Goal: Task Accomplishment & Management: Use online tool/utility

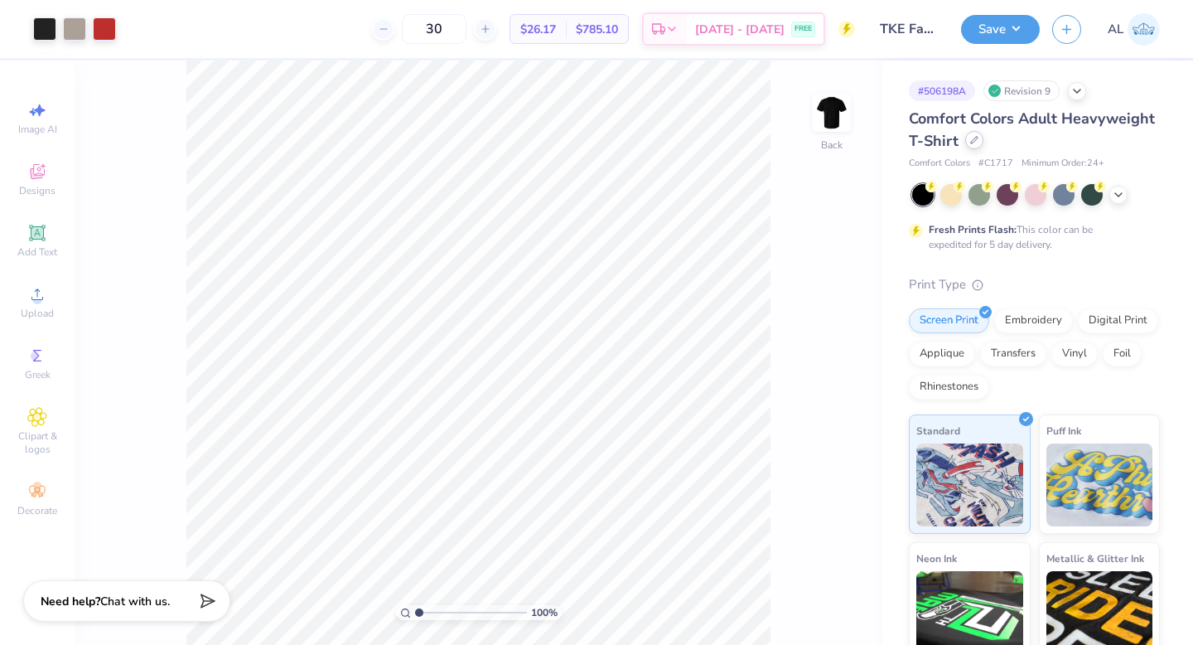
click at [978, 141] on icon at bounding box center [974, 140] width 8 height 8
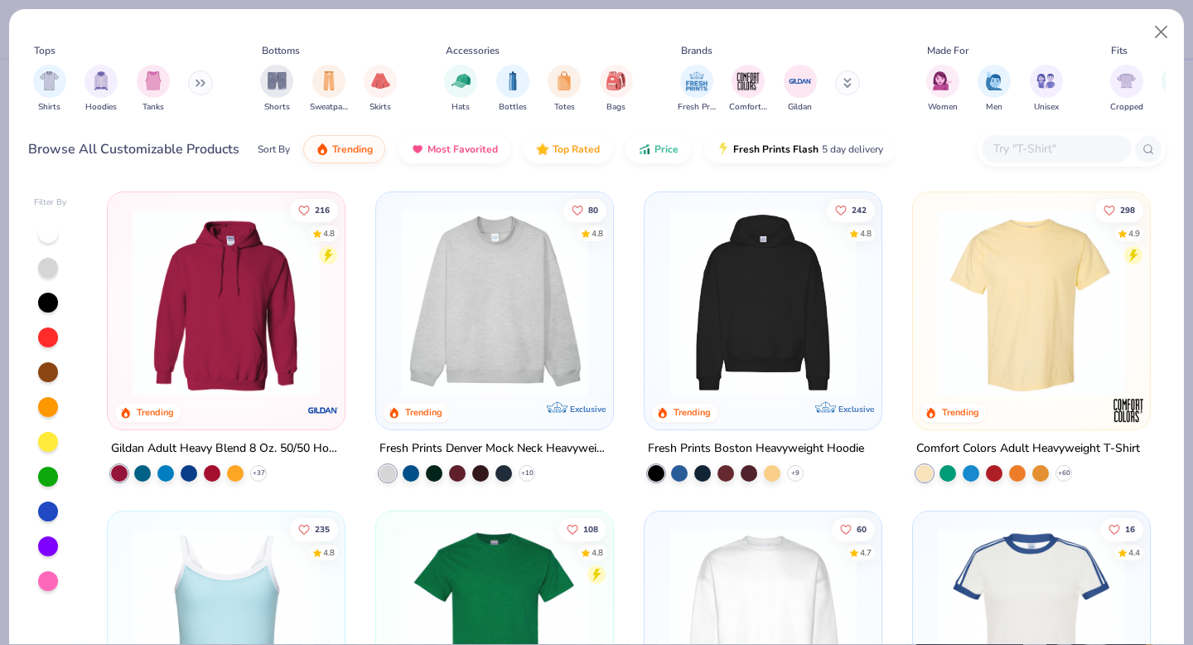
click at [1036, 146] on input "text" at bounding box center [1056, 148] width 128 height 19
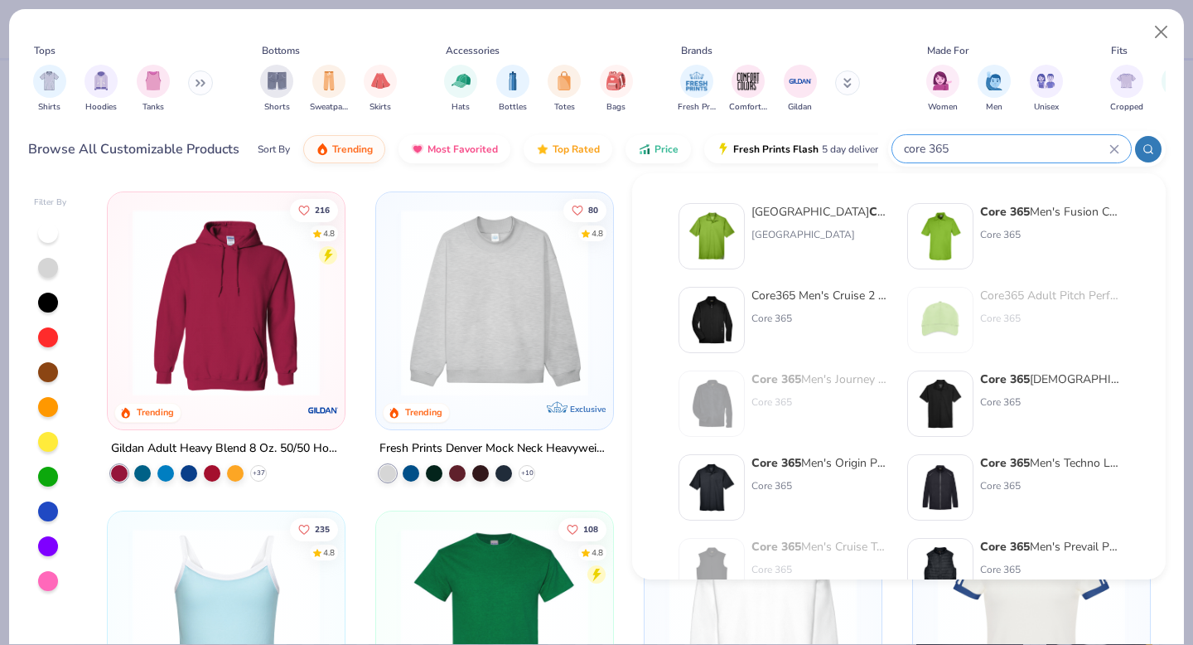
type input "core 365"
click at [1071, 216] on div "Core 365 Men's Fusion ChromaSoft™ Pique Polo" at bounding box center [1049, 211] width 139 height 17
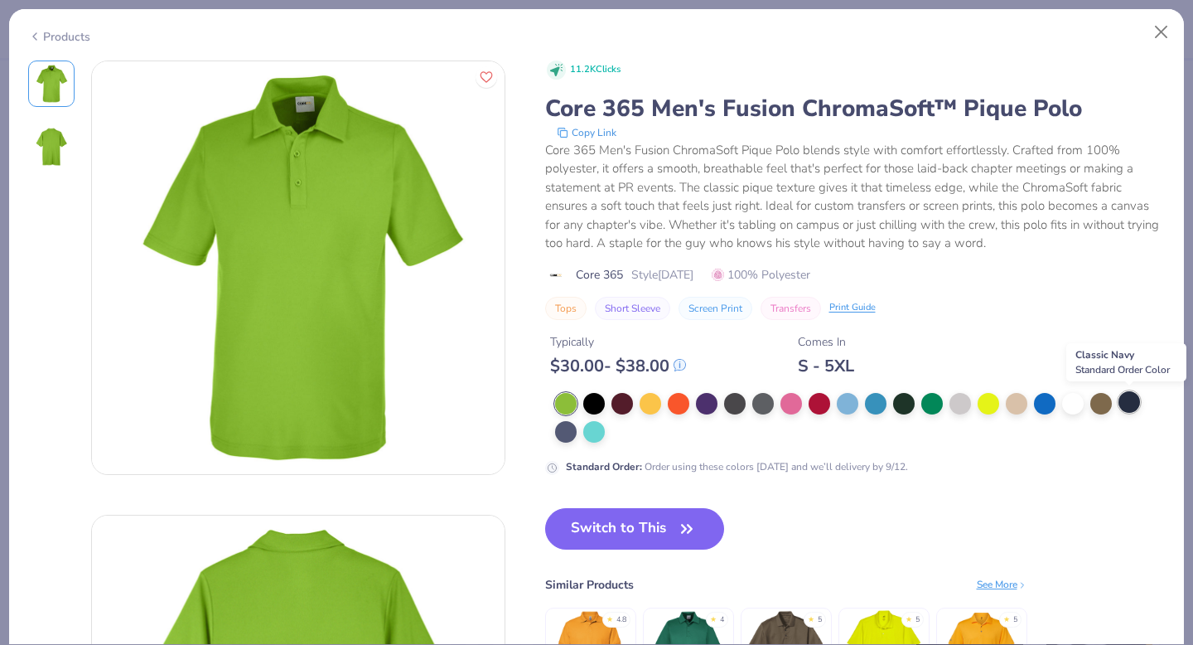
click at [1122, 402] on div at bounding box center [1129, 402] width 22 height 22
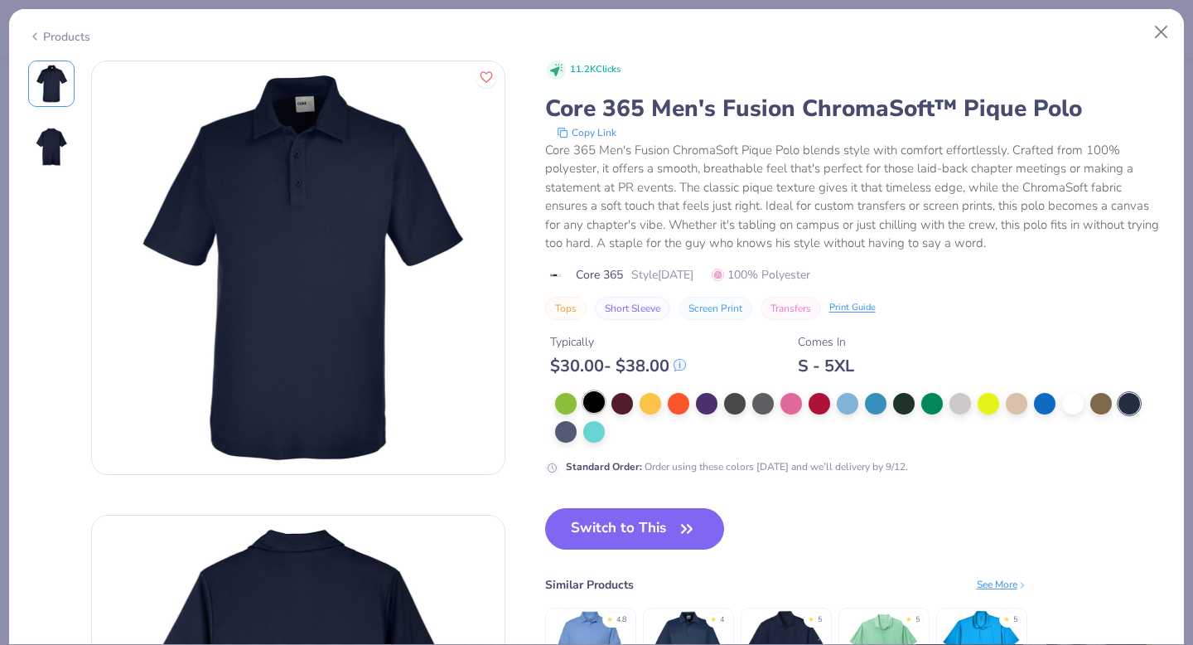
click at [597, 399] on div at bounding box center [594, 402] width 22 height 22
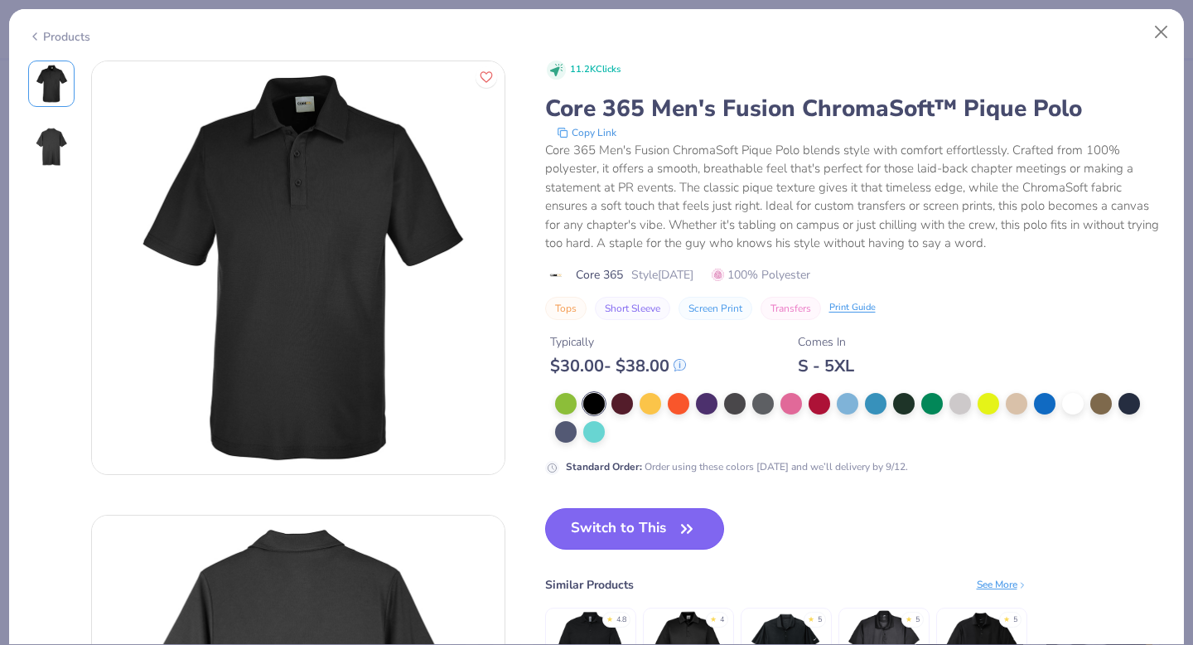
click at [606, 514] on button "Switch to This" at bounding box center [635, 528] width 180 height 41
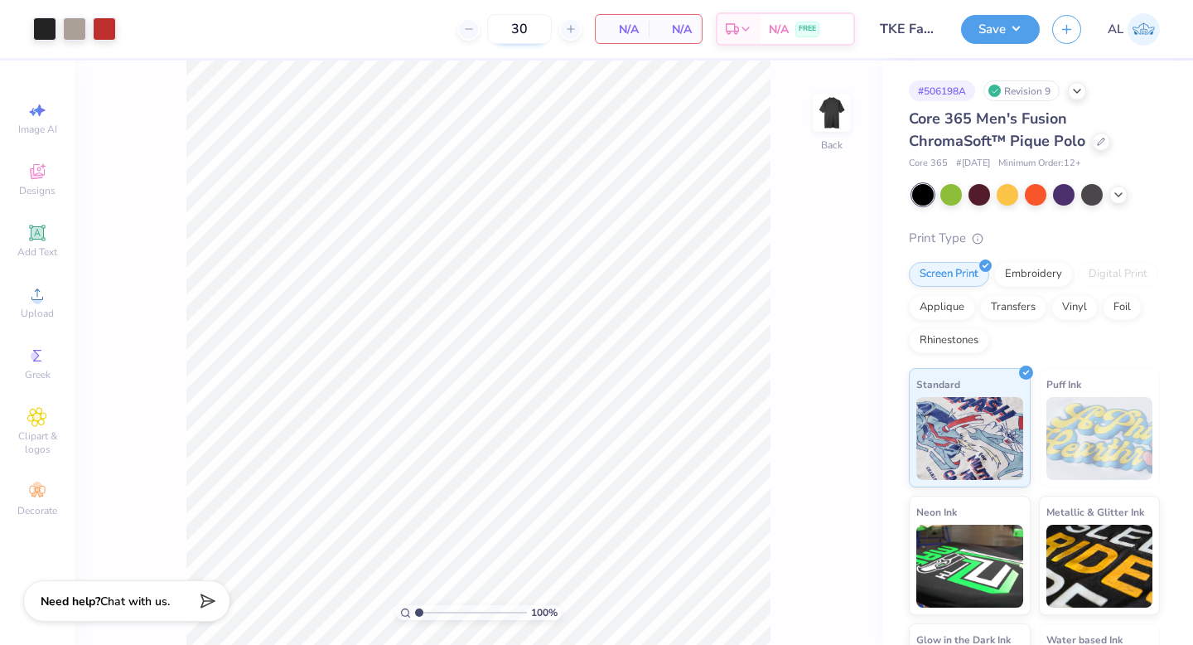
click at [538, 23] on input "30" at bounding box center [519, 29] width 65 height 30
click at [630, 27] on span "N/A" at bounding box center [622, 29] width 33 height 17
click at [1093, 144] on div at bounding box center [1101, 140] width 18 height 18
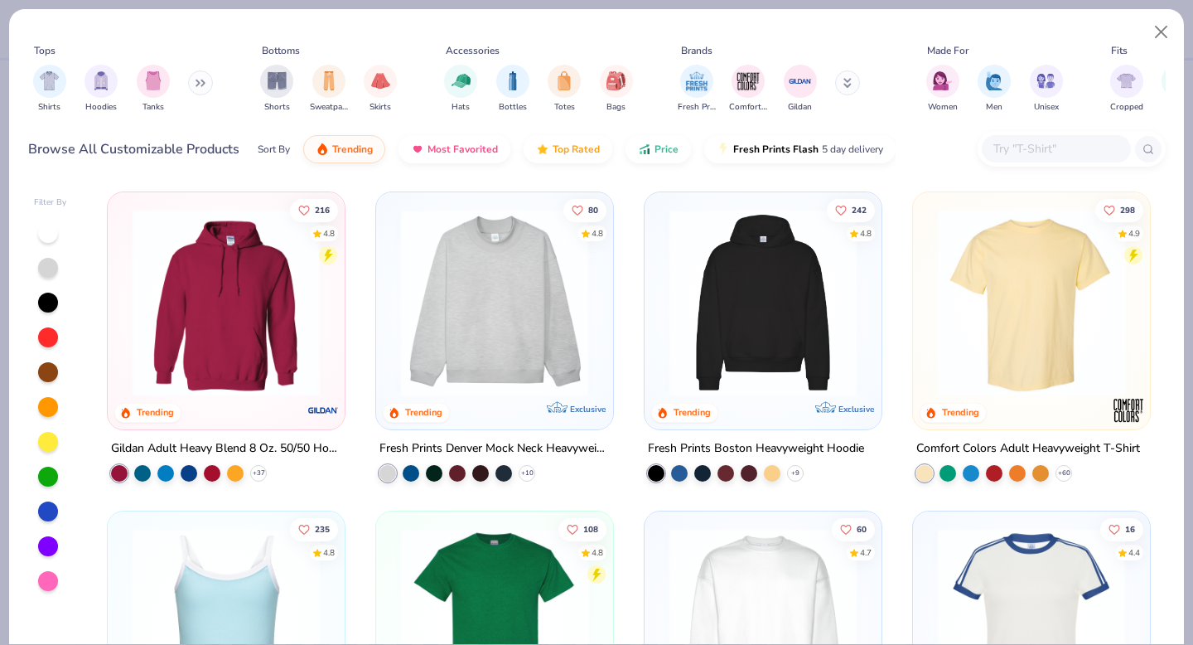
click at [206, 84] on button at bounding box center [200, 82] width 25 height 25
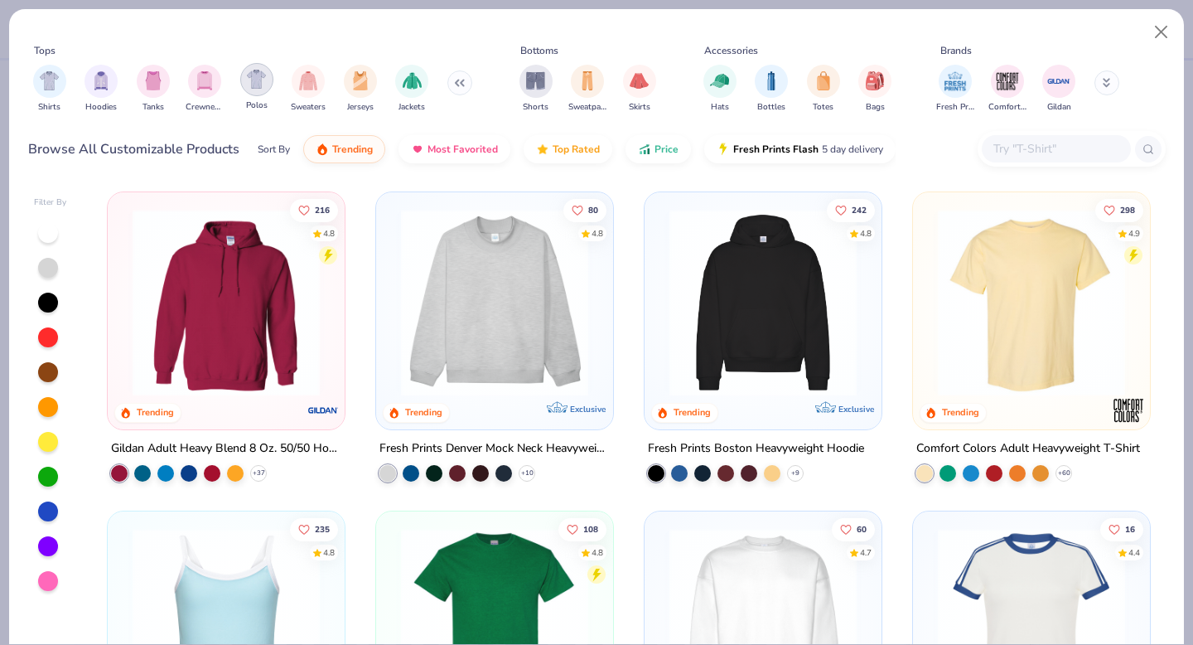
click at [258, 78] on img "filter for Polos" at bounding box center [256, 79] width 19 height 19
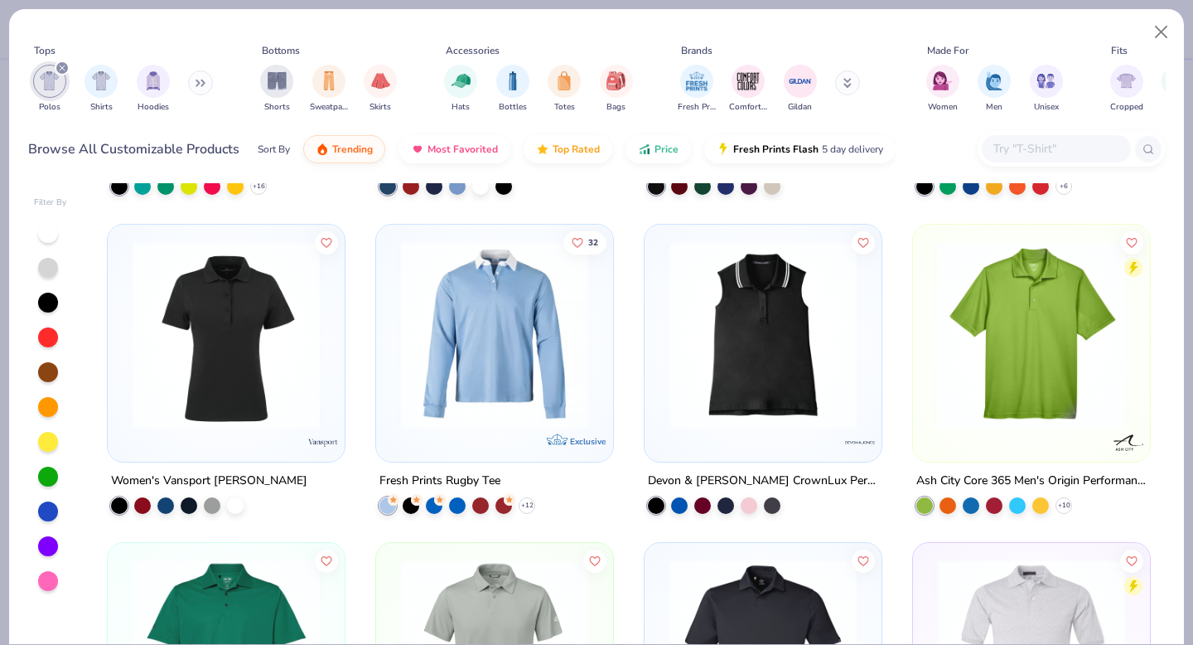
scroll to position [601, 0]
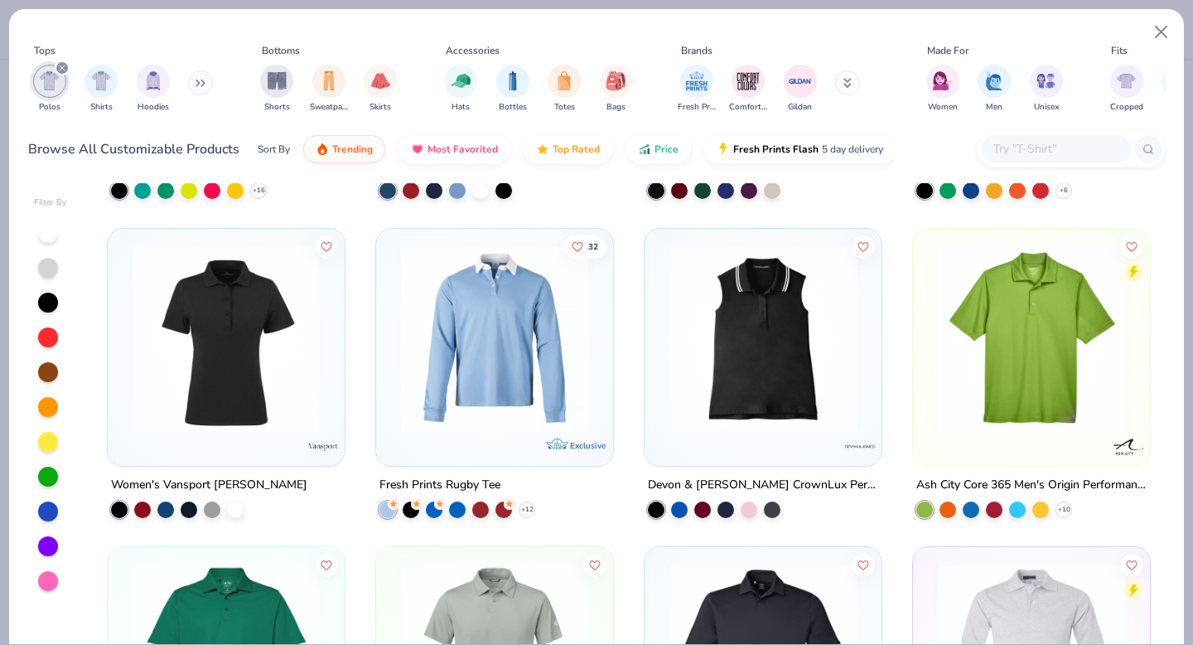
click at [1022, 333] on img at bounding box center [1031, 337] width 204 height 187
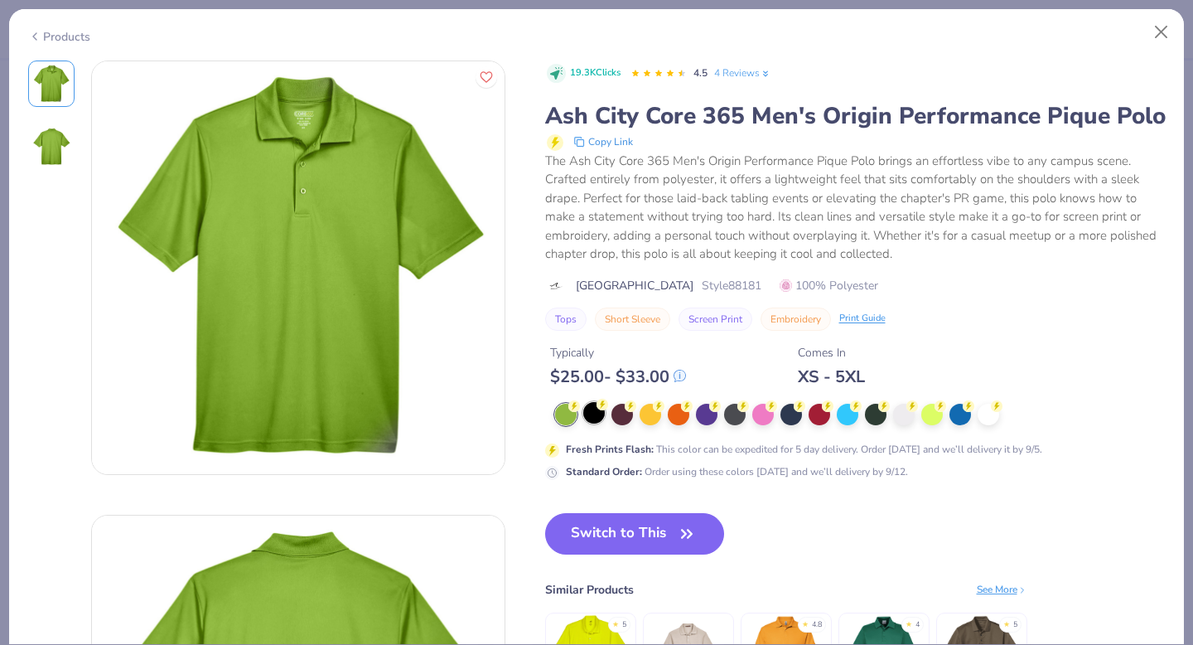
click at [600, 423] on div at bounding box center [594, 413] width 22 height 22
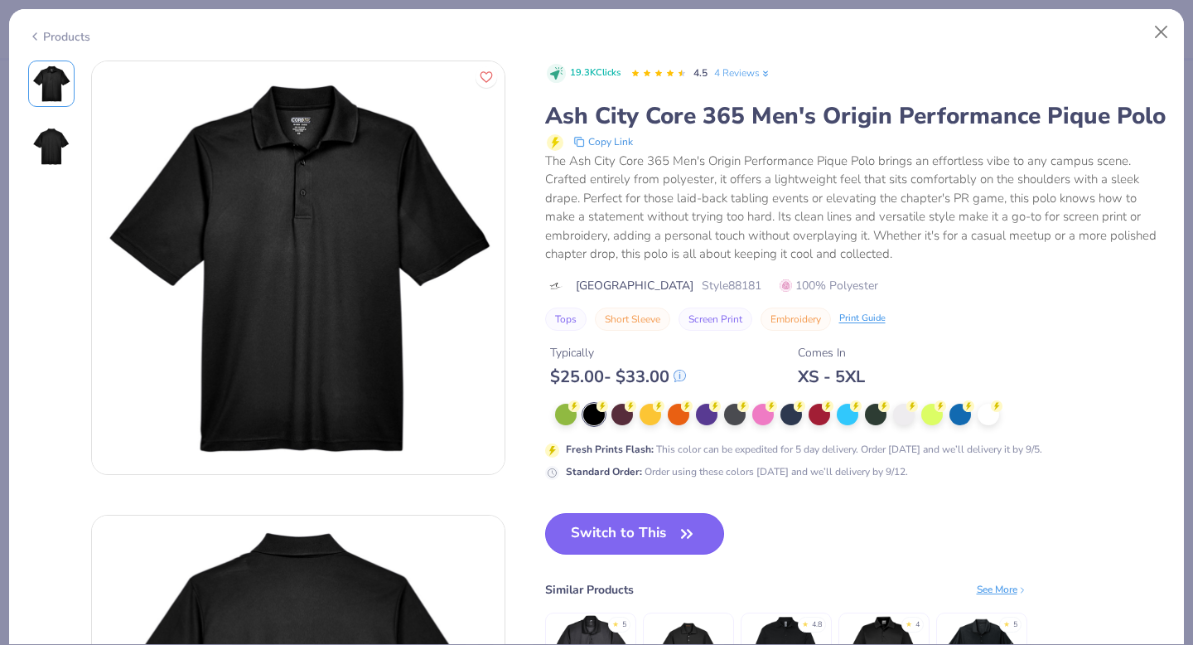
click at [588, 554] on button "Switch to This" at bounding box center [635, 533] width 180 height 41
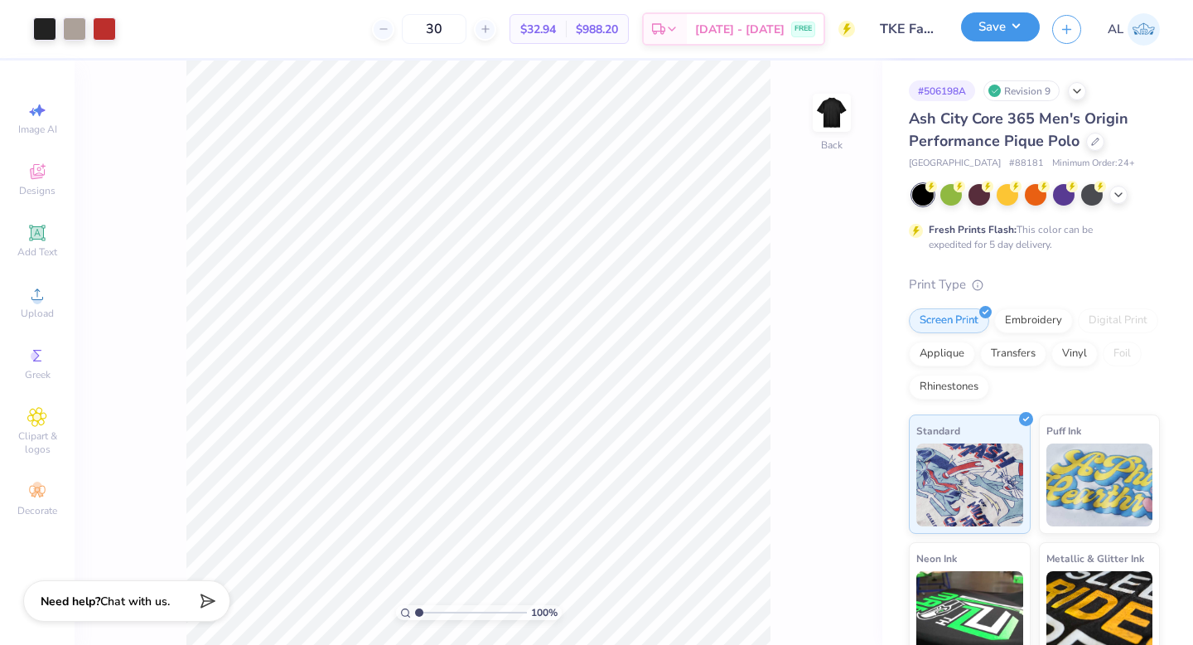
click at [995, 35] on button "Save" at bounding box center [1000, 26] width 79 height 29
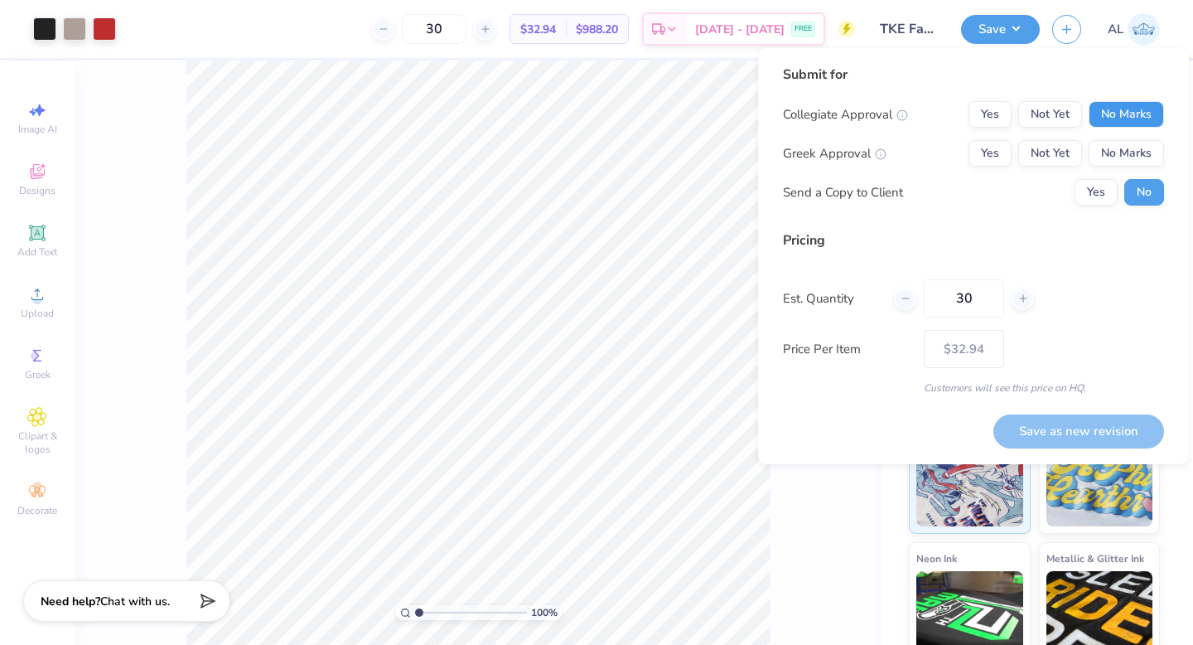
click at [1107, 109] on button "No Marks" at bounding box center [1126, 114] width 75 height 27
click at [980, 153] on button "Yes" at bounding box center [989, 153] width 43 height 27
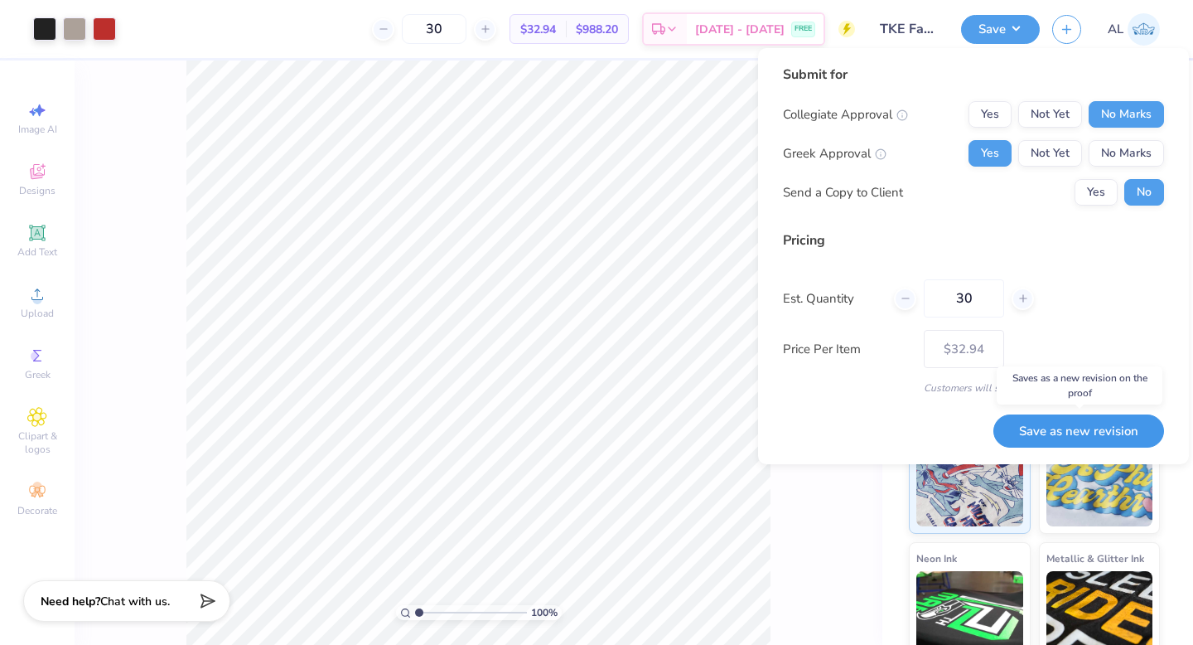
click at [1084, 435] on button "Save as new revision" at bounding box center [1078, 431] width 171 height 34
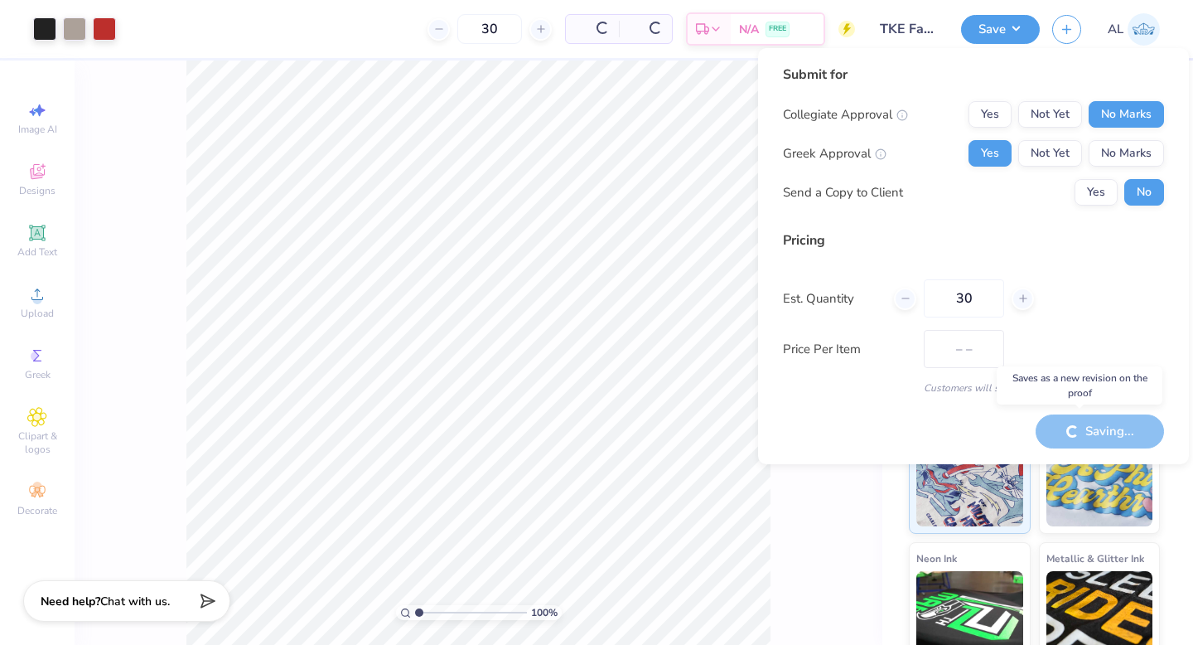
type input "$32.94"
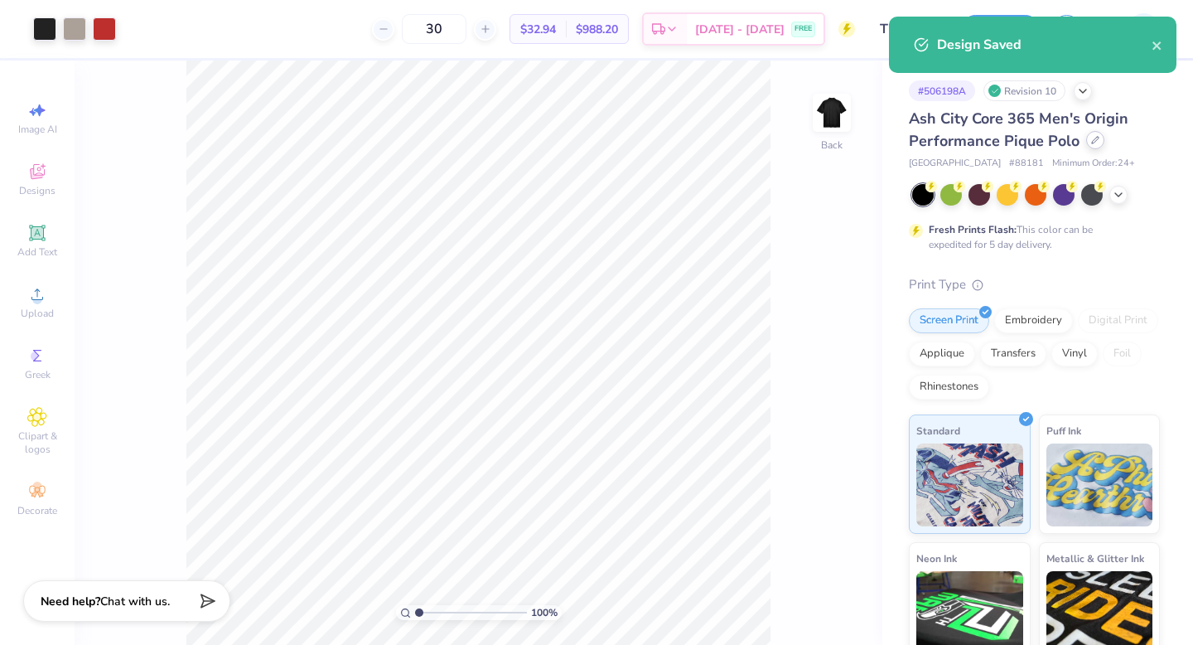
click at [1089, 144] on div at bounding box center [1095, 140] width 18 height 18
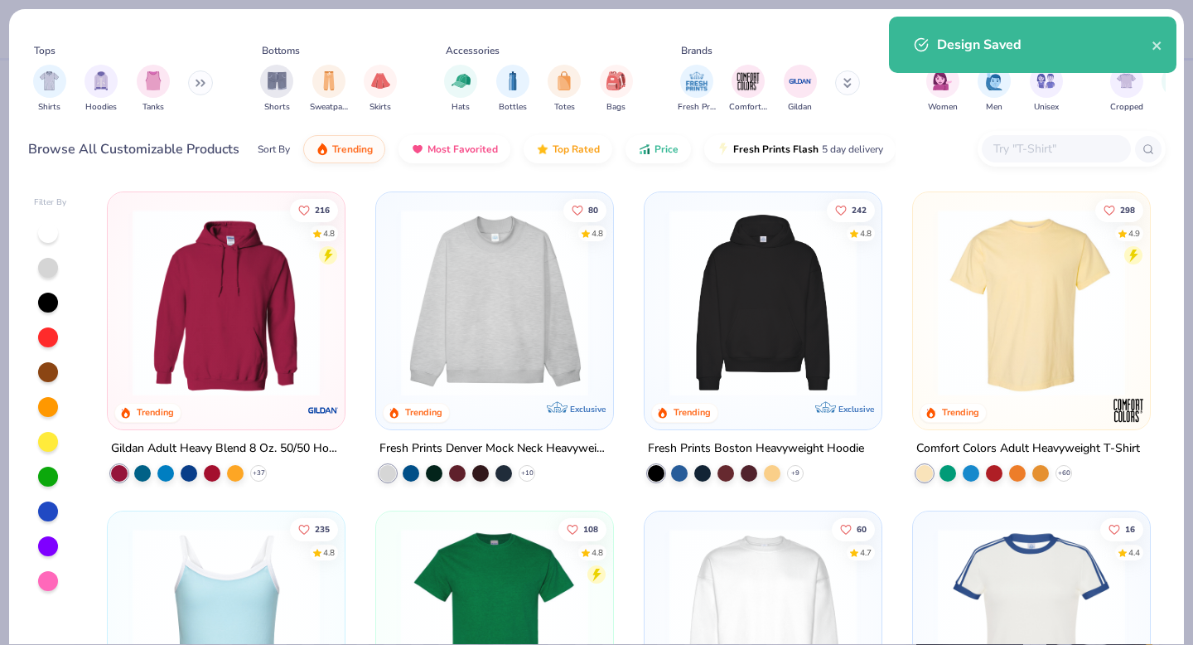
click at [1043, 151] on input "text" at bounding box center [1056, 148] width 128 height 19
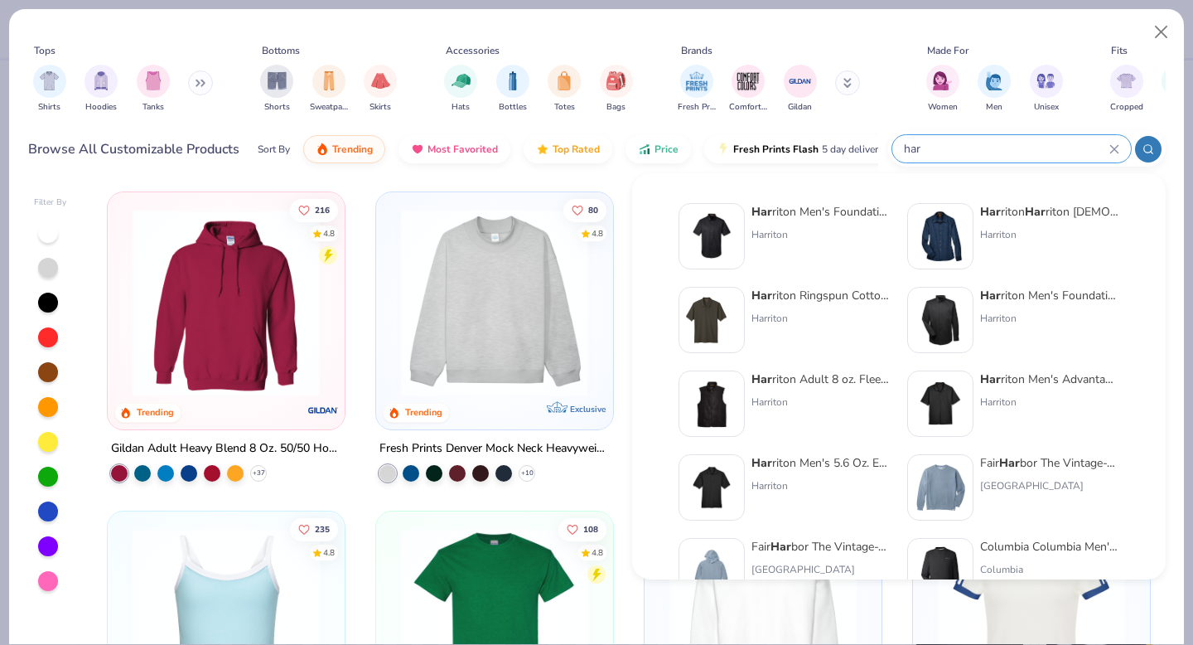
type input "har"
click at [809, 220] on div "Har riton Men's Foundation 100% Cotton Short-Sleeve Twill Shirt with Teflon™" at bounding box center [820, 211] width 139 height 17
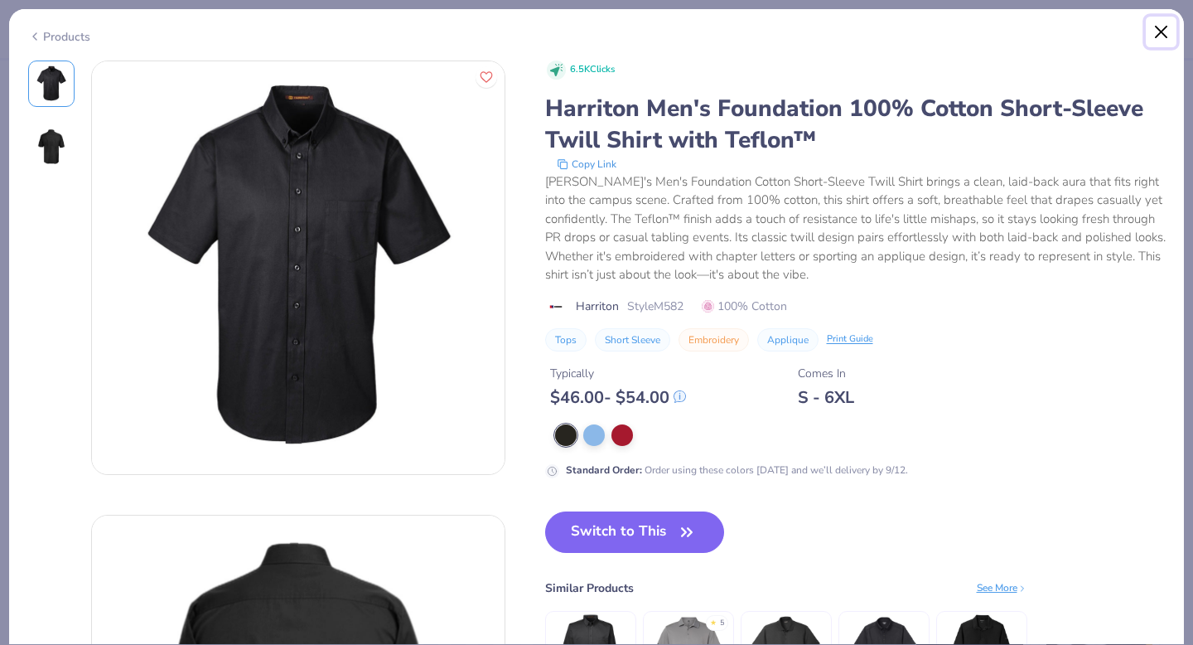
click at [1164, 27] on button "Close" at bounding box center [1161, 32] width 31 height 31
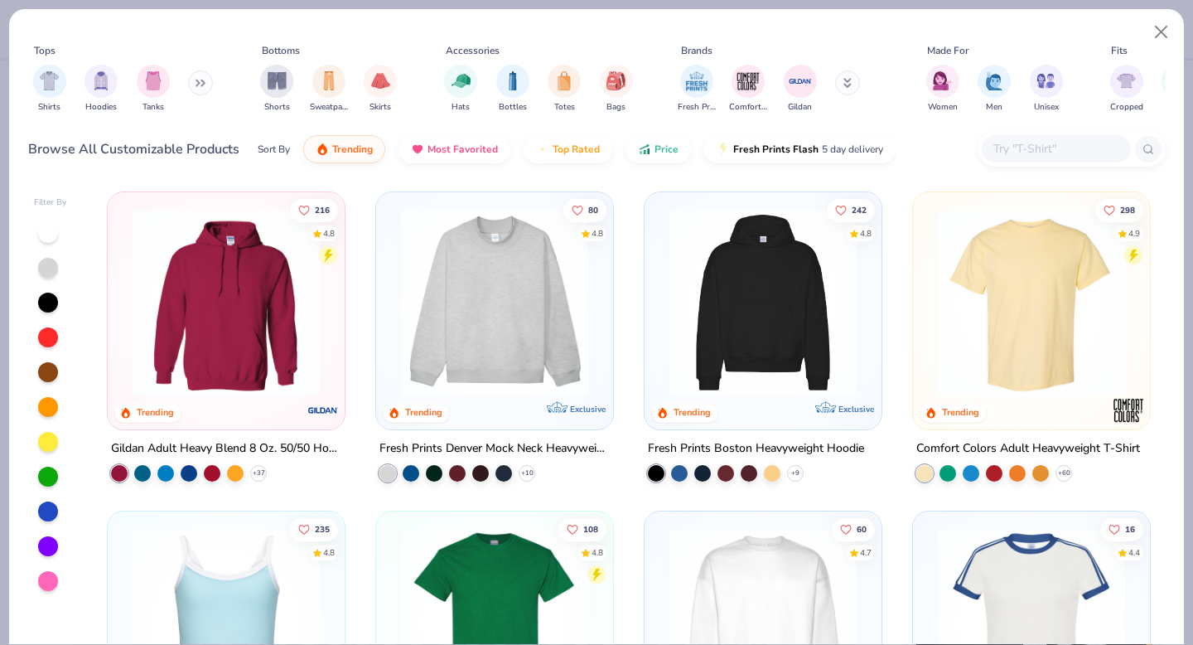
click at [1009, 151] on input "text" at bounding box center [1056, 148] width 128 height 19
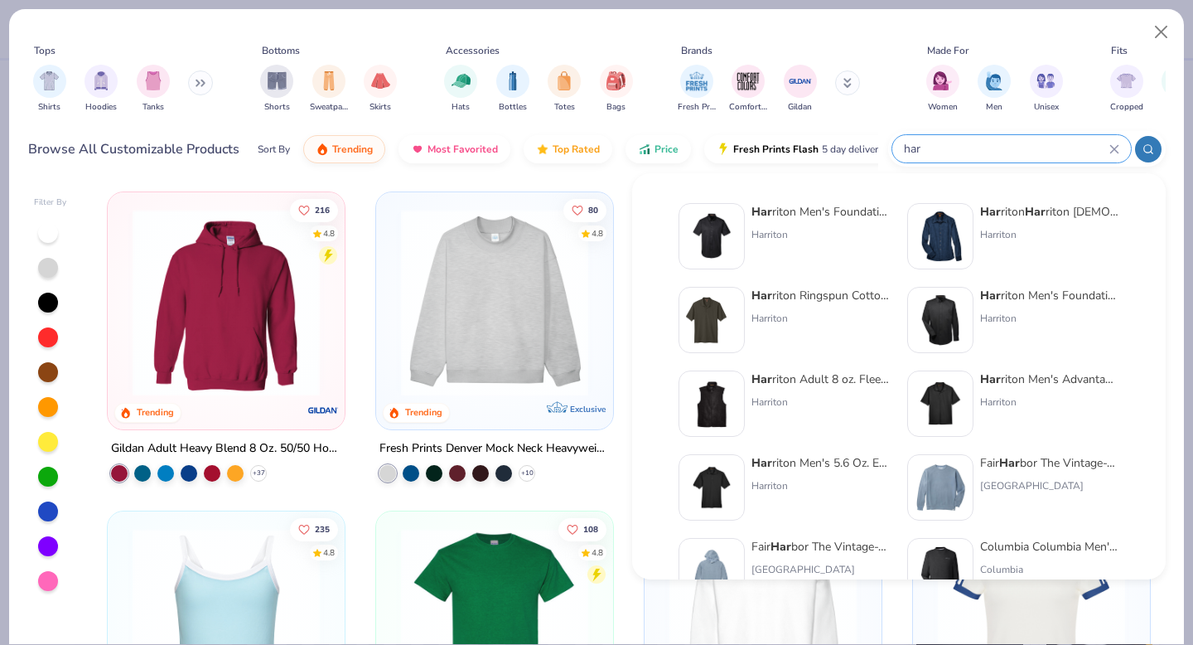
type input "har"
click at [799, 304] on div "Har riton Ringspun Cotton Piqué Short-Sleeve Polo Harriton" at bounding box center [820, 320] width 139 height 66
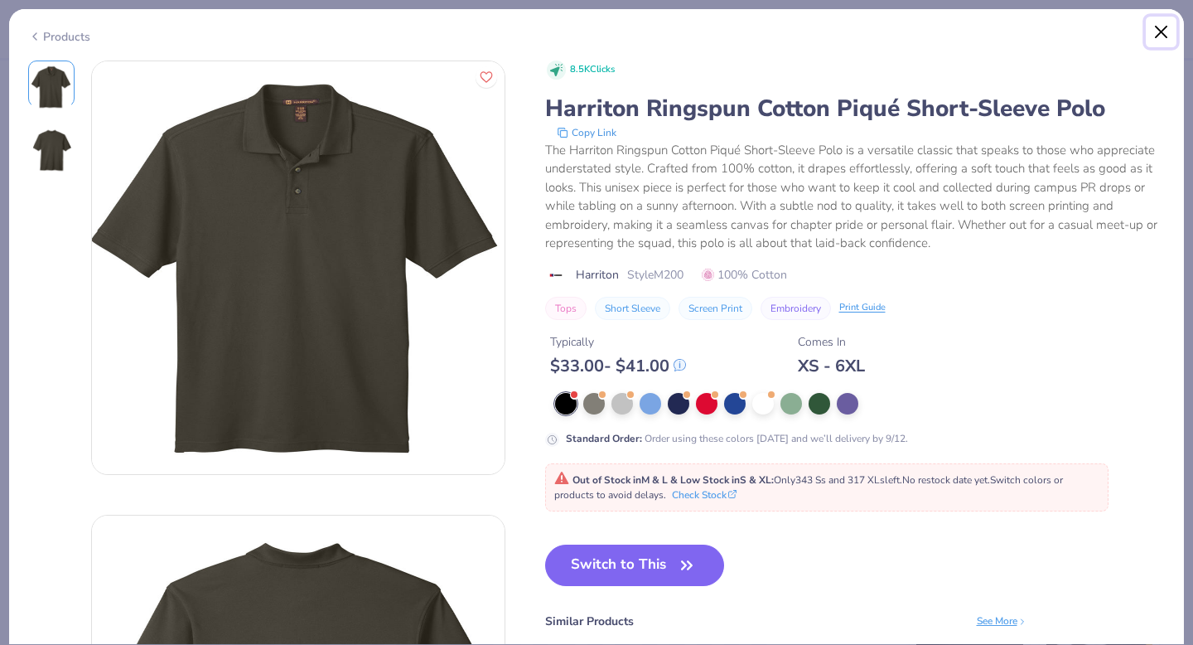
click at [1160, 25] on button "Close" at bounding box center [1161, 32] width 31 height 31
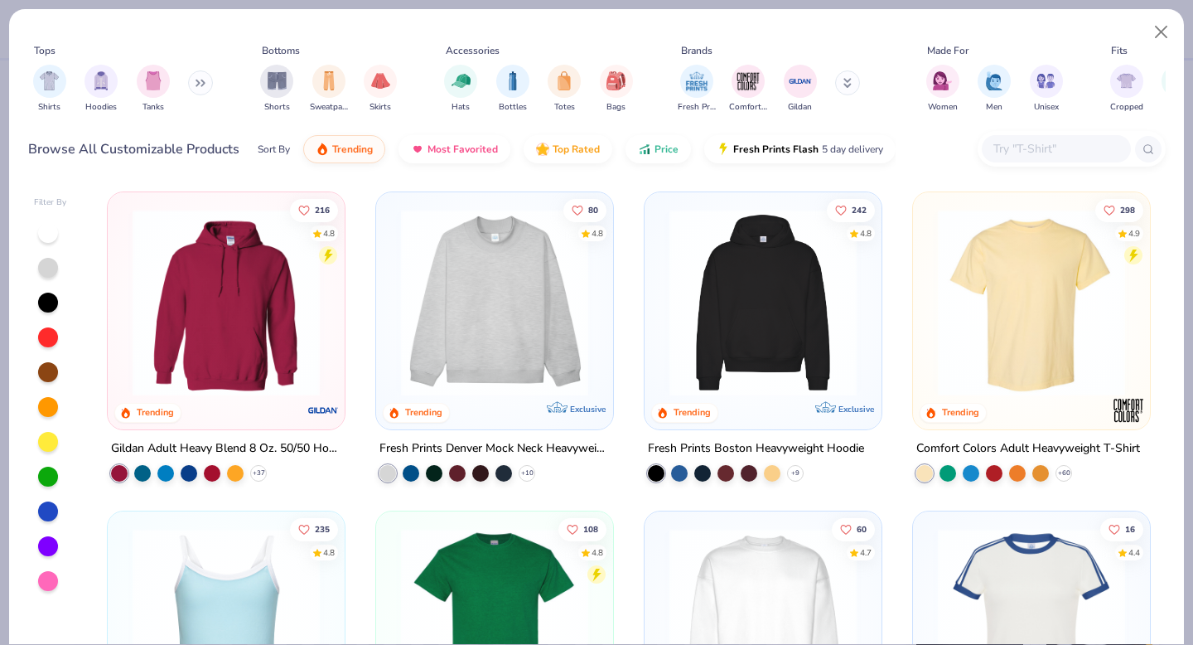
click at [1002, 153] on input "text" at bounding box center [1056, 148] width 128 height 19
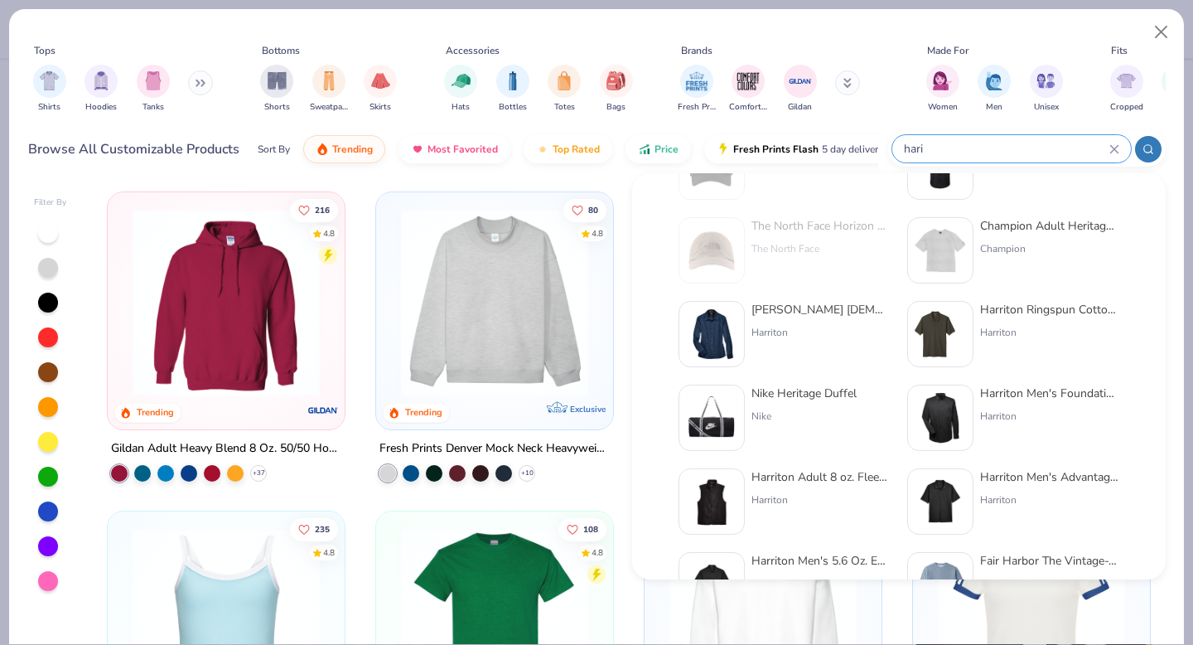
scroll to position [186, 0]
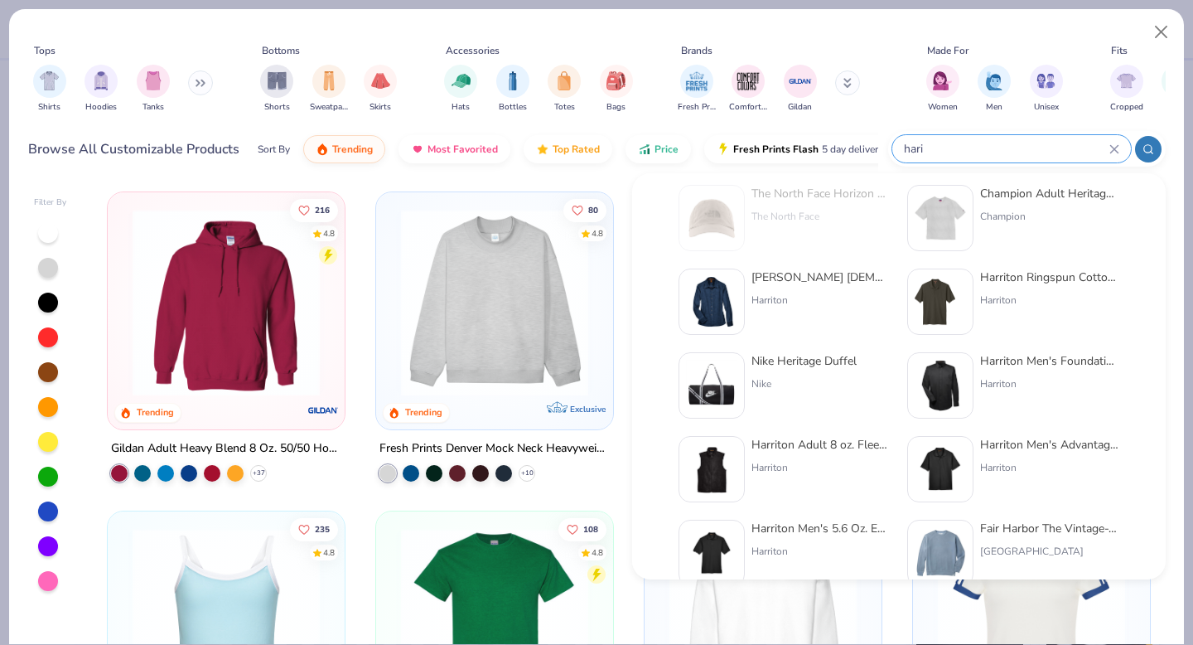
type input "hari"
click at [1041, 442] on div "Harriton Men's Advantage Snag Protection Plus Polo" at bounding box center [1049, 444] width 139 height 17
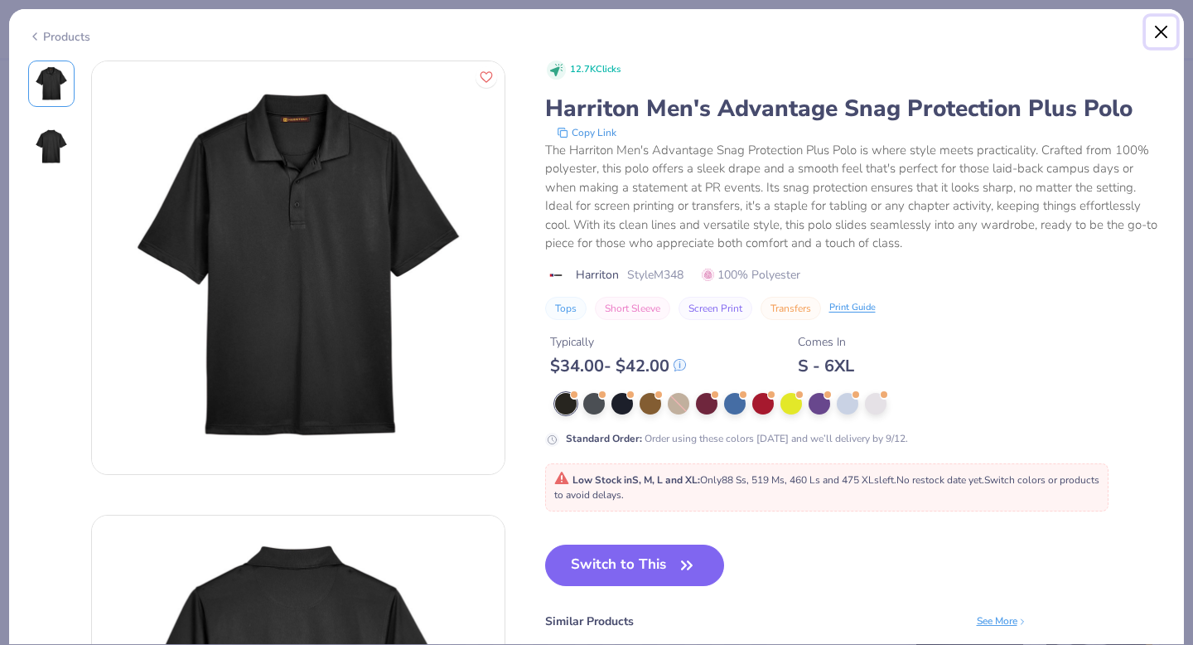
click at [1160, 31] on button "Close" at bounding box center [1161, 32] width 31 height 31
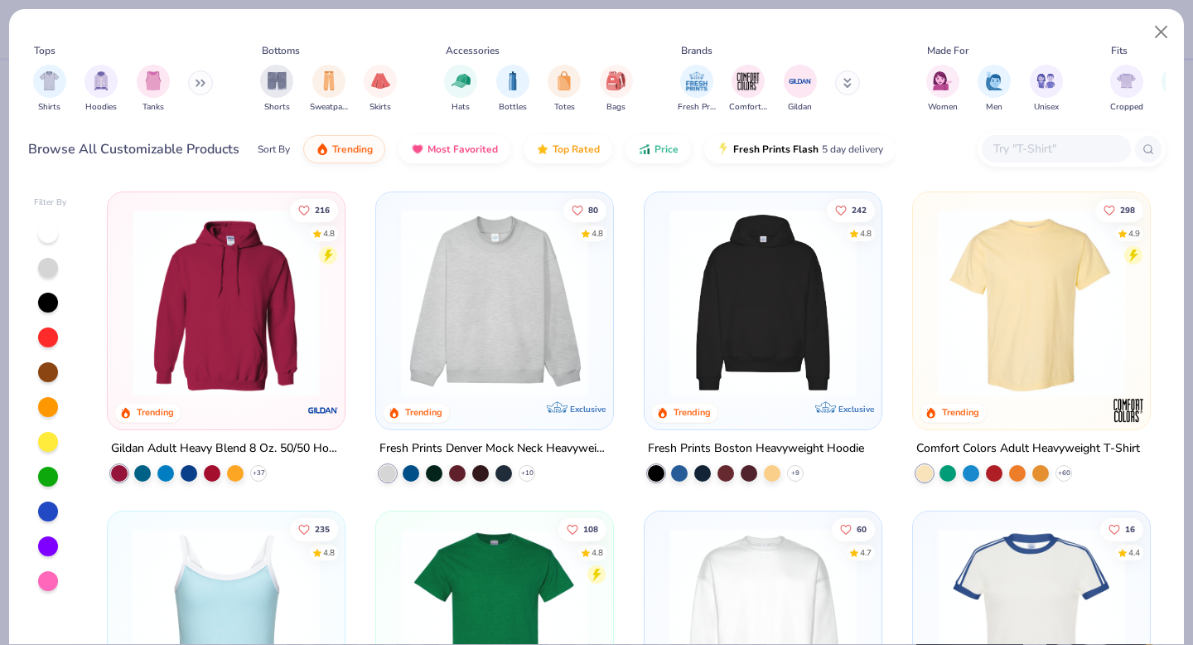
click at [1018, 159] on div at bounding box center [1056, 148] width 149 height 27
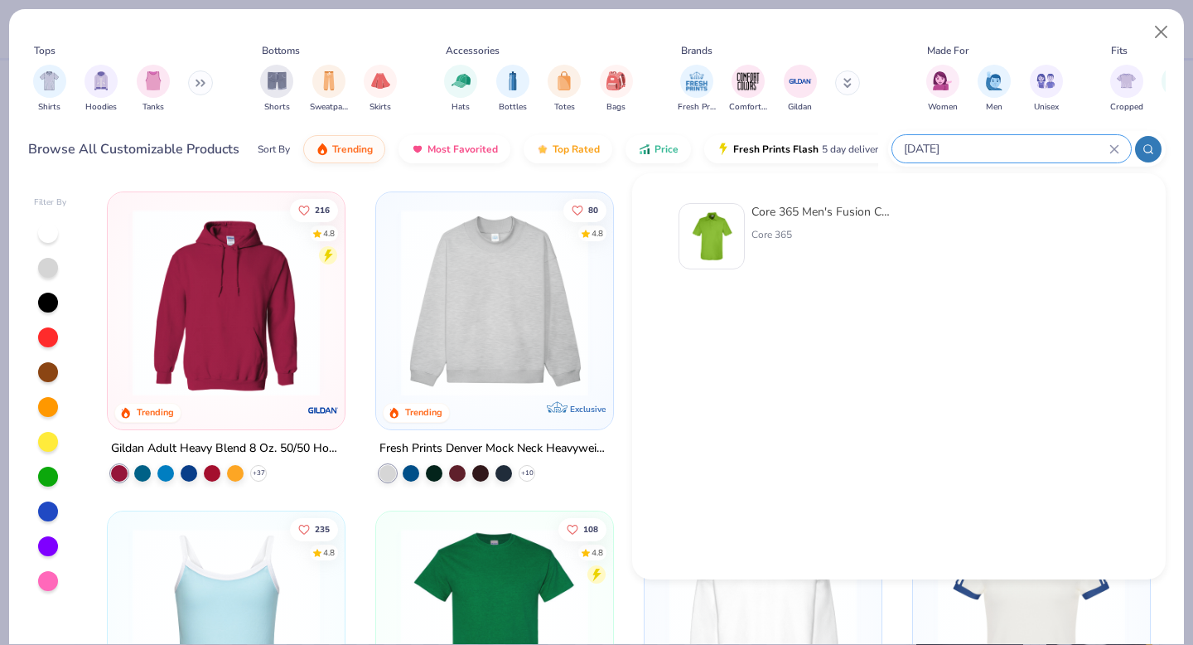
type input "ce112"
click at [835, 218] on div "Core 365 Men's Fusion ChromaSoft™ Pique Polo" at bounding box center [820, 211] width 139 height 17
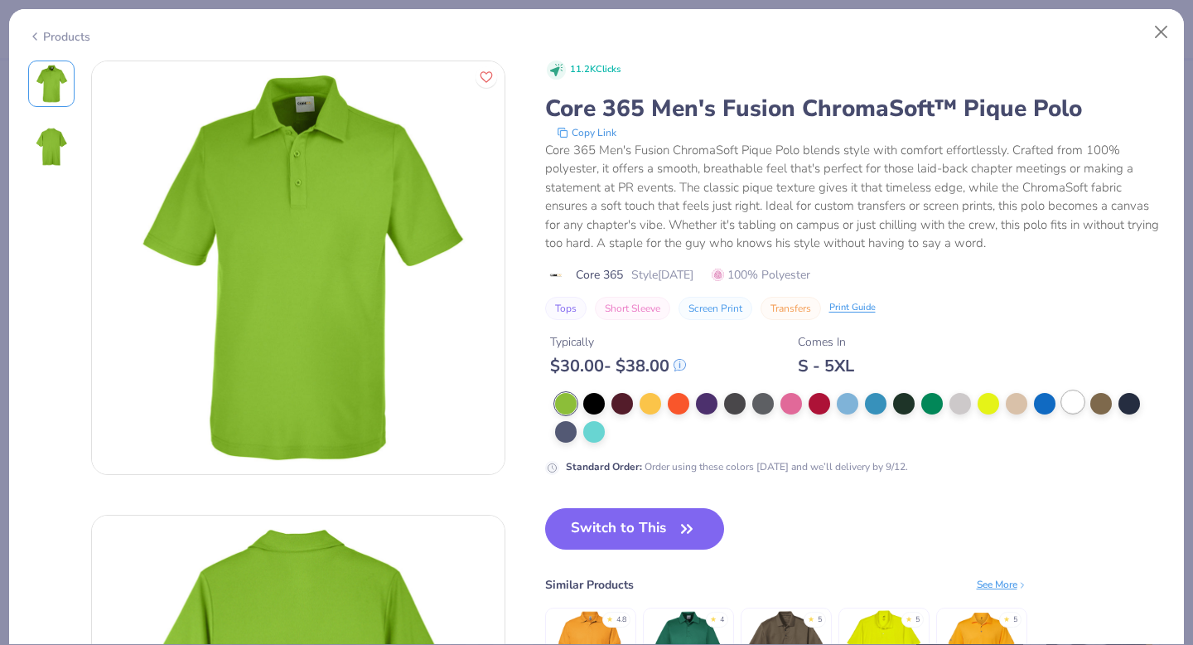
click at [1069, 409] on div at bounding box center [1073, 402] width 22 height 22
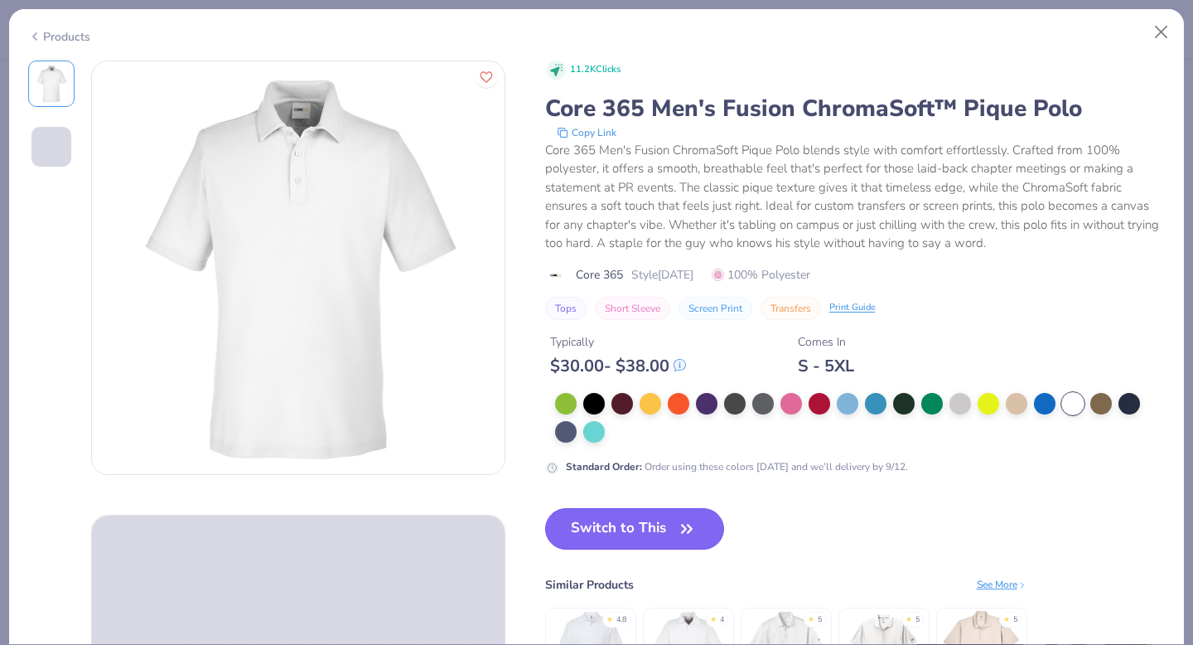
click at [616, 530] on button "Switch to This" at bounding box center [635, 528] width 180 height 41
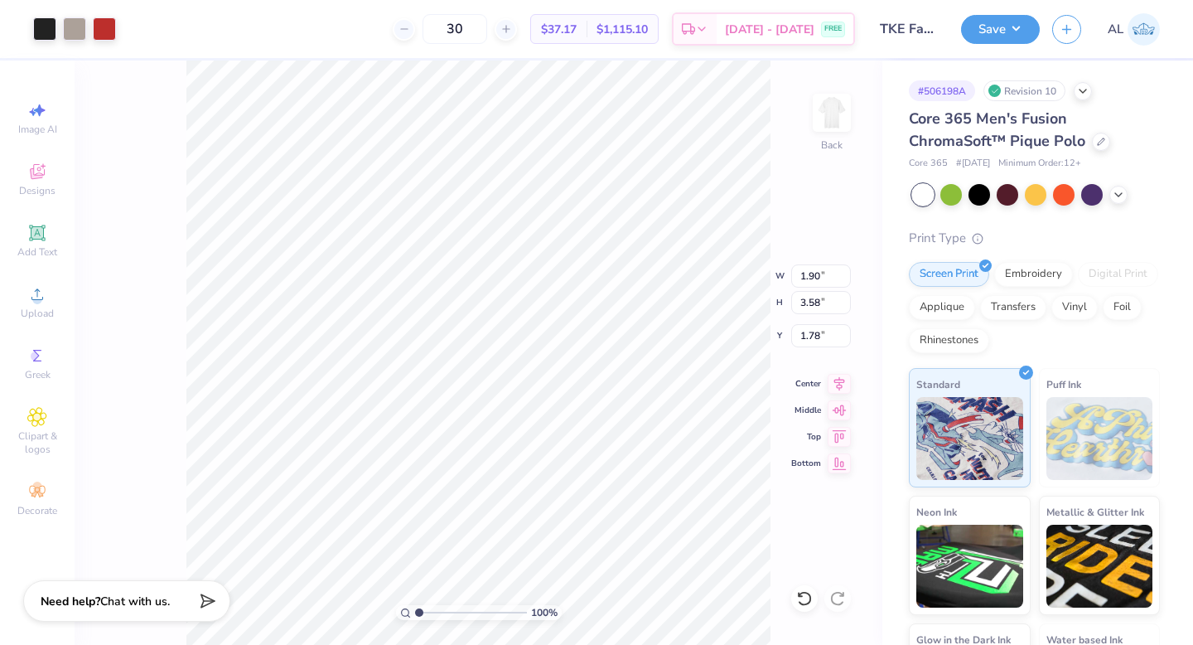
type input "2.39"
click at [1027, 34] on button "Save" at bounding box center [1000, 26] width 79 height 29
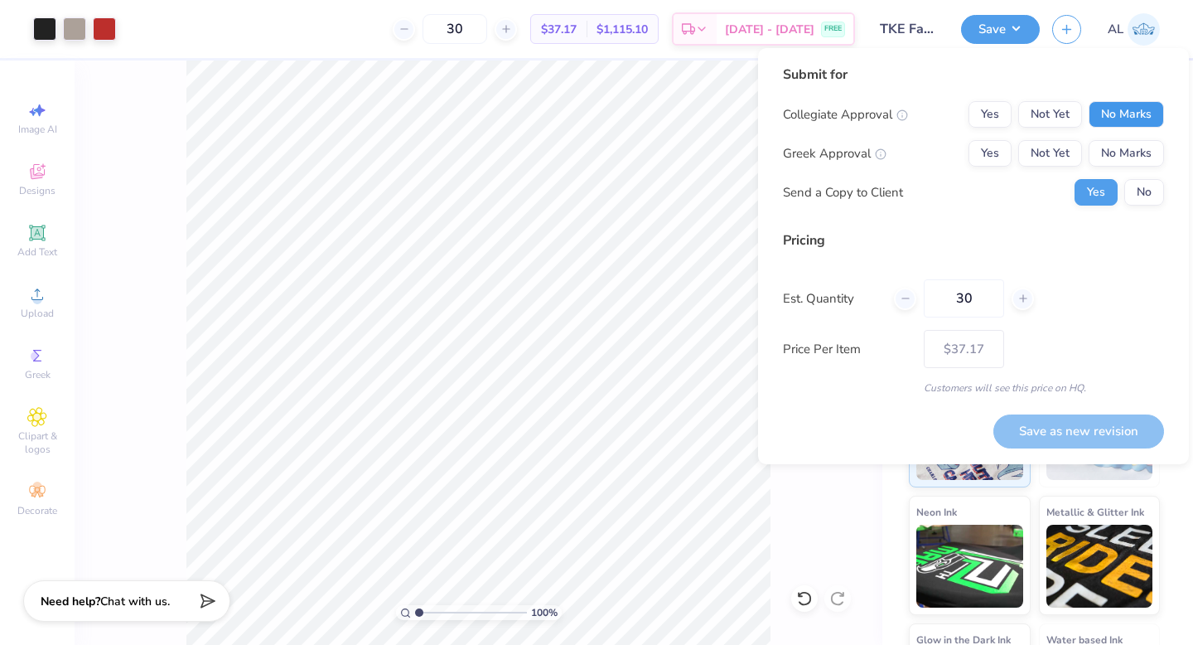
click at [1123, 116] on button "No Marks" at bounding box center [1126, 114] width 75 height 27
click at [994, 152] on button "Yes" at bounding box center [989, 153] width 43 height 27
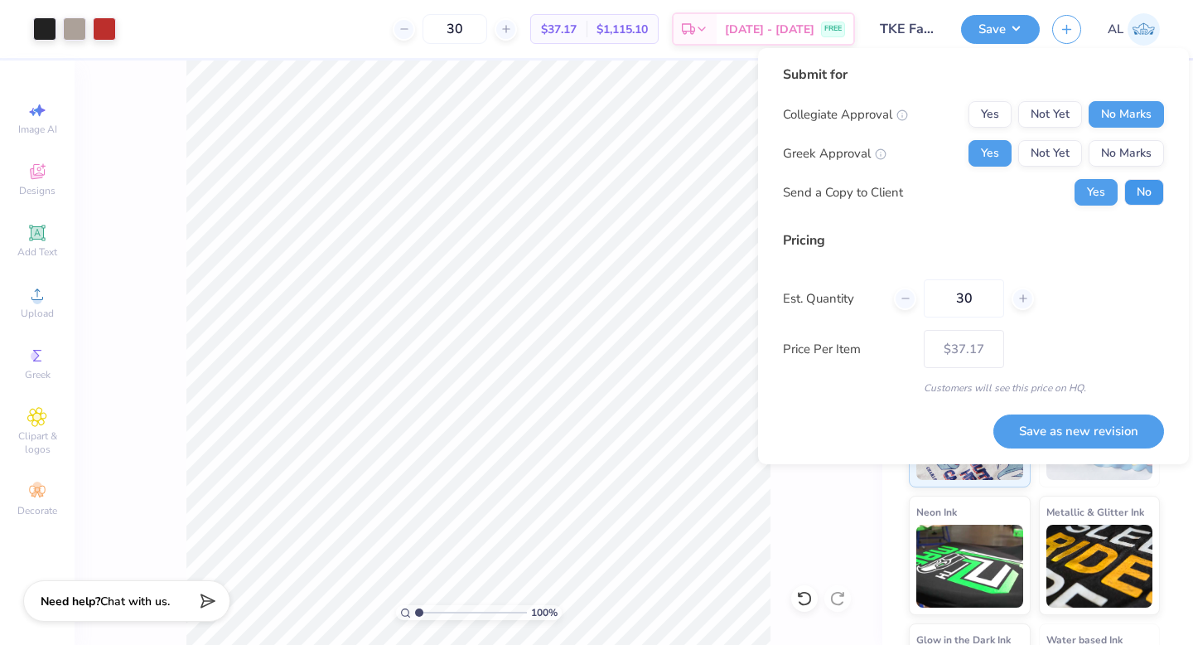
click at [1134, 193] on button "No" at bounding box center [1144, 192] width 40 height 27
click at [1079, 423] on button "Save as new revision" at bounding box center [1078, 431] width 171 height 34
type input "$37.17"
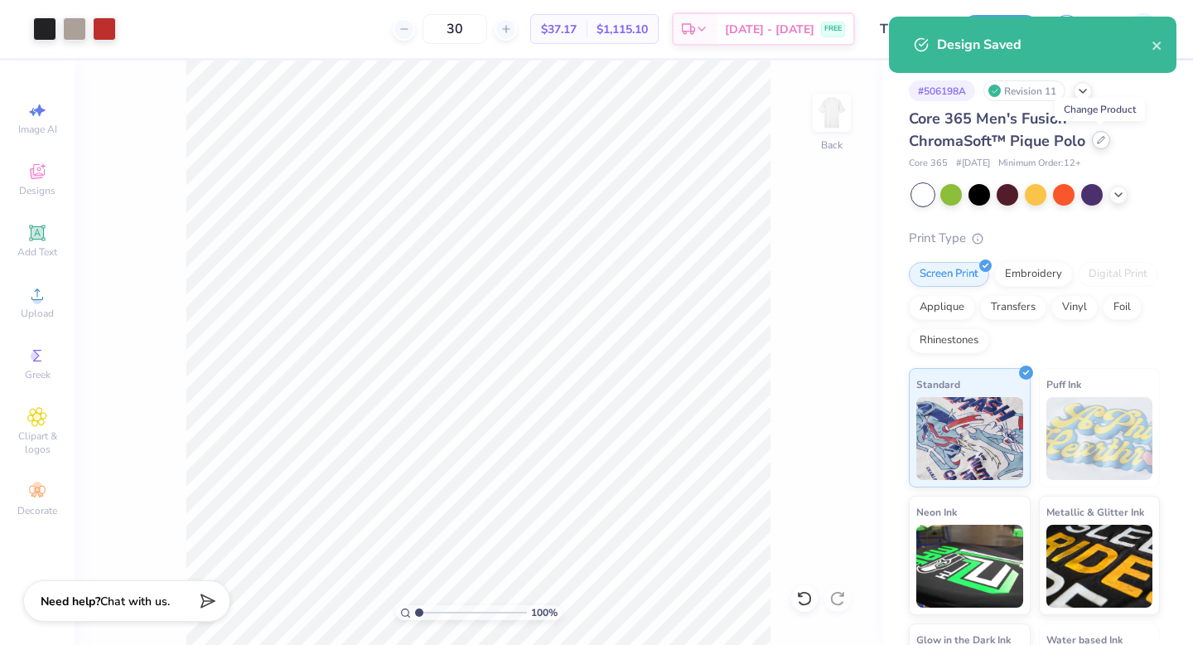
click at [1100, 145] on div at bounding box center [1101, 140] width 18 height 18
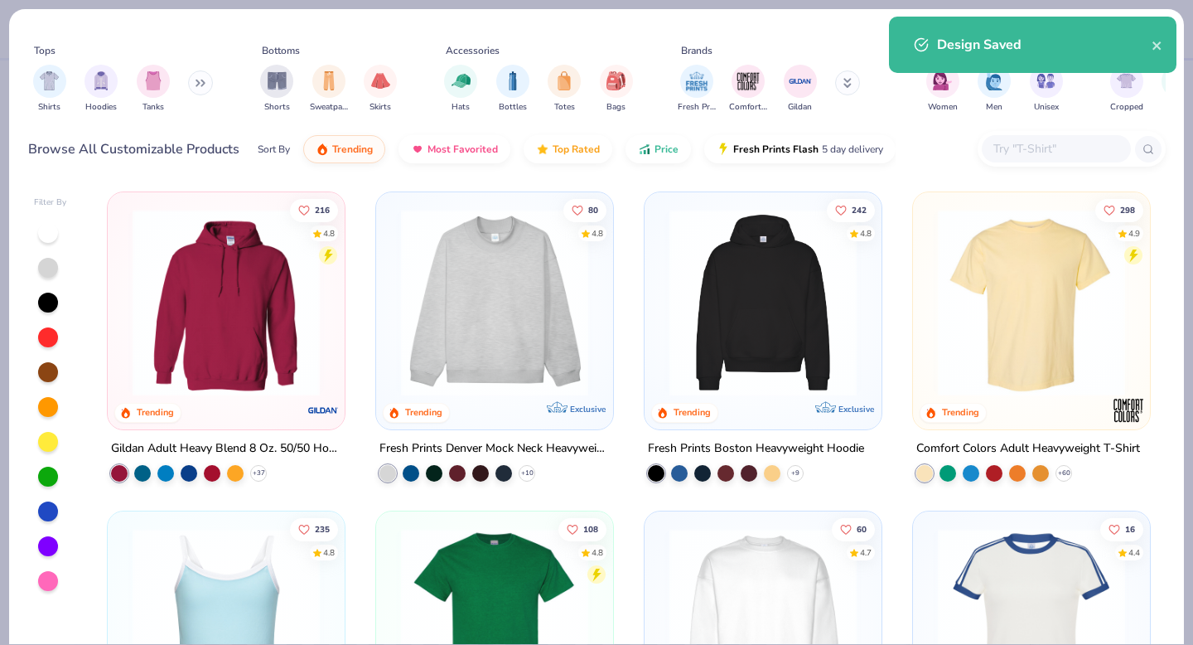
click at [1022, 152] on input "text" at bounding box center [1056, 148] width 128 height 19
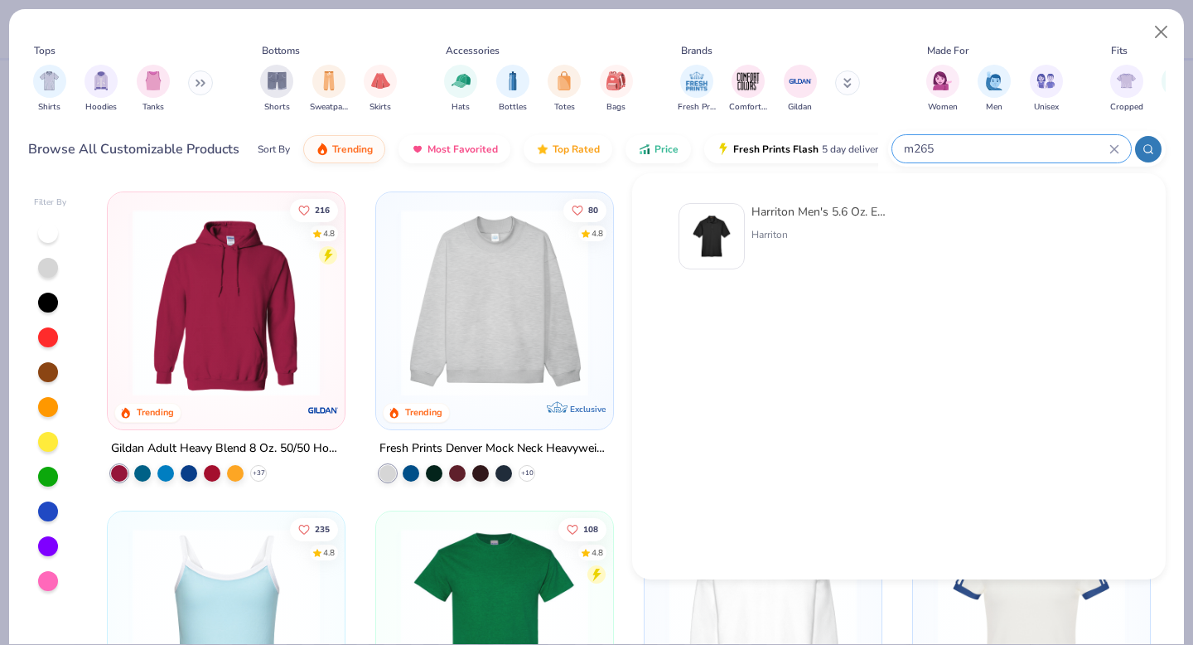
type input "m265"
click at [727, 218] on img at bounding box center [711, 235] width 51 height 51
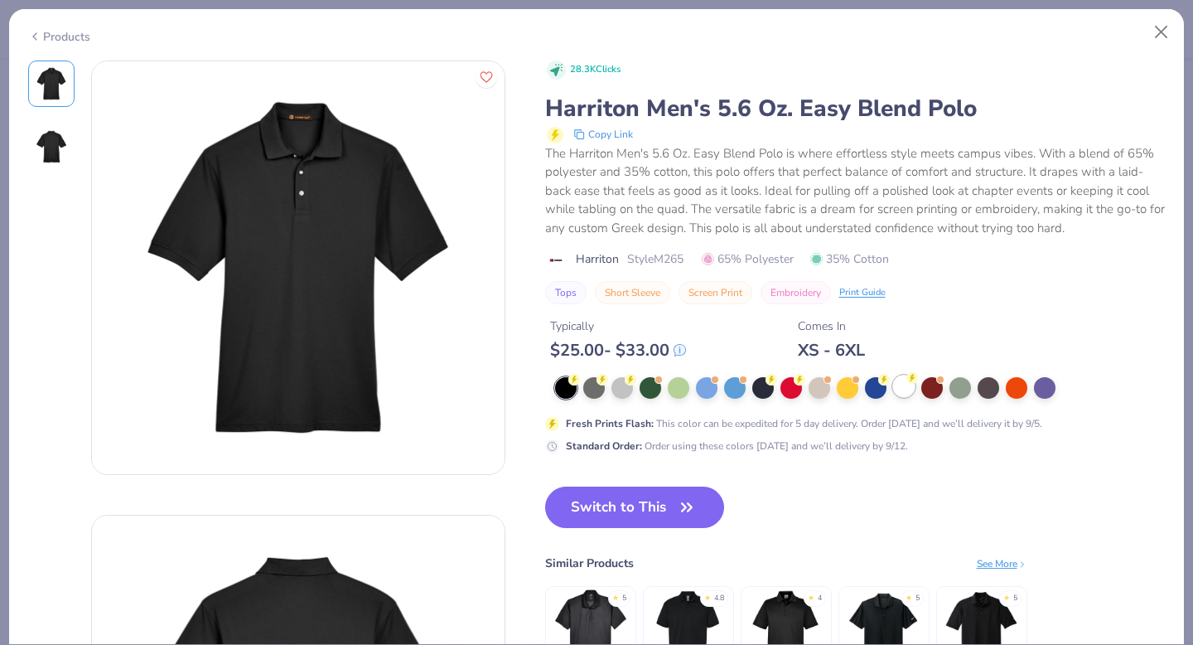
click at [898, 389] on div at bounding box center [904, 386] width 22 height 22
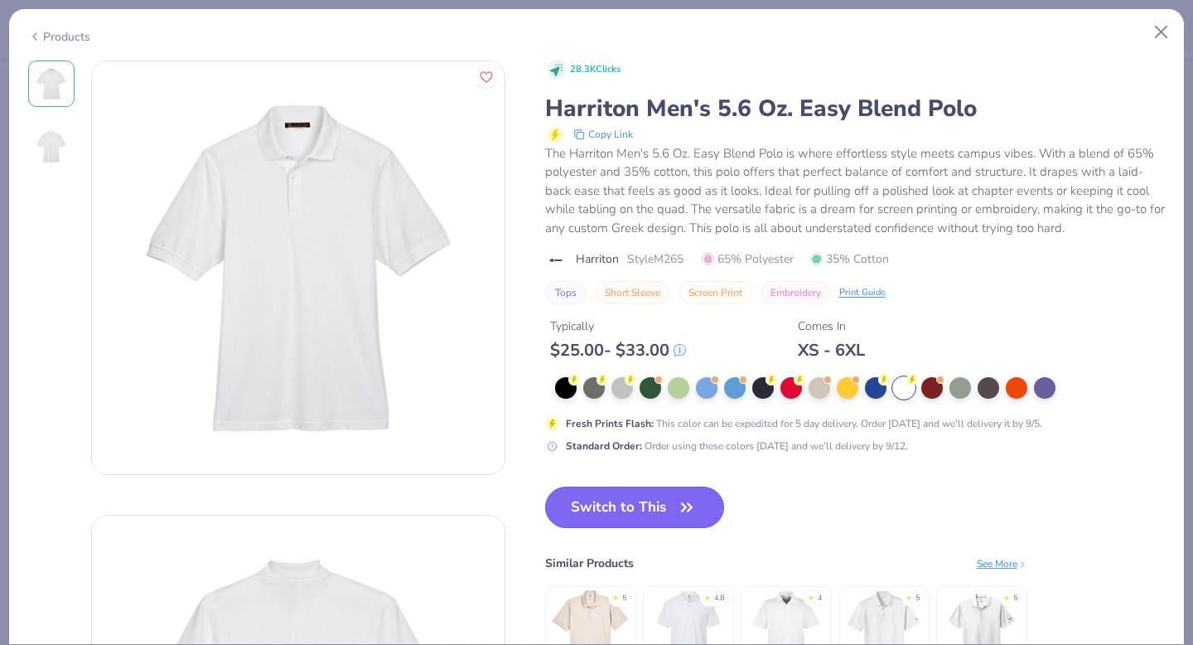
click at [608, 508] on button "Switch to This" at bounding box center [635, 506] width 180 height 41
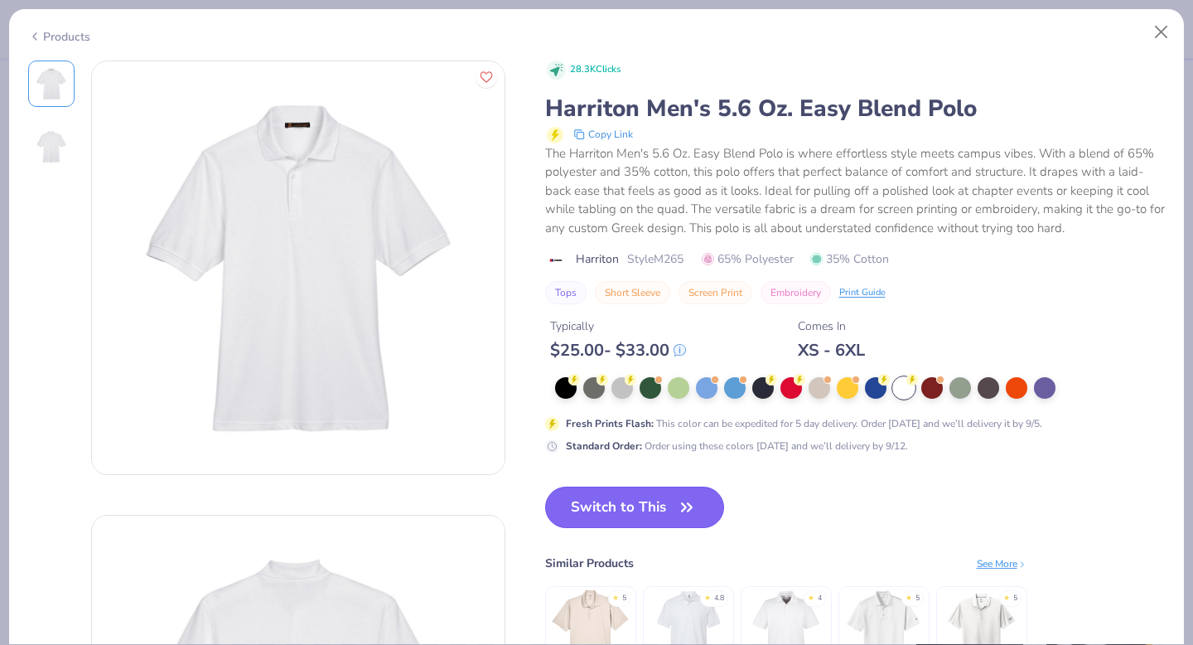
click at [676, 505] on icon "button" at bounding box center [686, 506] width 23 height 23
click at [649, 500] on button "Switch to This" at bounding box center [635, 506] width 180 height 41
click at [1165, 37] on button "Close" at bounding box center [1161, 32] width 31 height 31
click at [1156, 23] on button "Close" at bounding box center [1161, 32] width 31 height 31
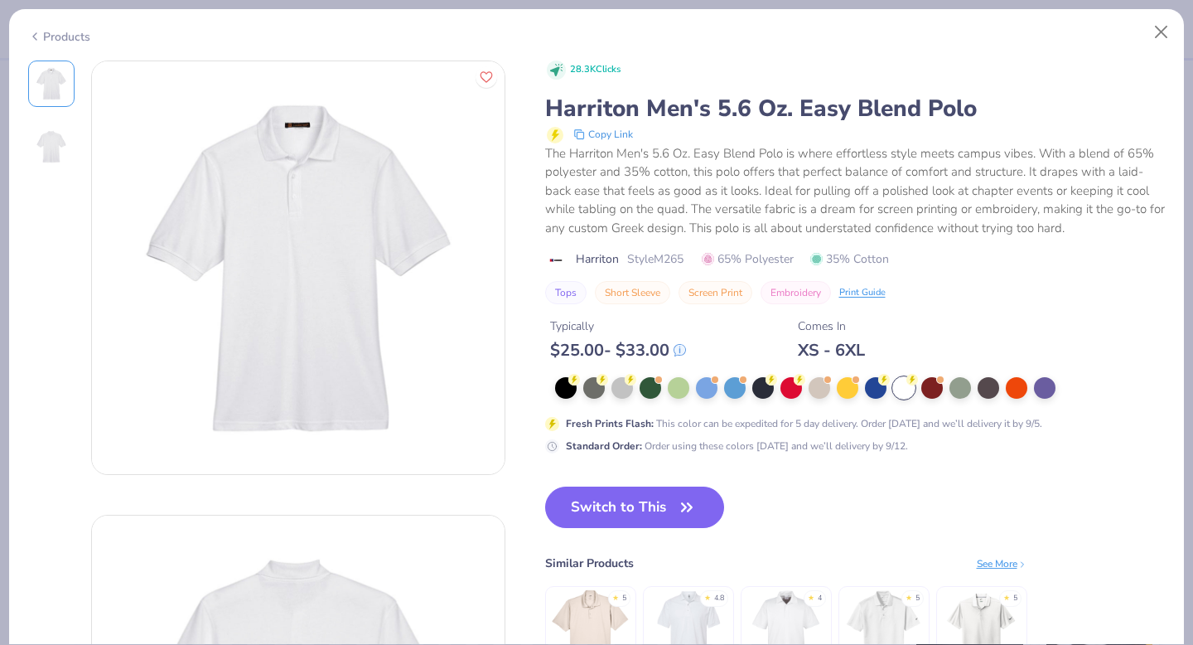
click at [495, 153] on img at bounding box center [298, 267] width 413 height 413
click at [609, 519] on button "Switch to This" at bounding box center [635, 506] width 180 height 41
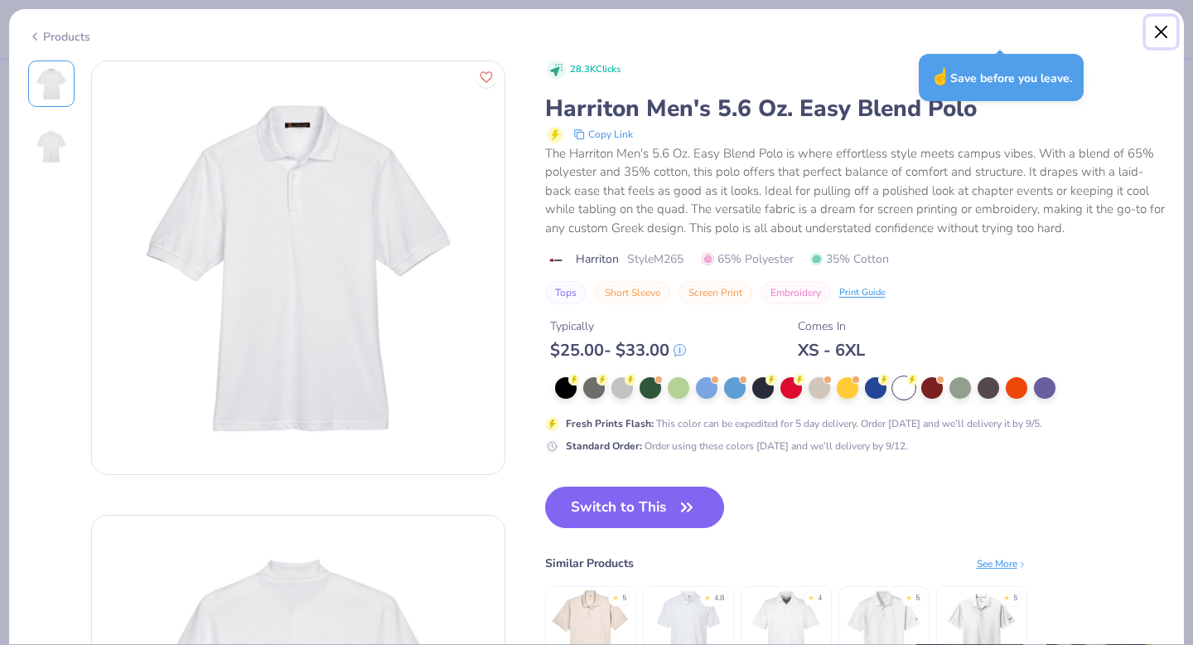
click at [1161, 26] on button "Close" at bounding box center [1161, 32] width 31 height 31
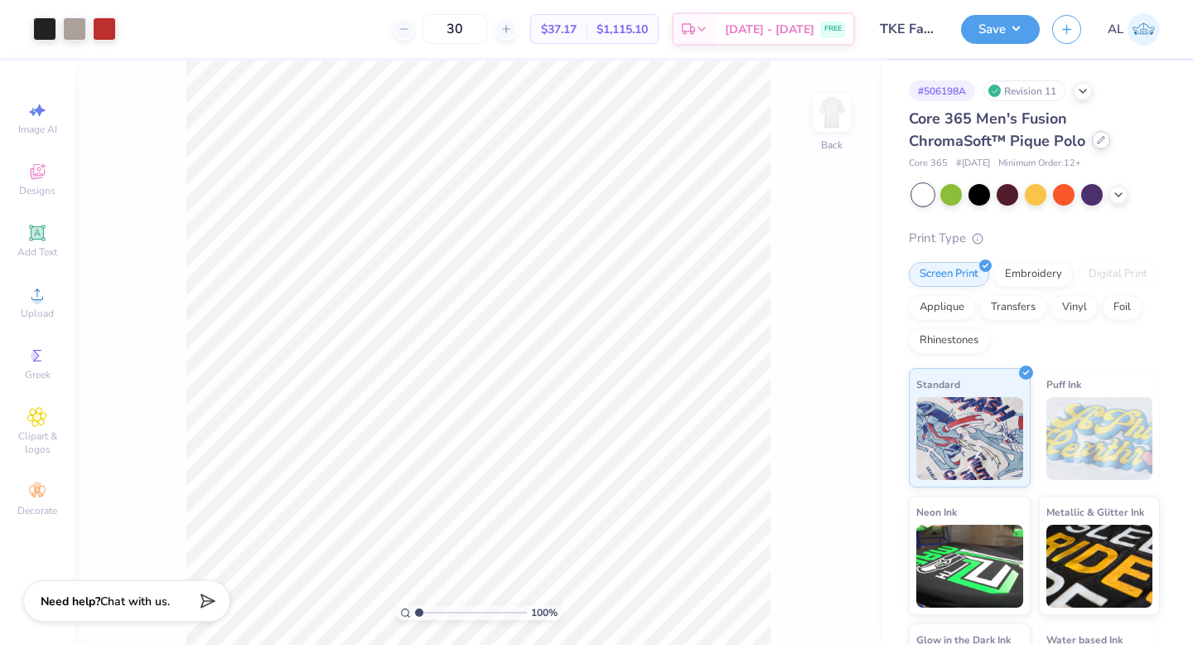
click at [1102, 138] on icon at bounding box center [1101, 140] width 7 height 7
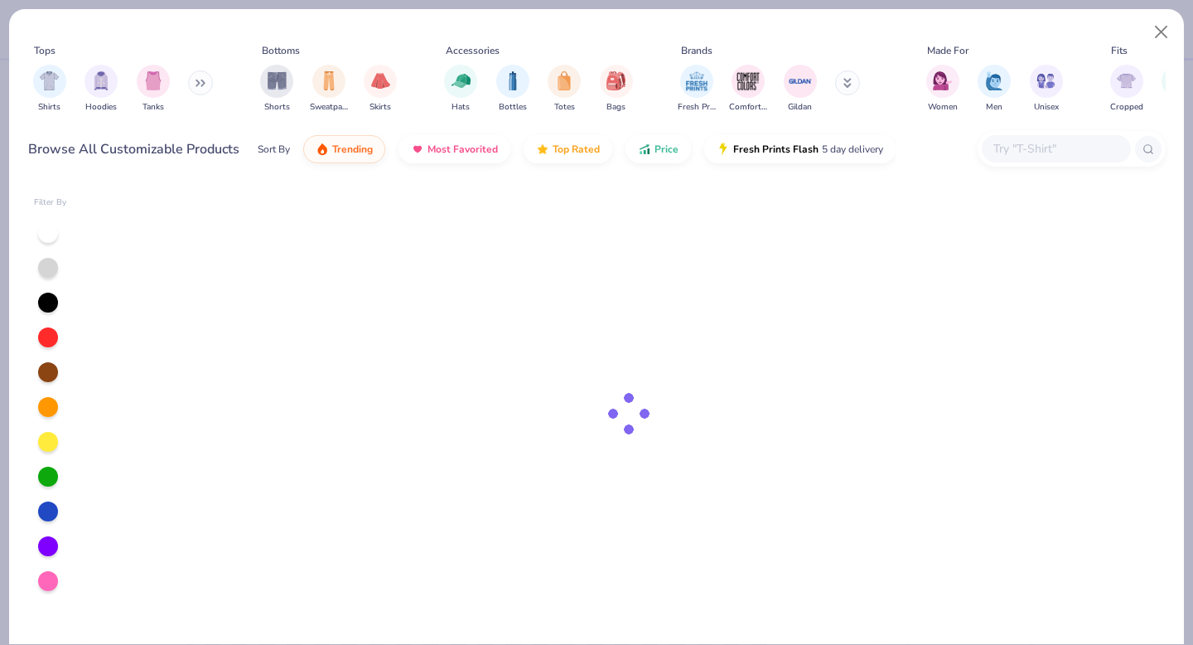
click at [1050, 155] on input "text" at bounding box center [1056, 148] width 128 height 19
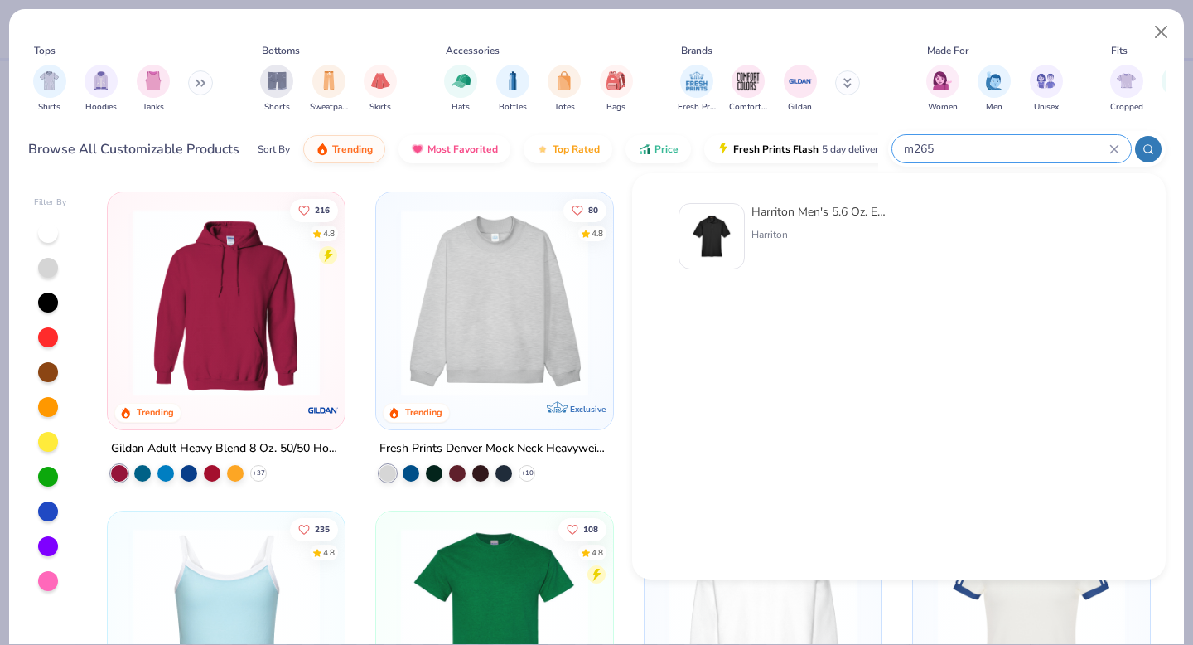
type input "m265"
click at [809, 234] on div "Harriton" at bounding box center [820, 234] width 139 height 15
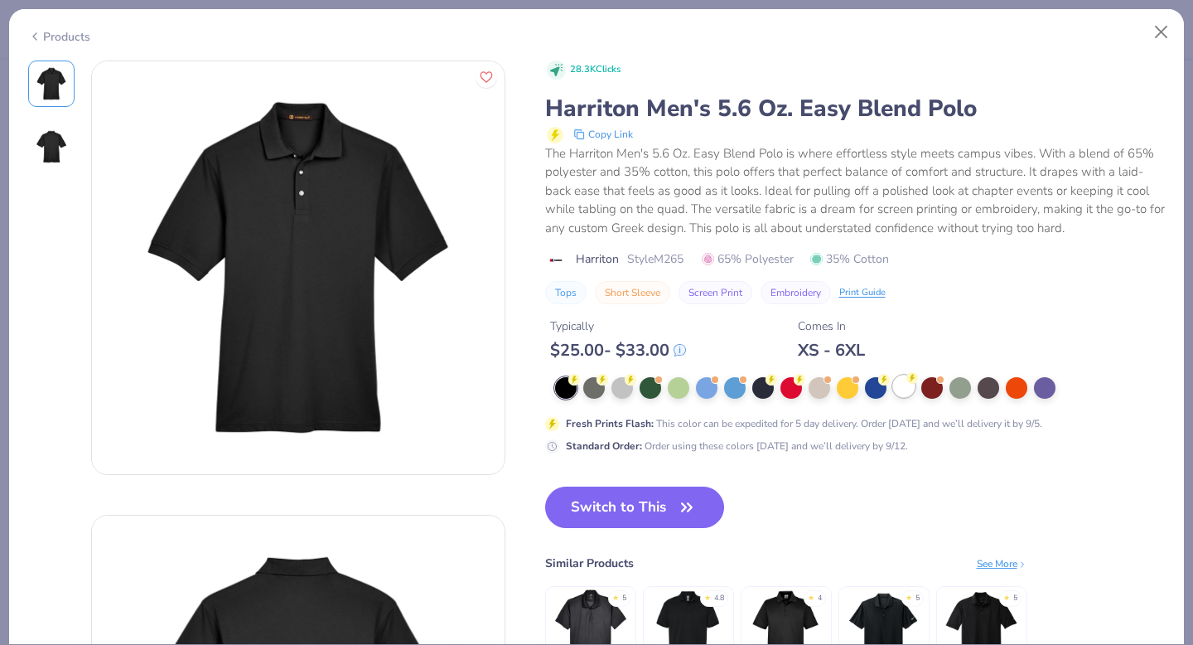
click at [907, 396] on div at bounding box center [904, 386] width 22 height 22
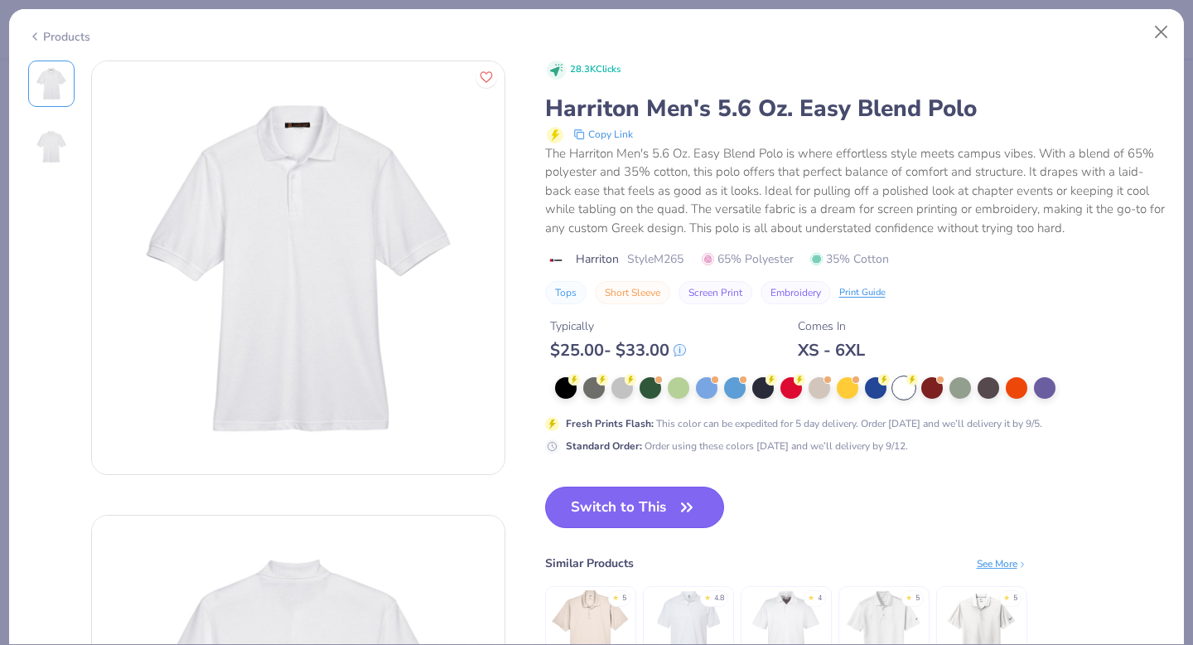
click at [604, 505] on button "Switch to This" at bounding box center [635, 506] width 180 height 41
click at [666, 499] on button "Switch to This" at bounding box center [635, 506] width 180 height 41
click at [666, 500] on button "Switch to This" at bounding box center [635, 506] width 180 height 41
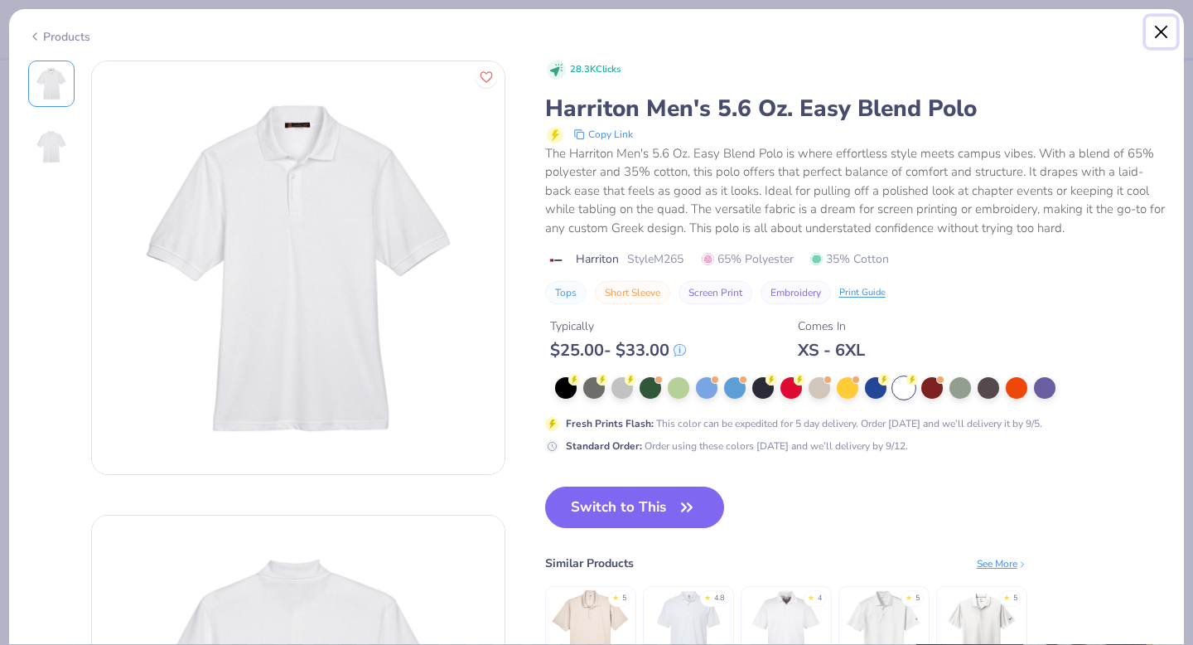
click at [1156, 30] on button "Close" at bounding box center [1161, 32] width 31 height 31
click at [1166, 30] on button "Close" at bounding box center [1161, 32] width 31 height 31
click at [77, 39] on div "Products" at bounding box center [59, 36] width 62 height 17
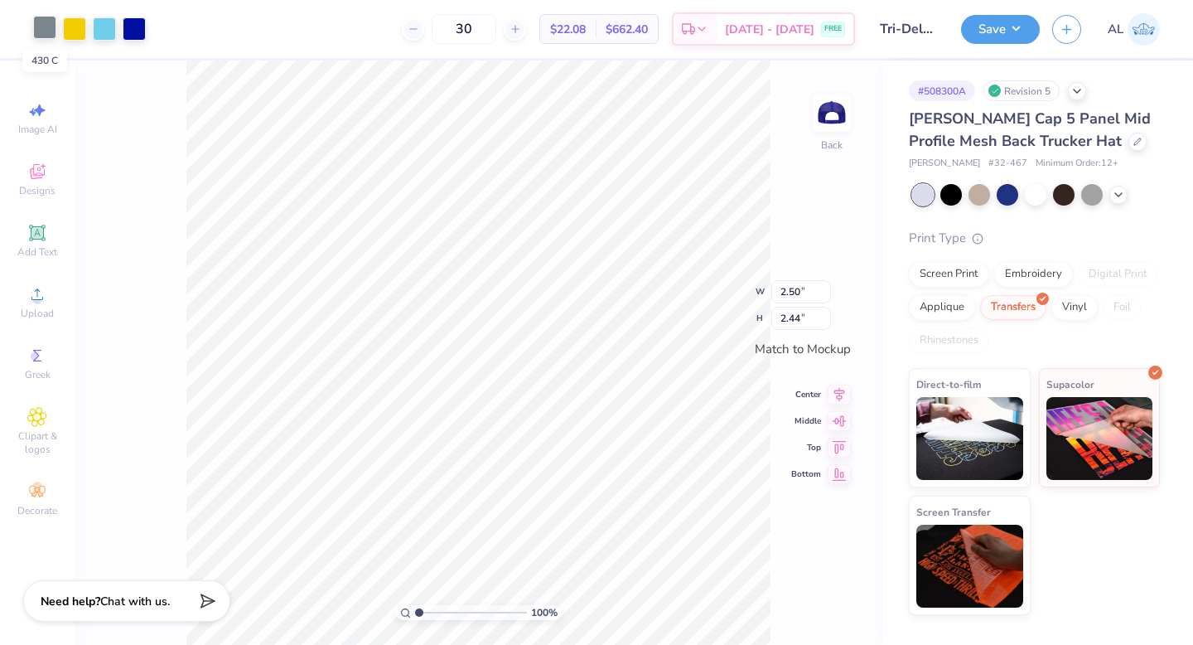
click at [34, 30] on div at bounding box center [44, 27] width 23 height 23
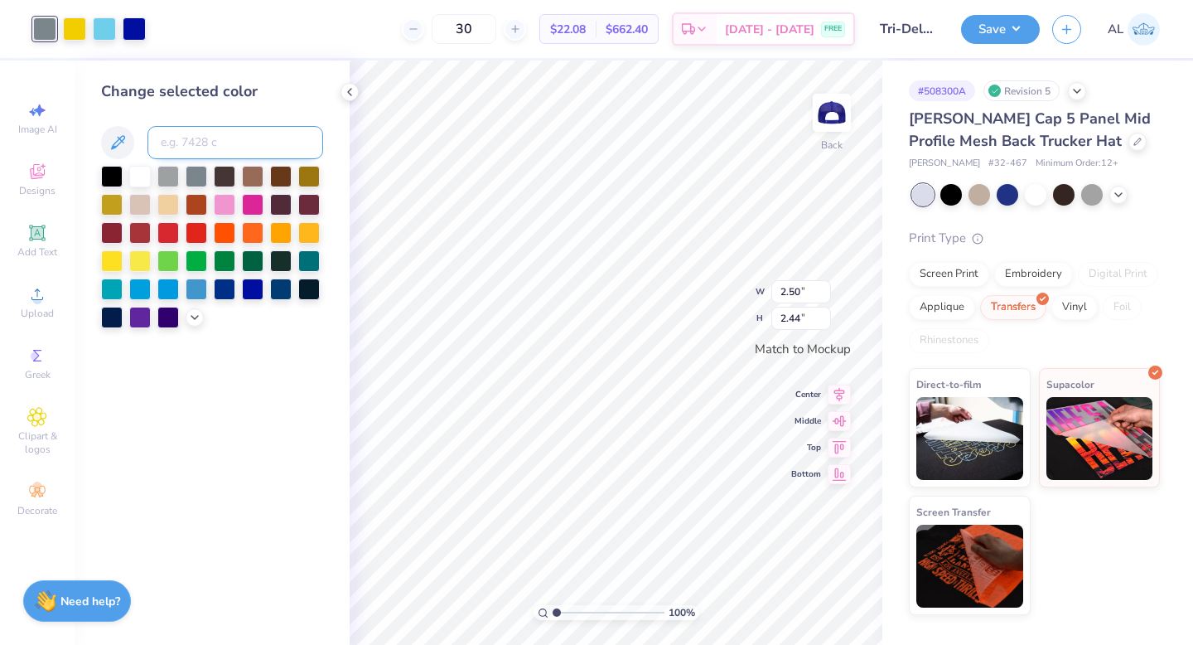
click at [187, 133] on input at bounding box center [235, 142] width 176 height 33
type input "blue 072"
click at [73, 31] on div at bounding box center [74, 27] width 23 height 23
click at [171, 141] on input at bounding box center [235, 142] width 176 height 33
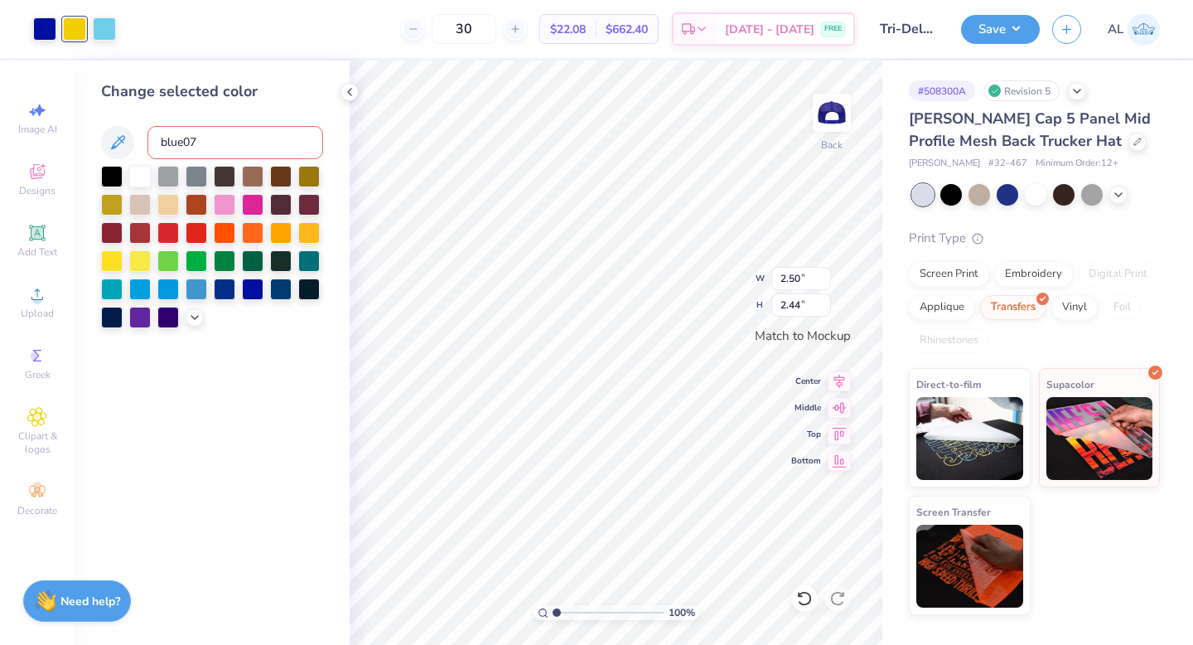
type input "blue072"
click at [83, 34] on div at bounding box center [74, 27] width 23 height 23
click at [178, 137] on input at bounding box center [235, 142] width 176 height 33
type input "blue 072"
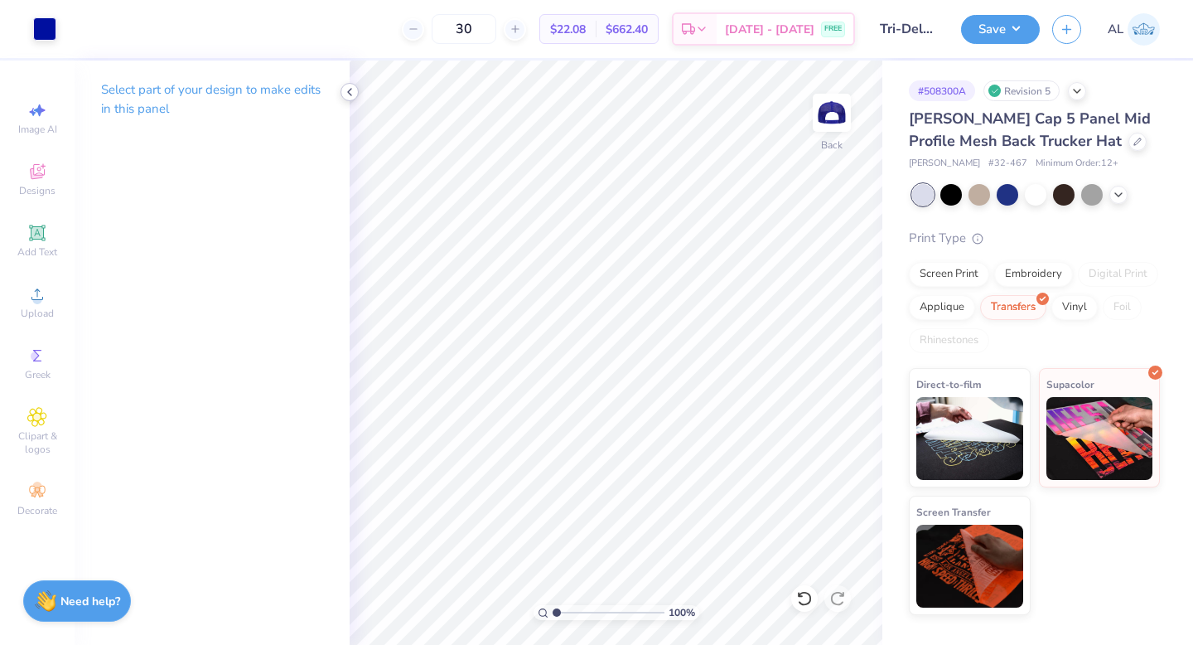
click at [350, 90] on icon at bounding box center [349, 91] width 13 height 13
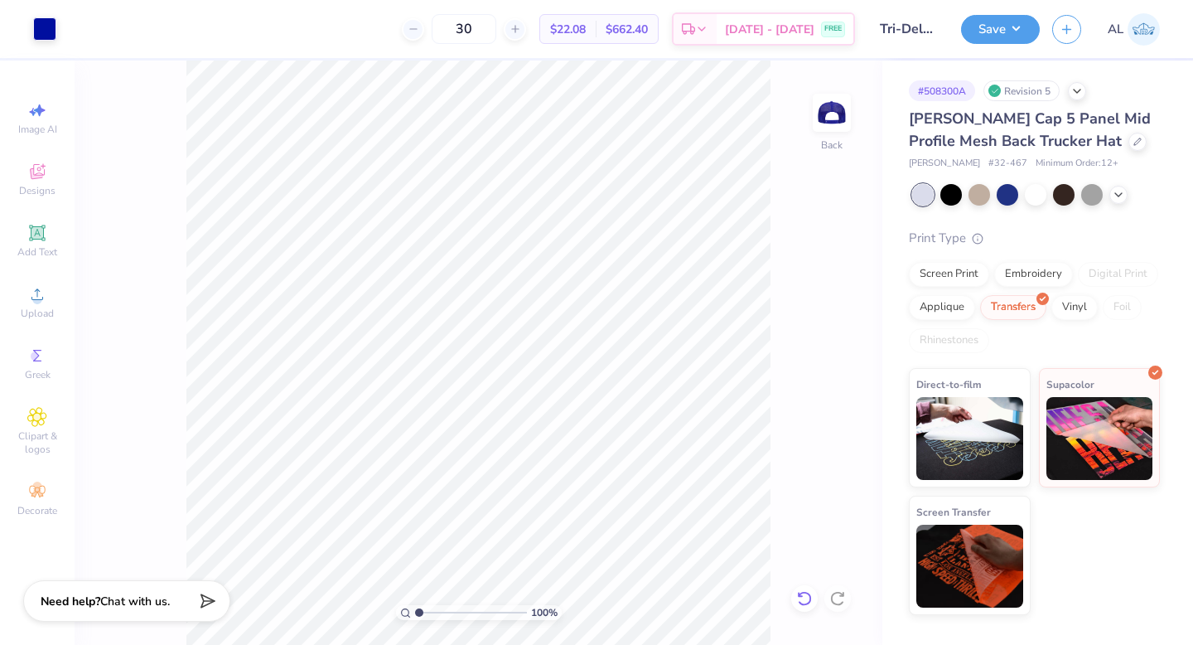
click at [802, 601] on icon at bounding box center [804, 598] width 17 height 17
click at [802, 601] on div "100 % Back" at bounding box center [479, 352] width 808 height 584
click at [1134, 141] on icon at bounding box center [1137, 140] width 7 height 7
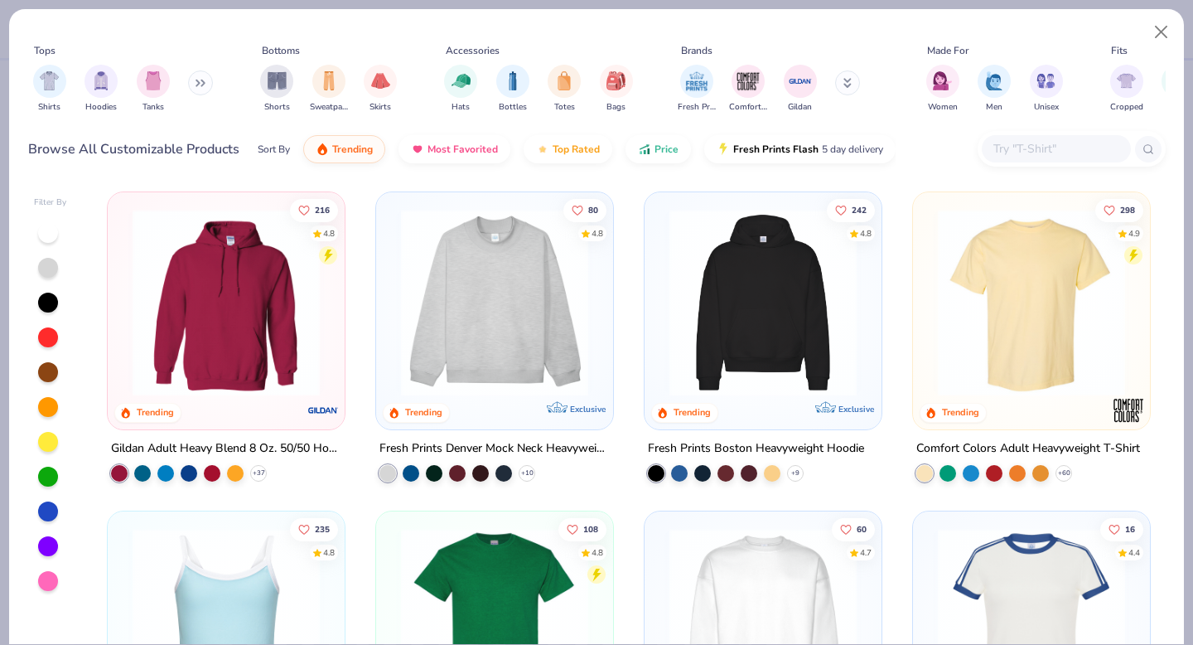
click at [1016, 142] on input "text" at bounding box center [1056, 148] width 128 height 19
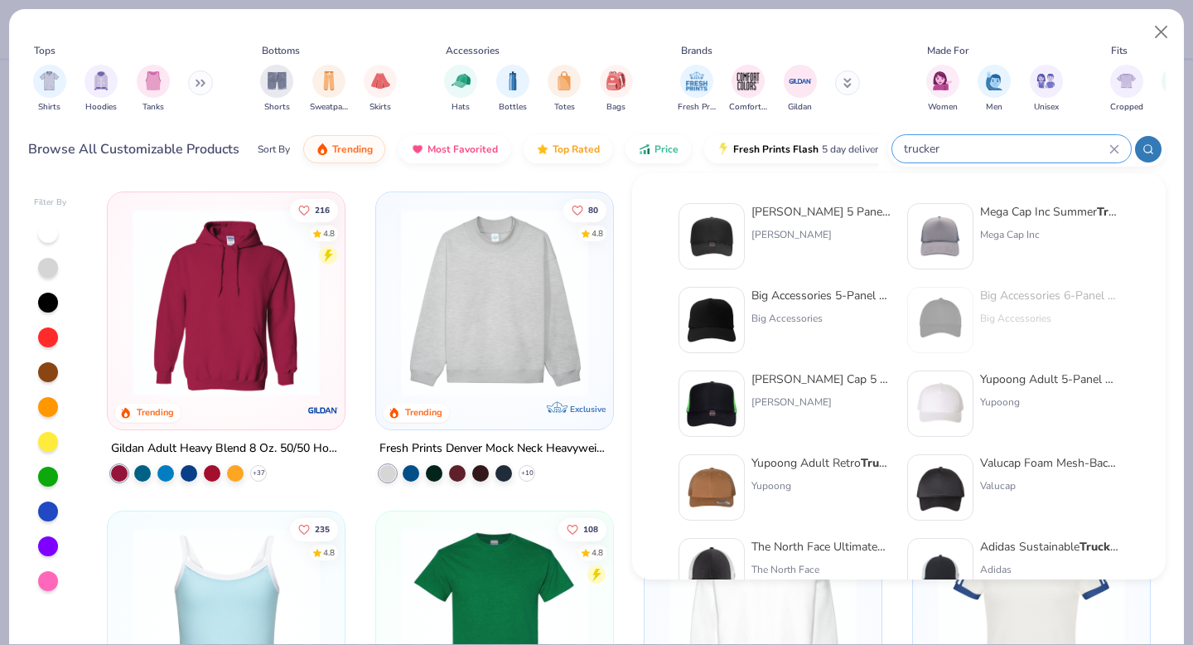
type input "trucker"
click at [1009, 229] on div "Mega Cap Inc" at bounding box center [1049, 234] width 139 height 15
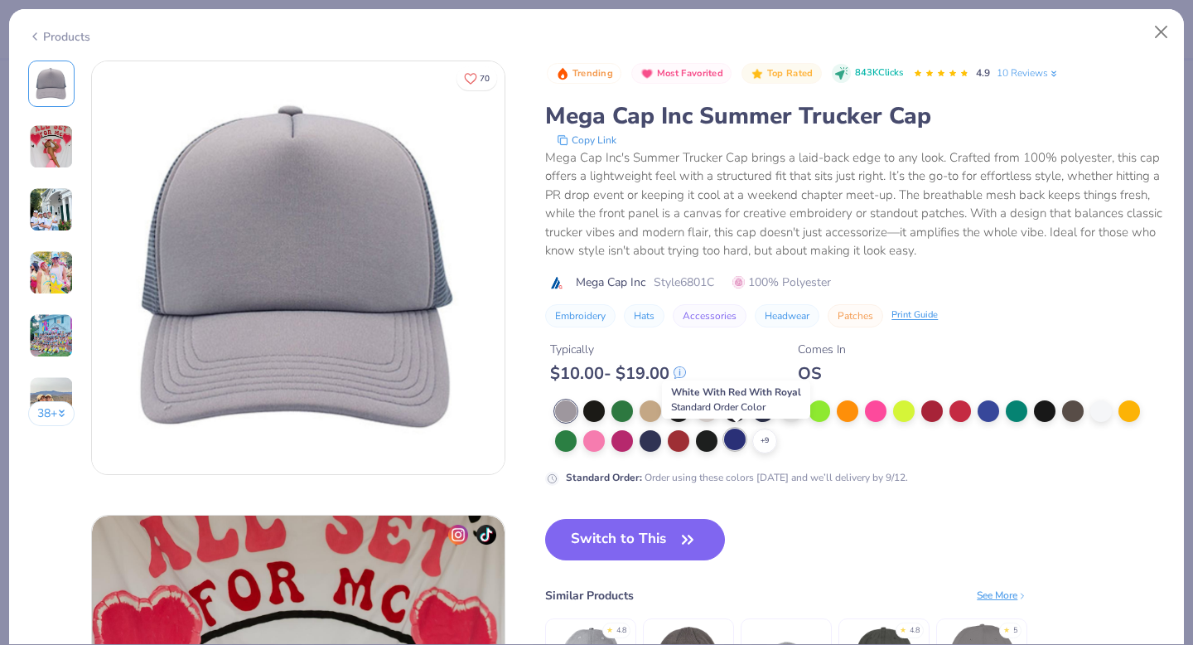
click at [735, 437] on div at bounding box center [735, 439] width 22 height 22
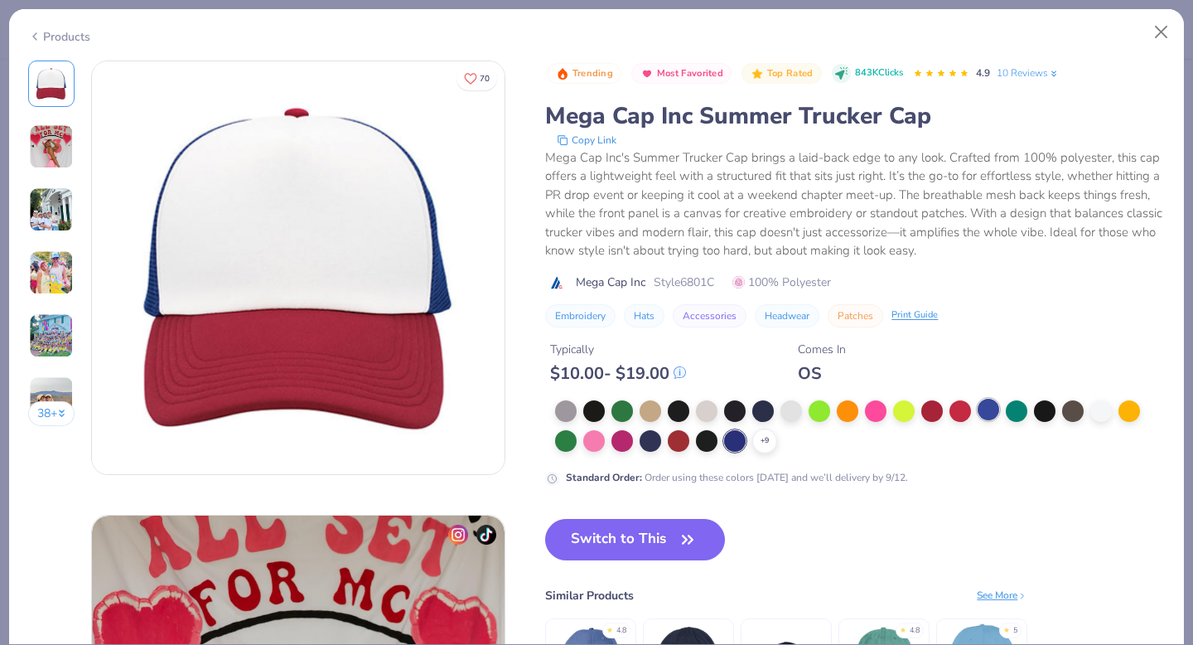
click at [986, 409] on div at bounding box center [989, 409] width 22 height 22
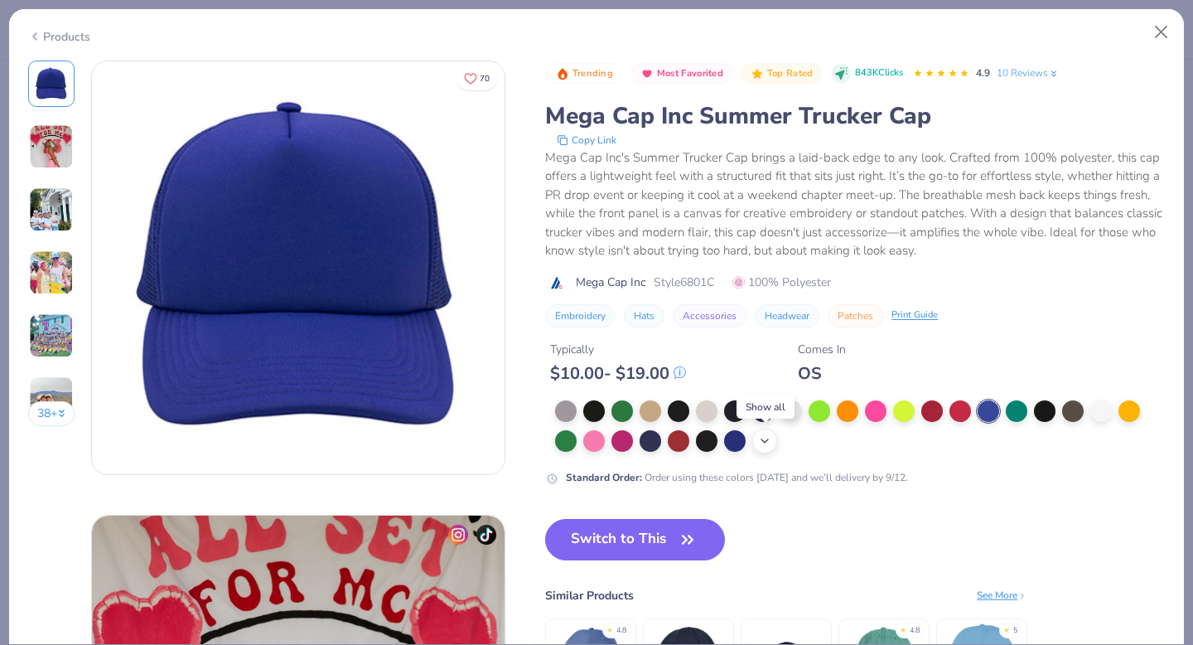
click at [769, 442] on icon at bounding box center [764, 440] width 13 height 13
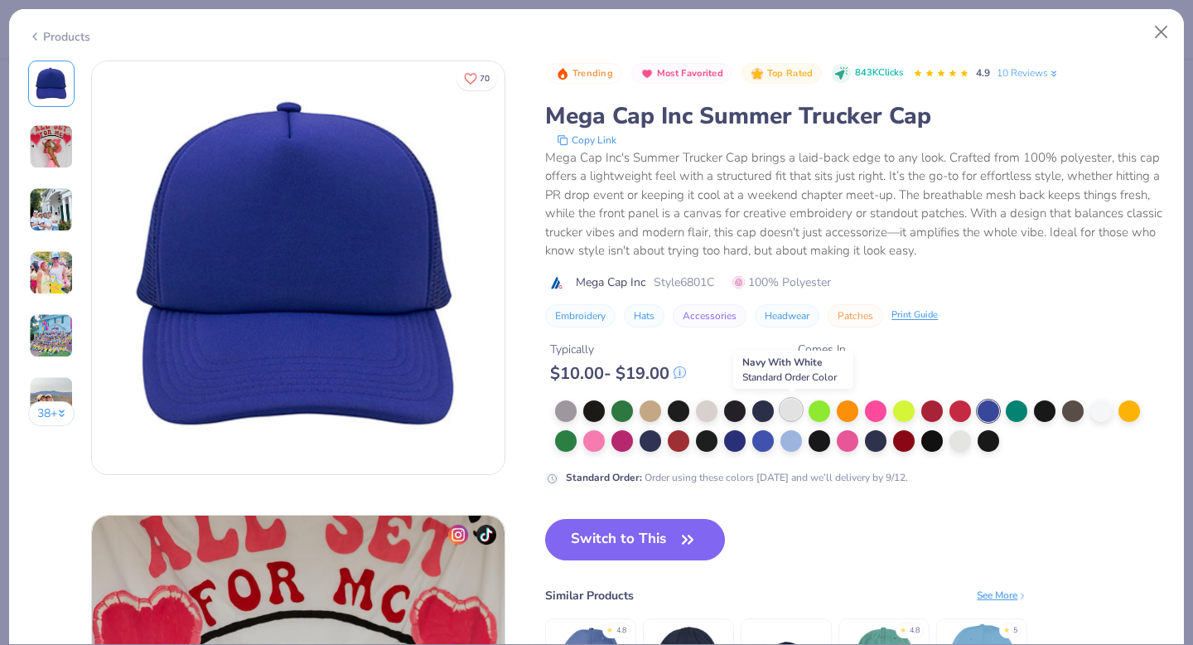
click at [790, 408] on div at bounding box center [791, 409] width 22 height 22
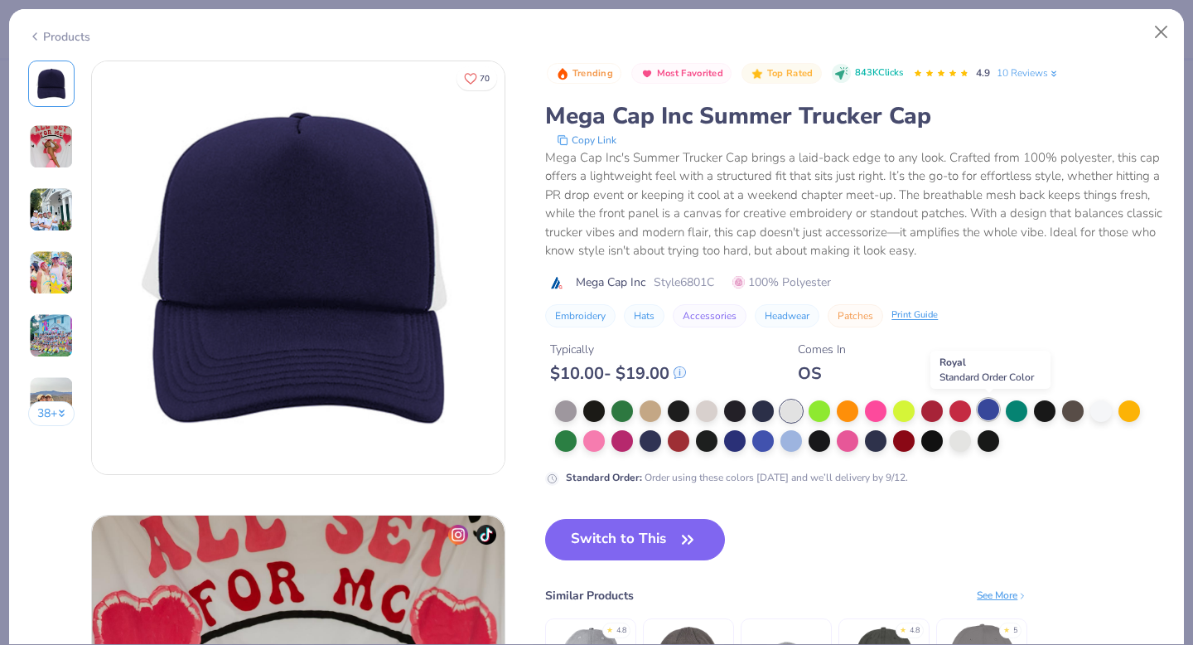
click at [992, 412] on div at bounding box center [989, 409] width 22 height 22
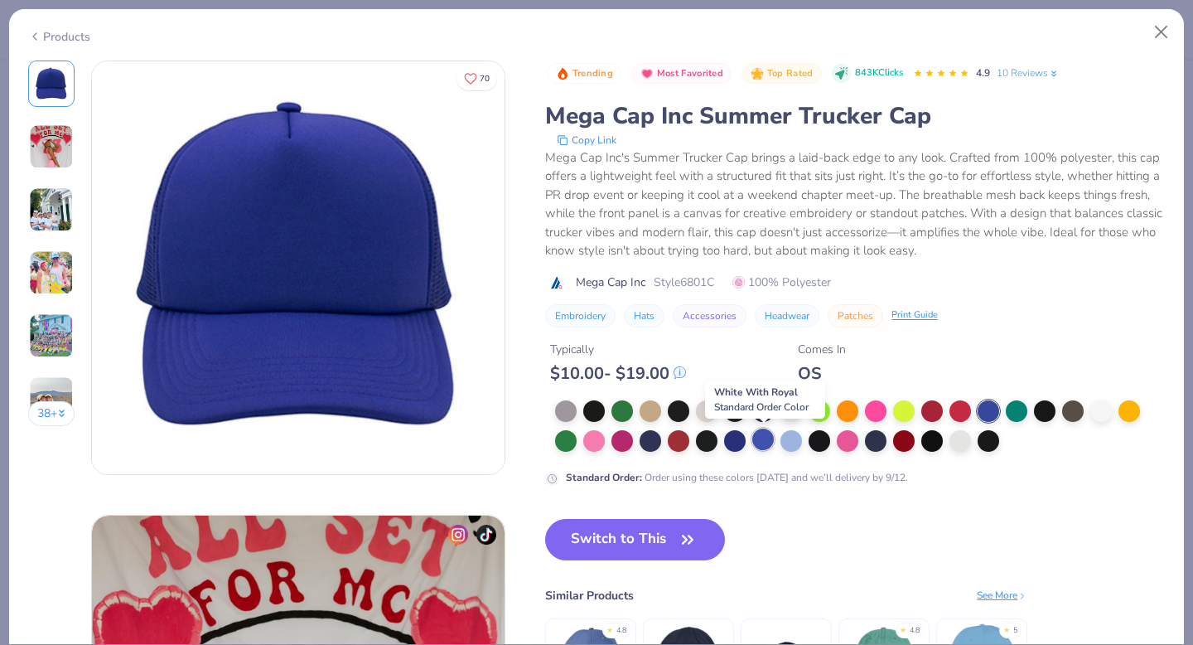
click at [757, 440] on div at bounding box center [763, 439] width 22 height 22
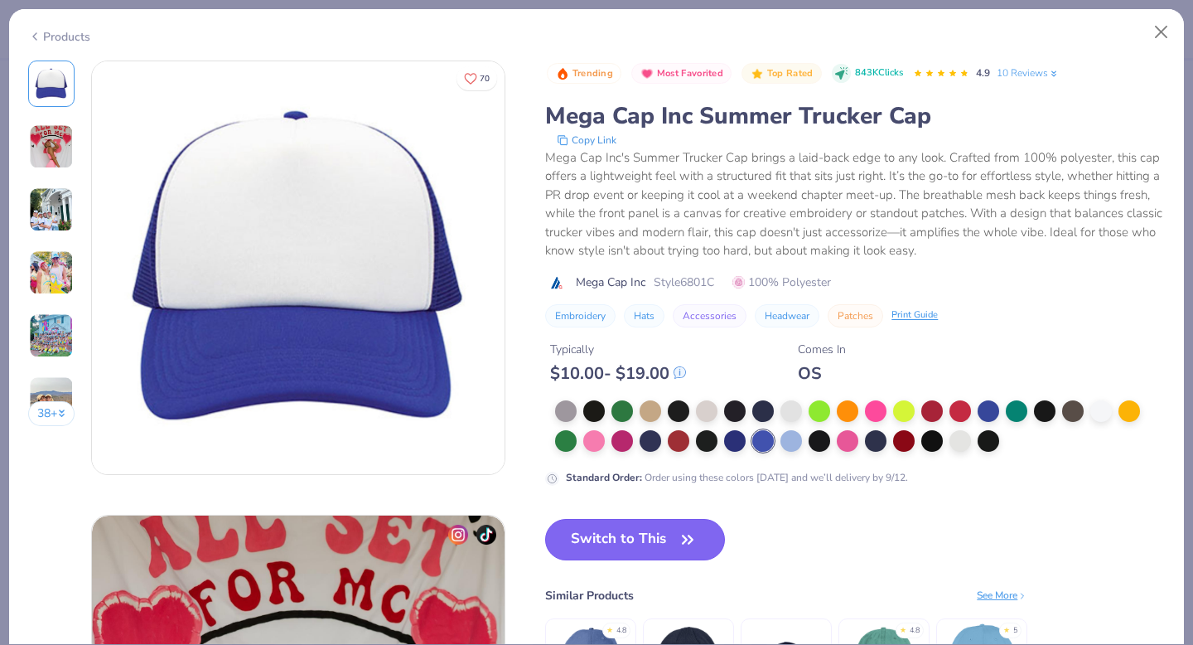
click at [610, 538] on button "Switch to This" at bounding box center [635, 539] width 180 height 41
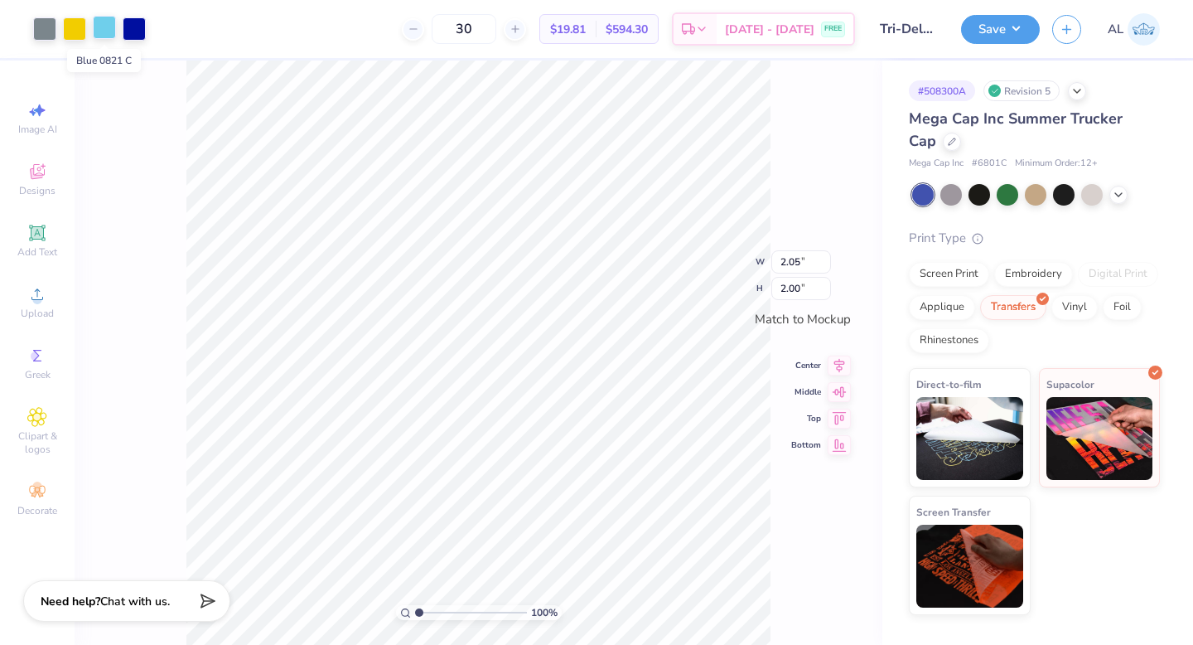
click at [104, 30] on div at bounding box center [104, 27] width 23 height 23
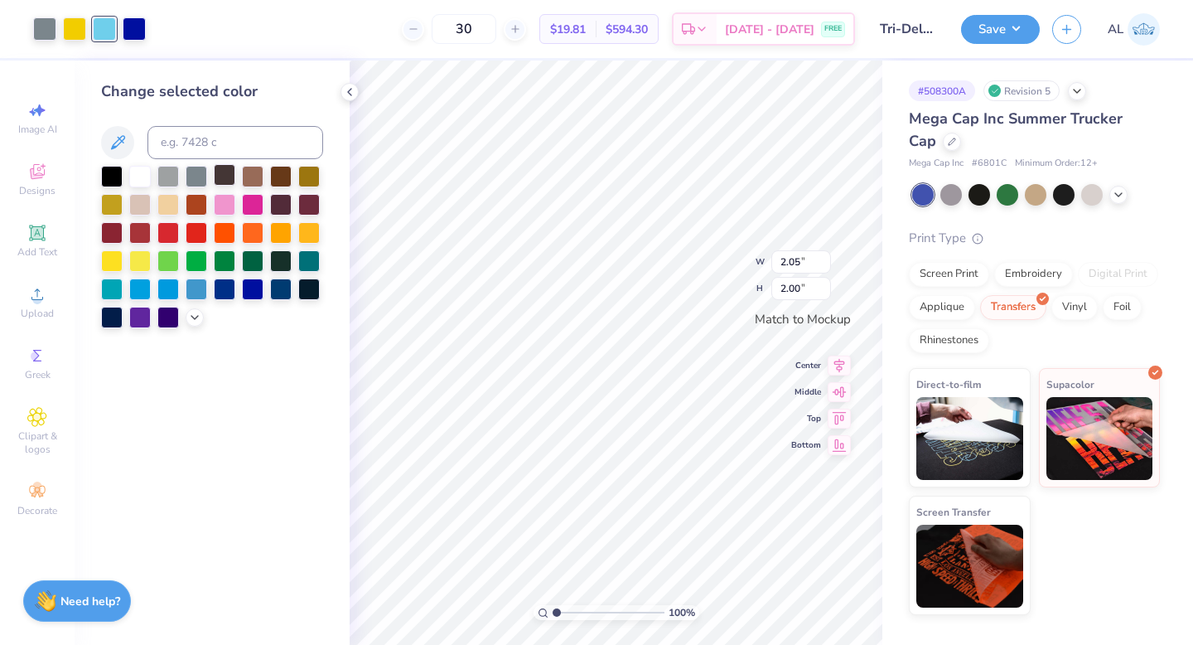
click at [225, 175] on div at bounding box center [225, 175] width 22 height 22
click at [138, 31] on div at bounding box center [134, 27] width 23 height 23
click at [222, 171] on div at bounding box center [225, 175] width 22 height 22
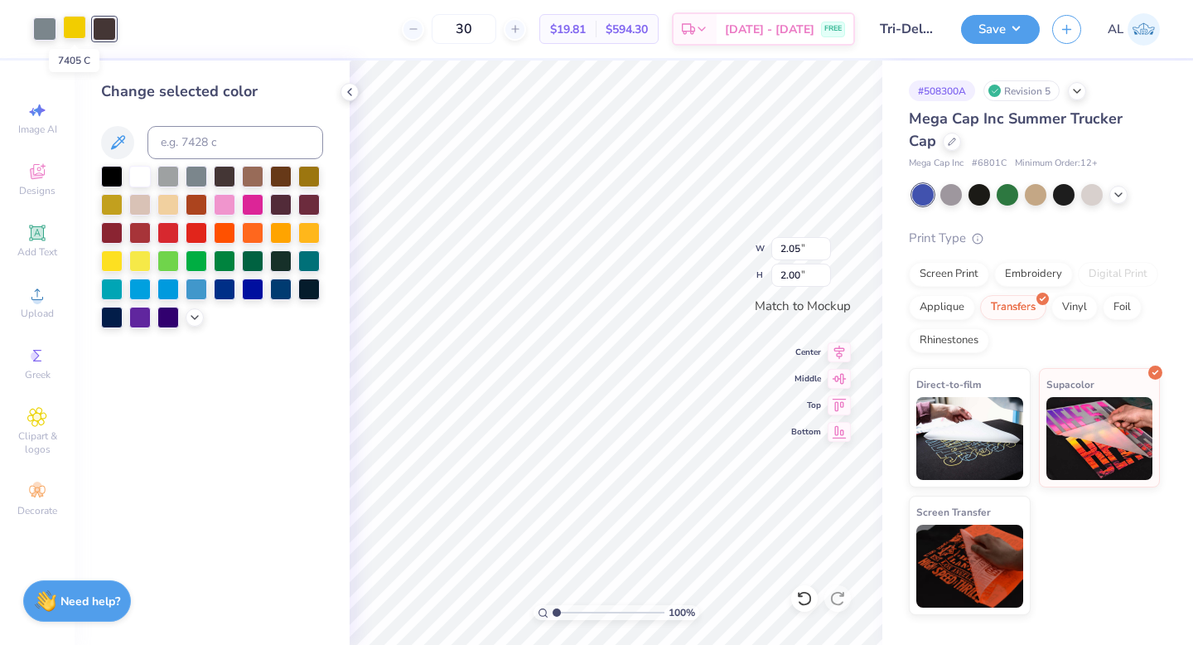
click at [76, 31] on div at bounding box center [74, 27] width 23 height 23
click at [220, 173] on div at bounding box center [225, 175] width 22 height 22
click at [45, 33] on div at bounding box center [44, 27] width 23 height 23
click at [221, 170] on div at bounding box center [225, 175] width 22 height 22
click at [804, 598] on icon at bounding box center [804, 598] width 17 height 17
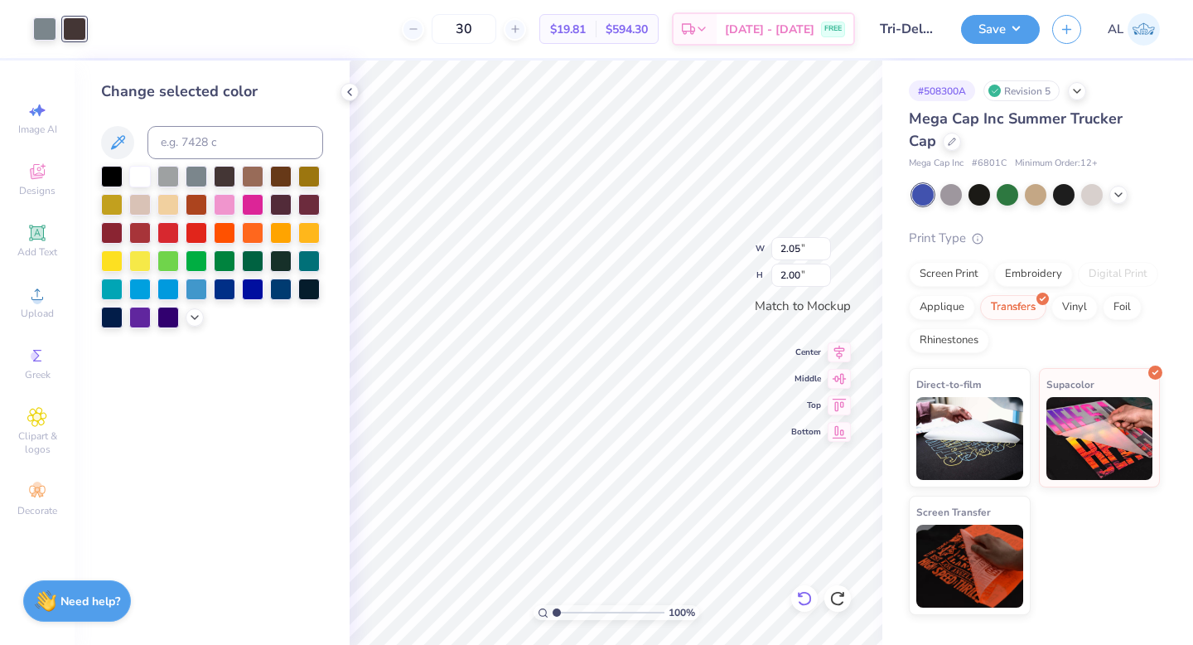
click at [804, 598] on icon at bounding box center [804, 598] width 17 height 17
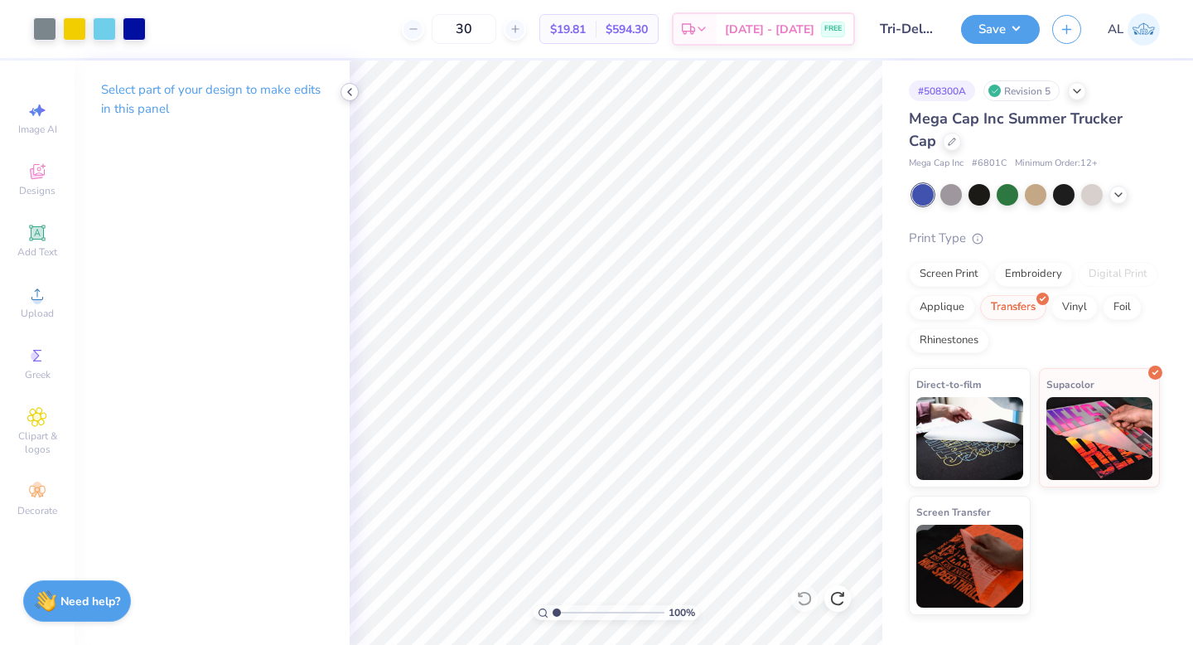
click at [345, 94] on icon at bounding box center [349, 91] width 13 height 13
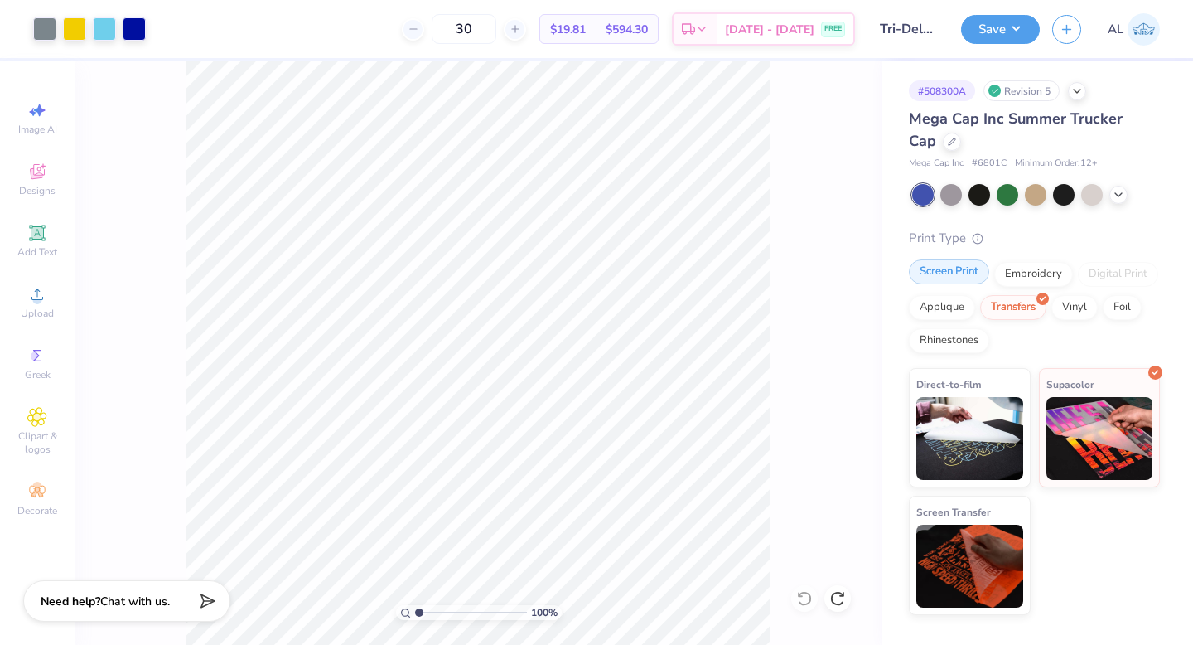
click at [969, 274] on div "Screen Print" at bounding box center [949, 271] width 80 height 25
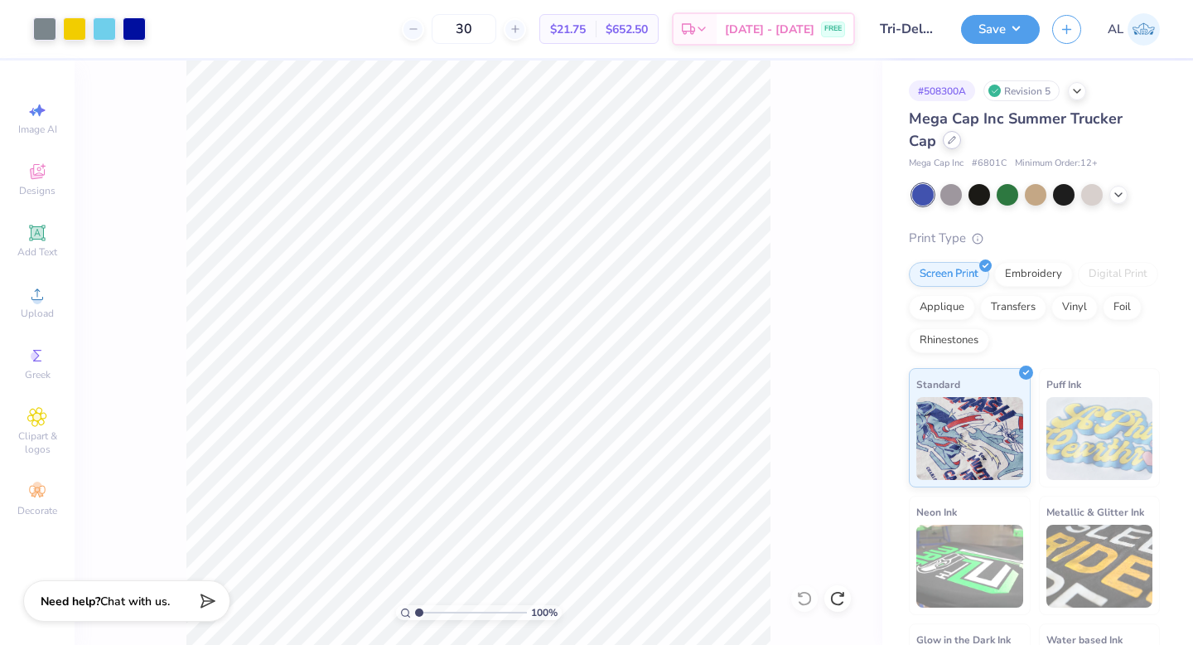
click at [949, 139] on icon at bounding box center [952, 140] width 7 height 7
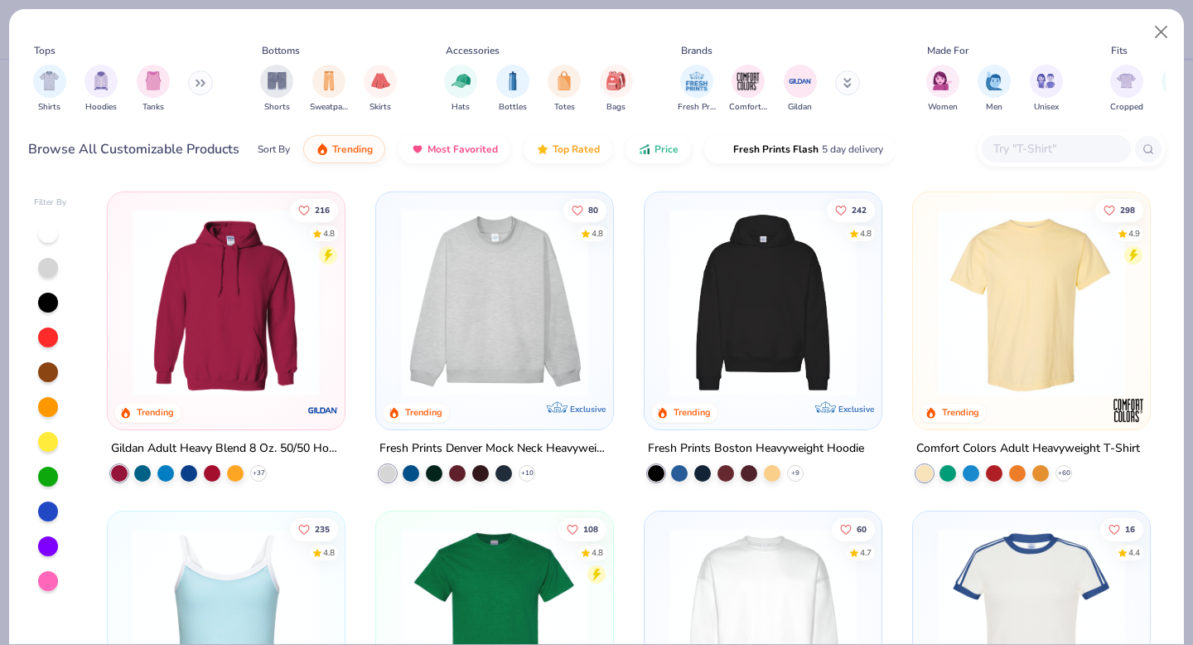
click at [1009, 149] on input "text" at bounding box center [1056, 148] width 128 height 19
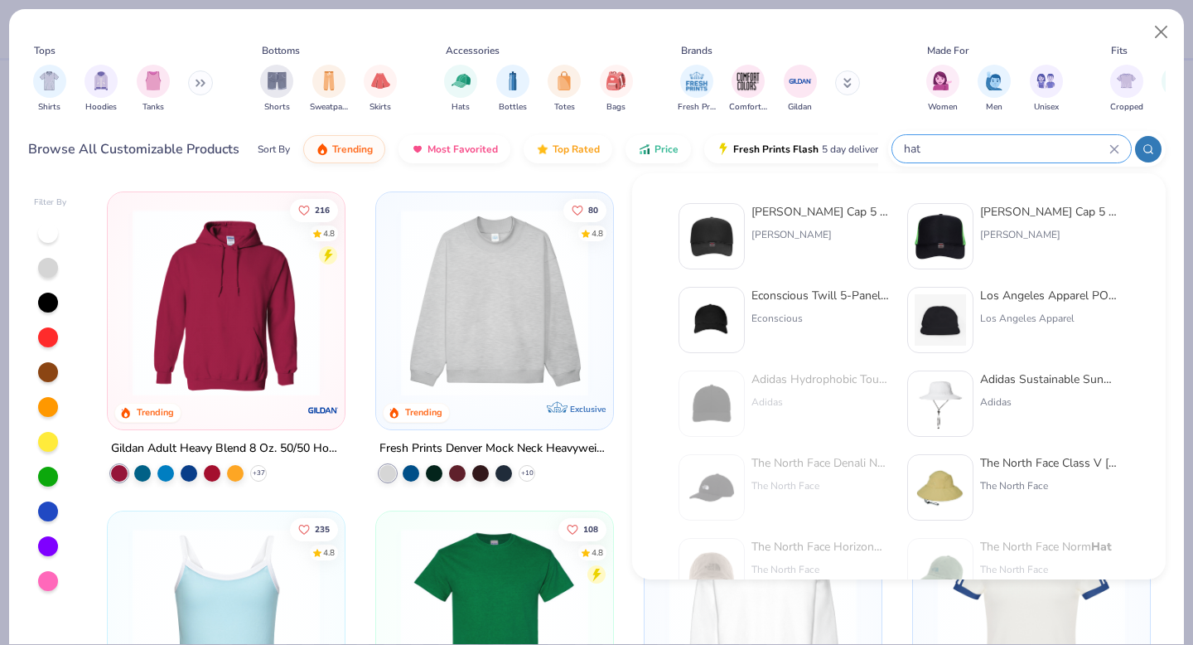
type input "hat"
click at [842, 233] on div "Otto Cap" at bounding box center [820, 234] width 139 height 15
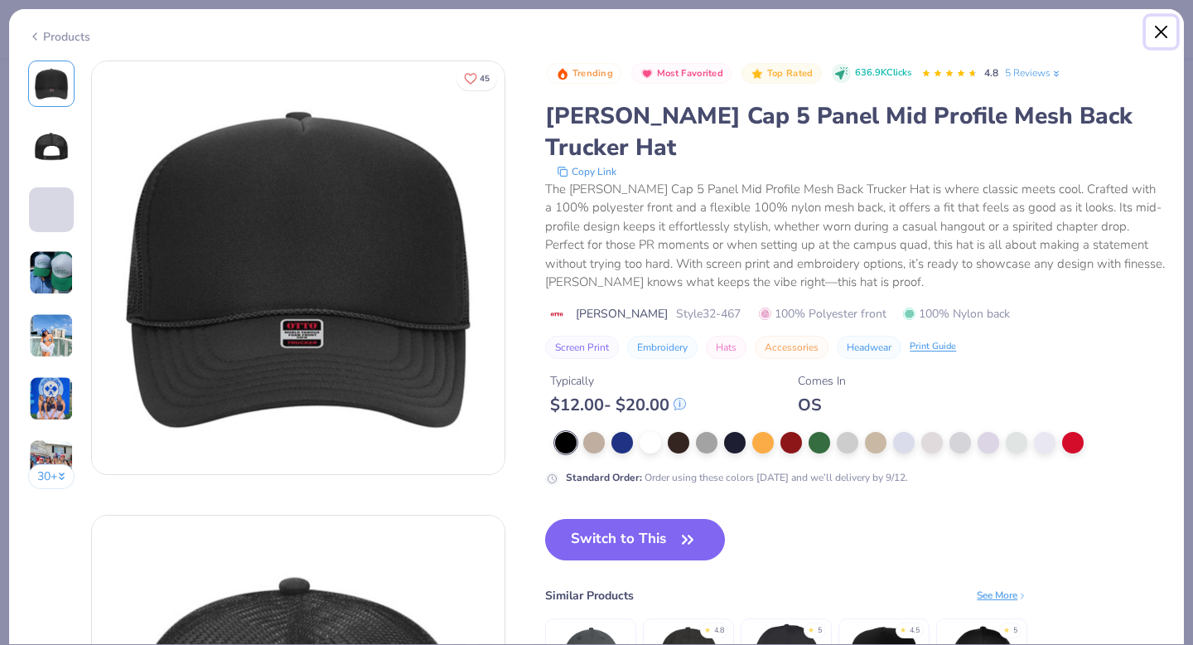
click at [1164, 35] on button "Close" at bounding box center [1161, 32] width 31 height 31
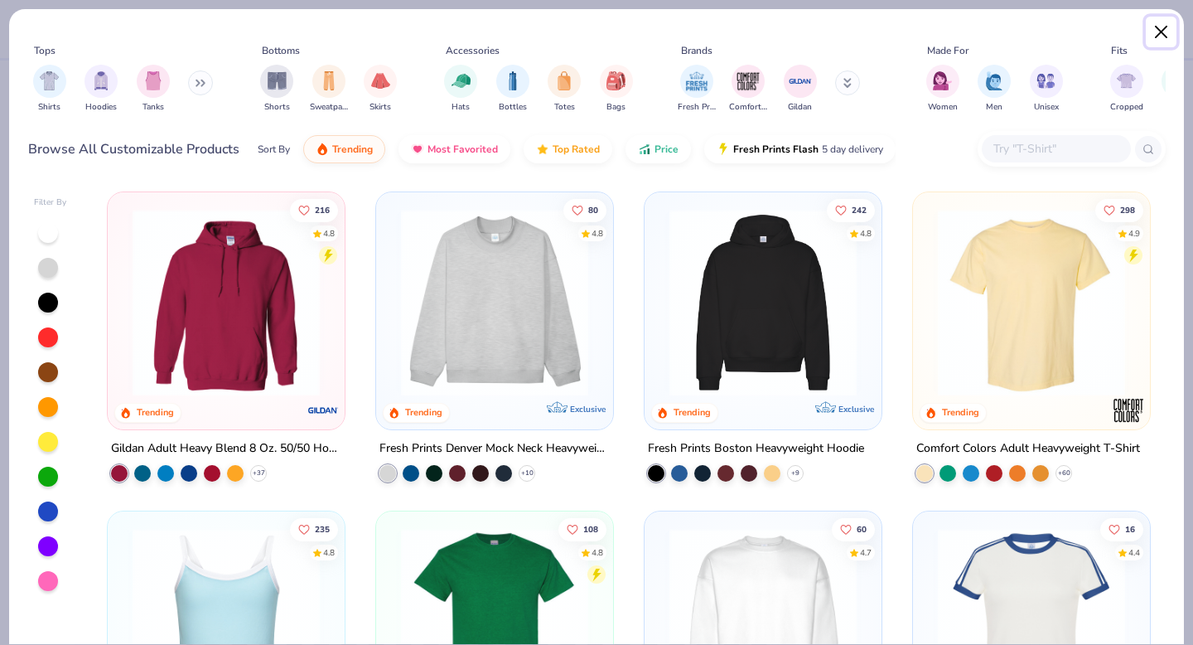
click at [1161, 33] on button "Close" at bounding box center [1161, 32] width 31 height 31
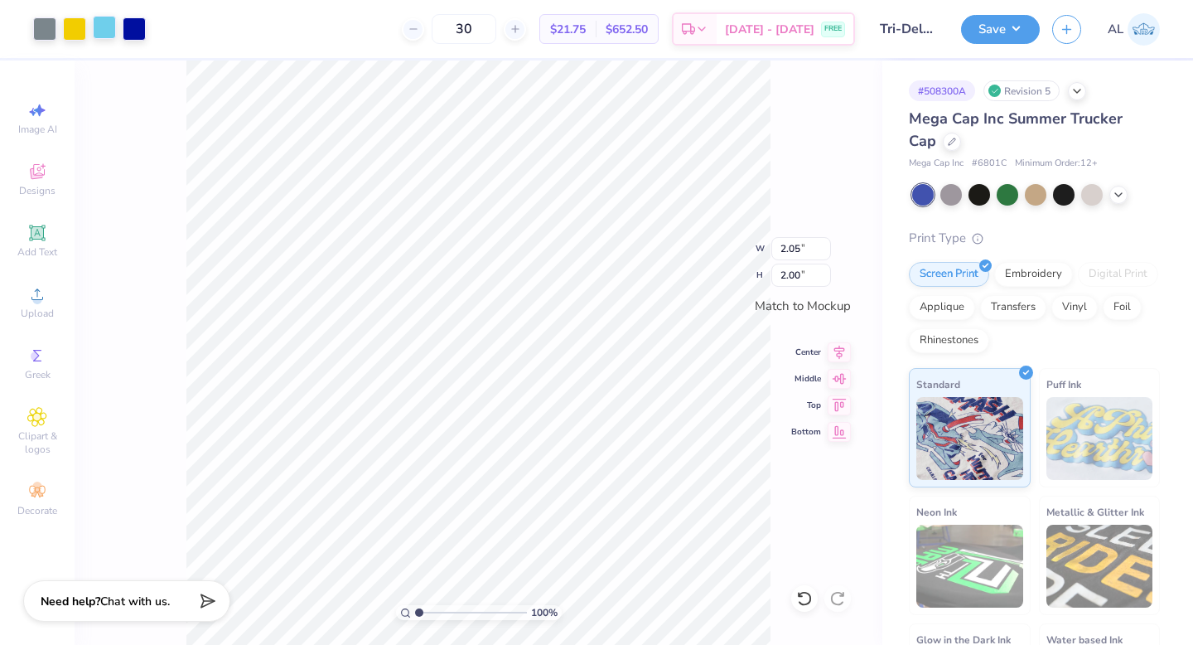
click at [94, 28] on div at bounding box center [104, 27] width 23 height 23
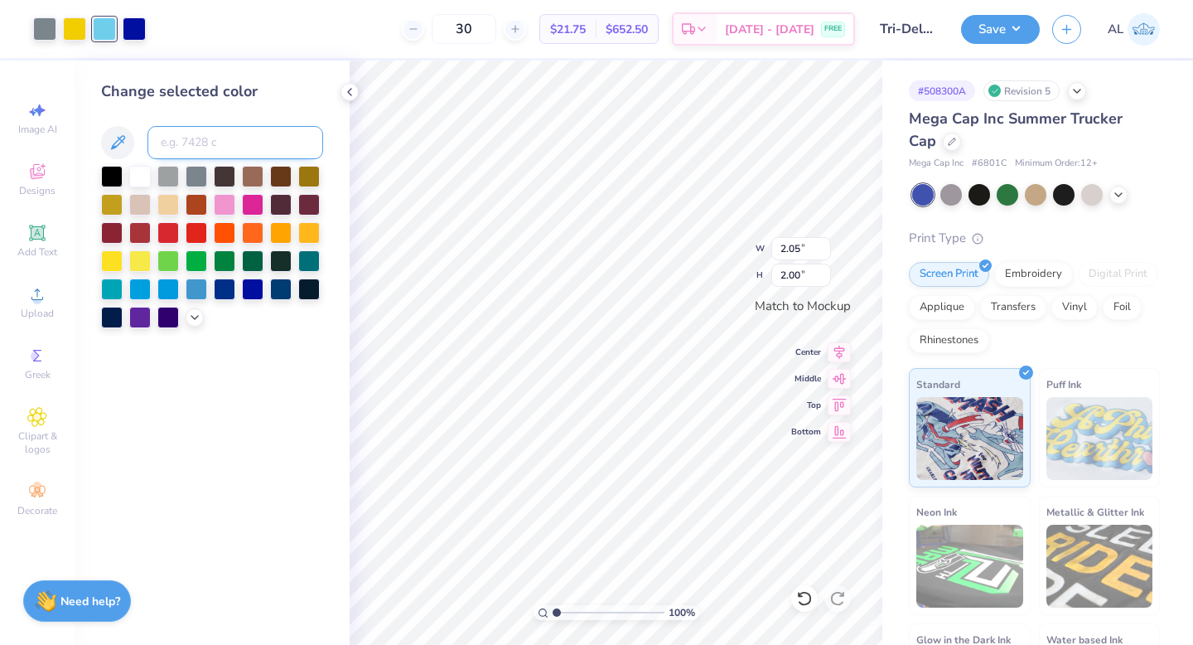
click at [218, 152] on input at bounding box center [235, 142] width 176 height 33
type input "BLUE 072"
click at [75, 30] on div at bounding box center [74, 27] width 23 height 23
click at [200, 157] on input at bounding box center [235, 142] width 176 height 33
type input "BLUE072"
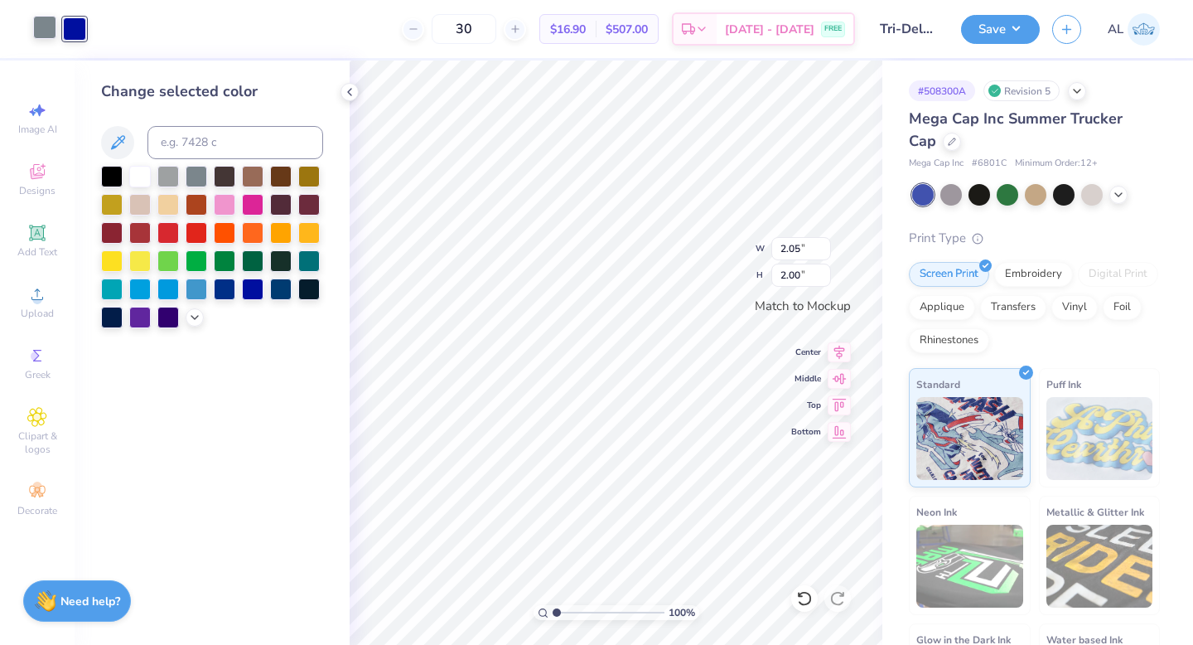
click at [44, 24] on div at bounding box center [44, 27] width 23 height 23
click at [188, 138] on input at bounding box center [235, 142] width 176 height 33
click at [193, 141] on input "BLUEO72C" at bounding box center [235, 142] width 176 height 33
click at [196, 141] on input "BLUEO72C" at bounding box center [235, 142] width 176 height 33
type input "BLUE72C"
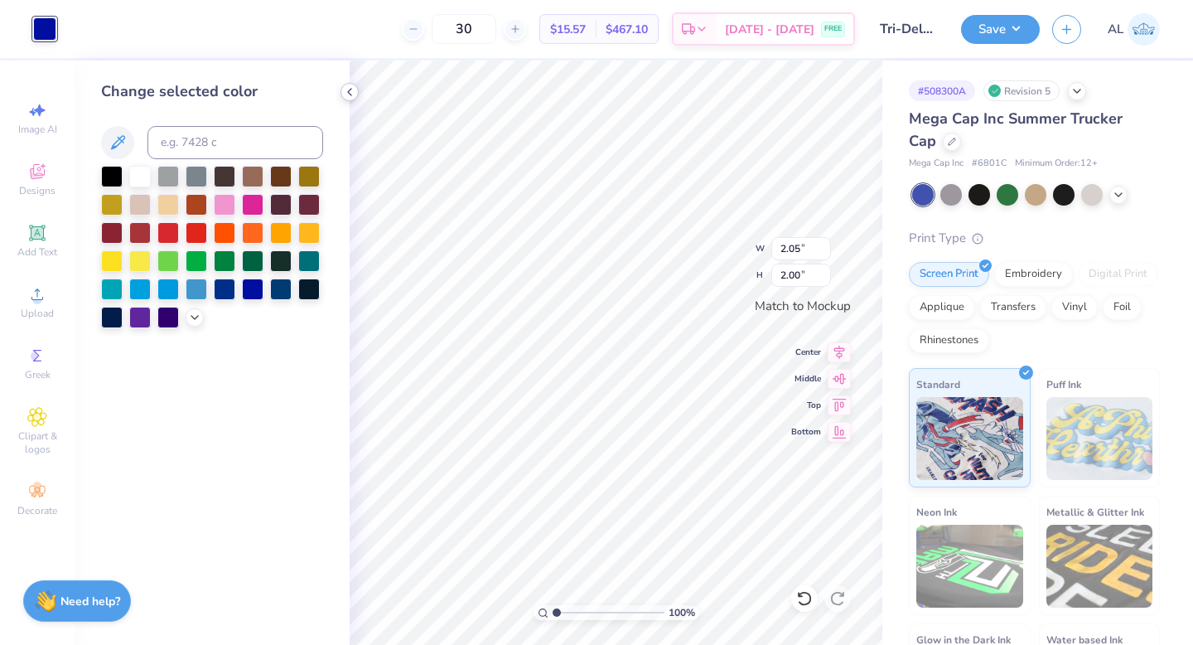
click at [352, 98] on icon at bounding box center [349, 91] width 13 height 13
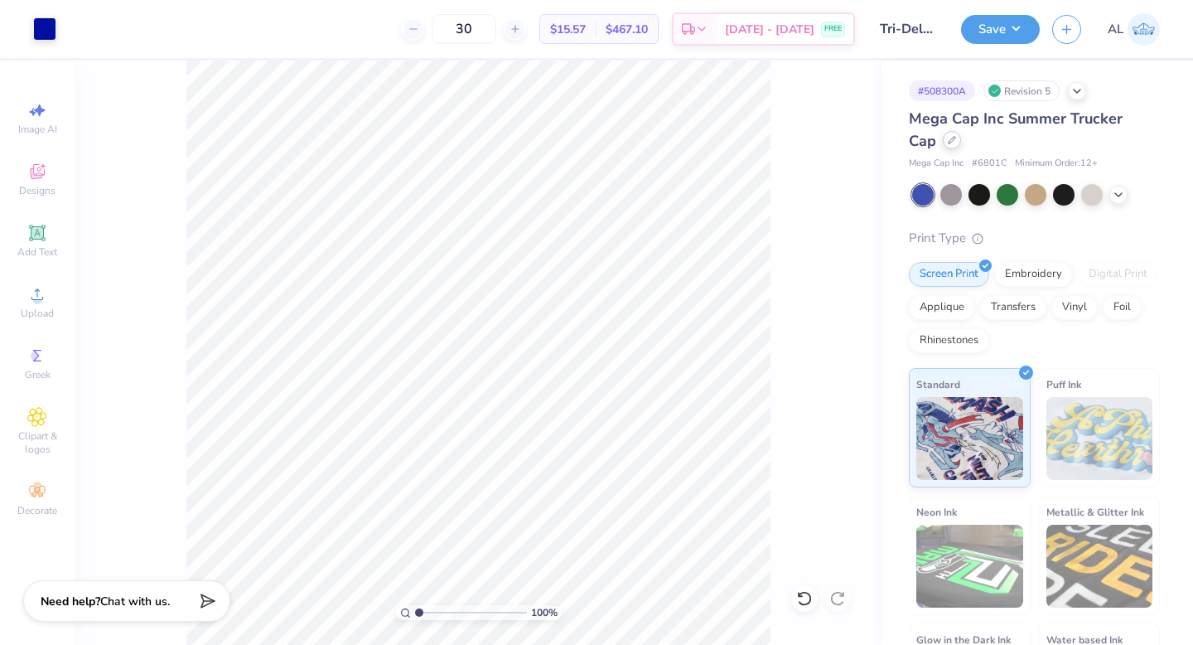
click at [950, 142] on icon at bounding box center [952, 140] width 8 height 8
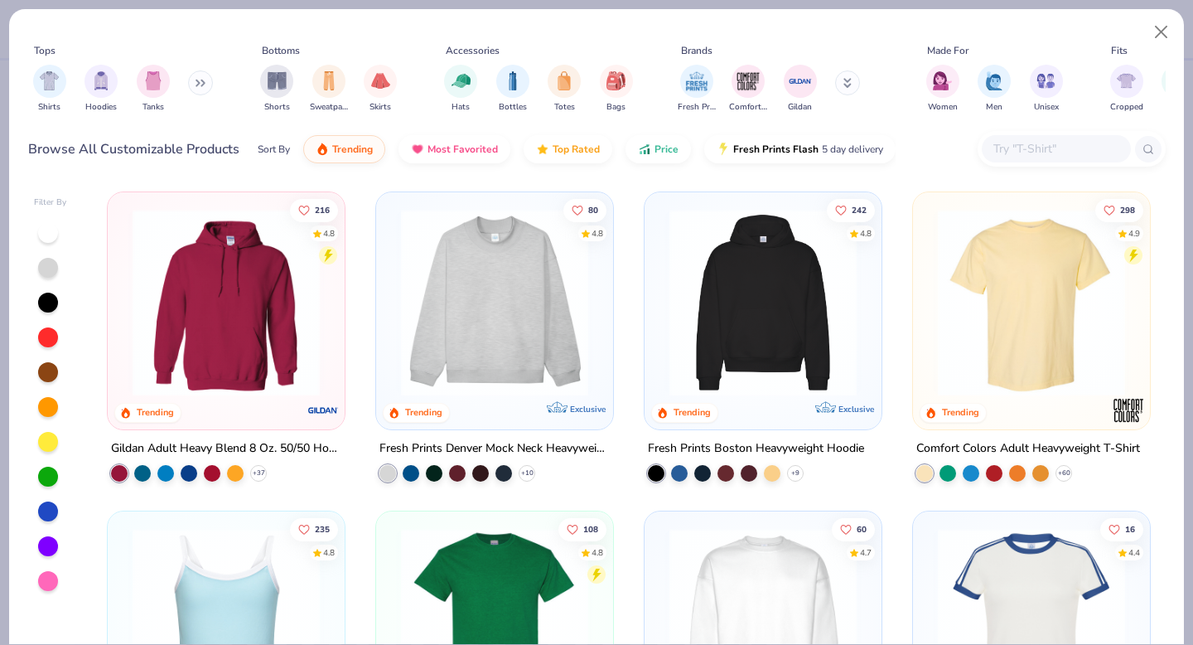
click at [1025, 141] on input "text" at bounding box center [1056, 148] width 128 height 19
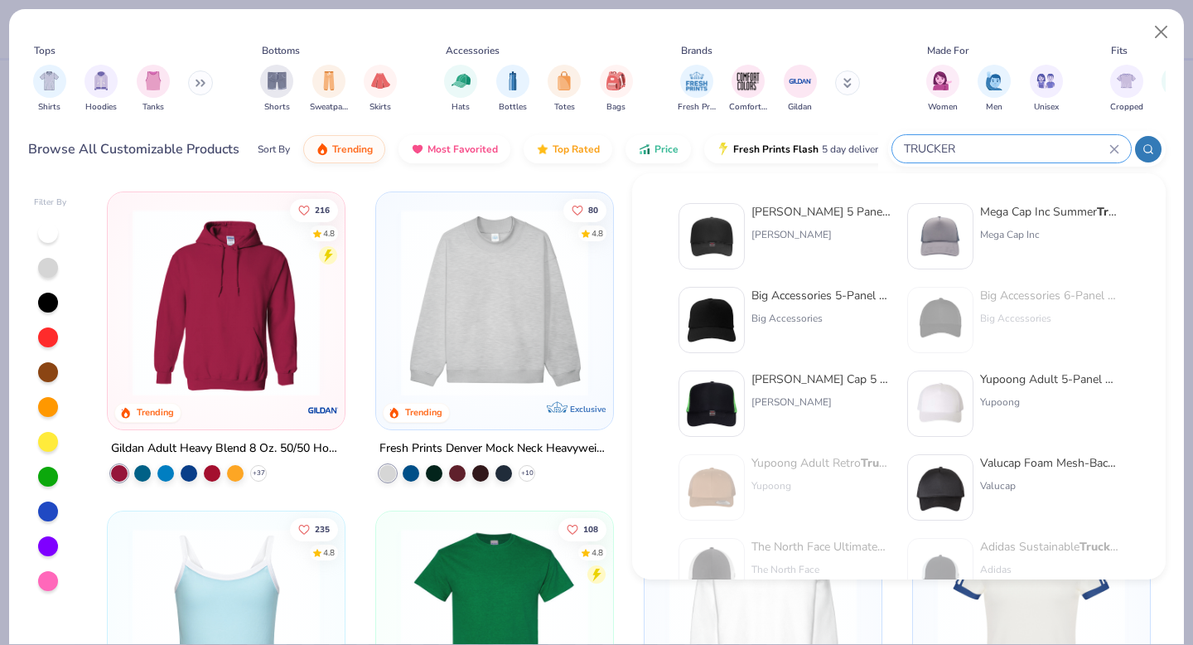
type input "TRUCKER"
click at [827, 206] on div "Otto Cap 5 Panel Mid Profile Mesh Back Trucker Hat" at bounding box center [820, 211] width 139 height 17
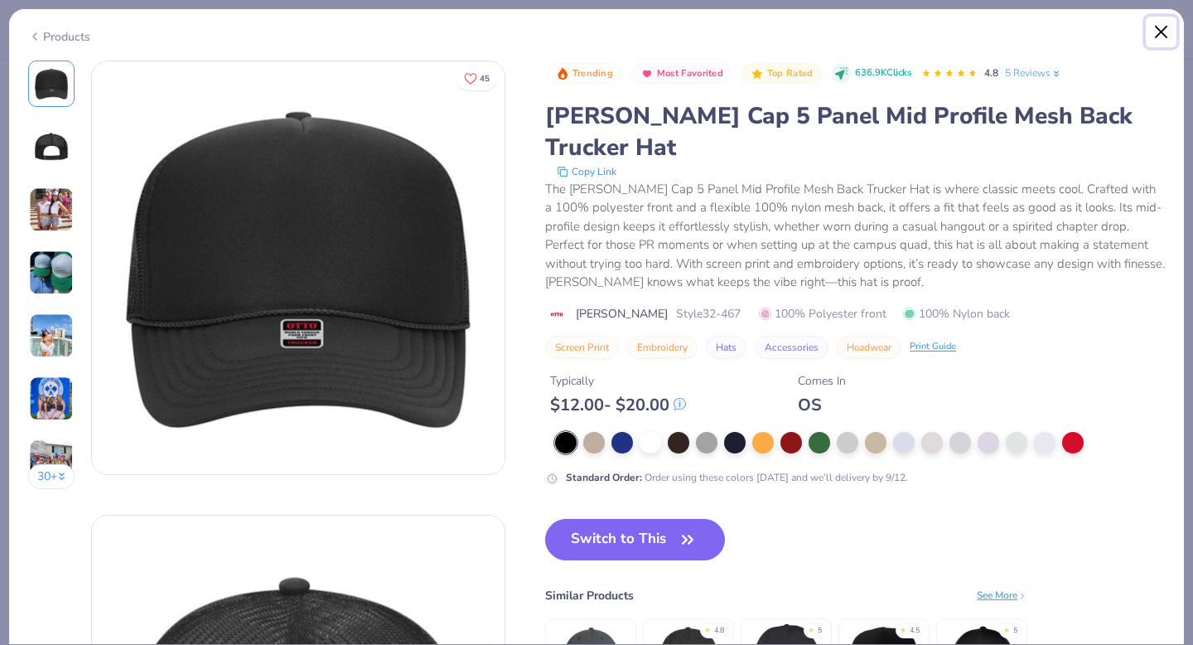
click at [1162, 29] on button "Close" at bounding box center [1161, 32] width 31 height 31
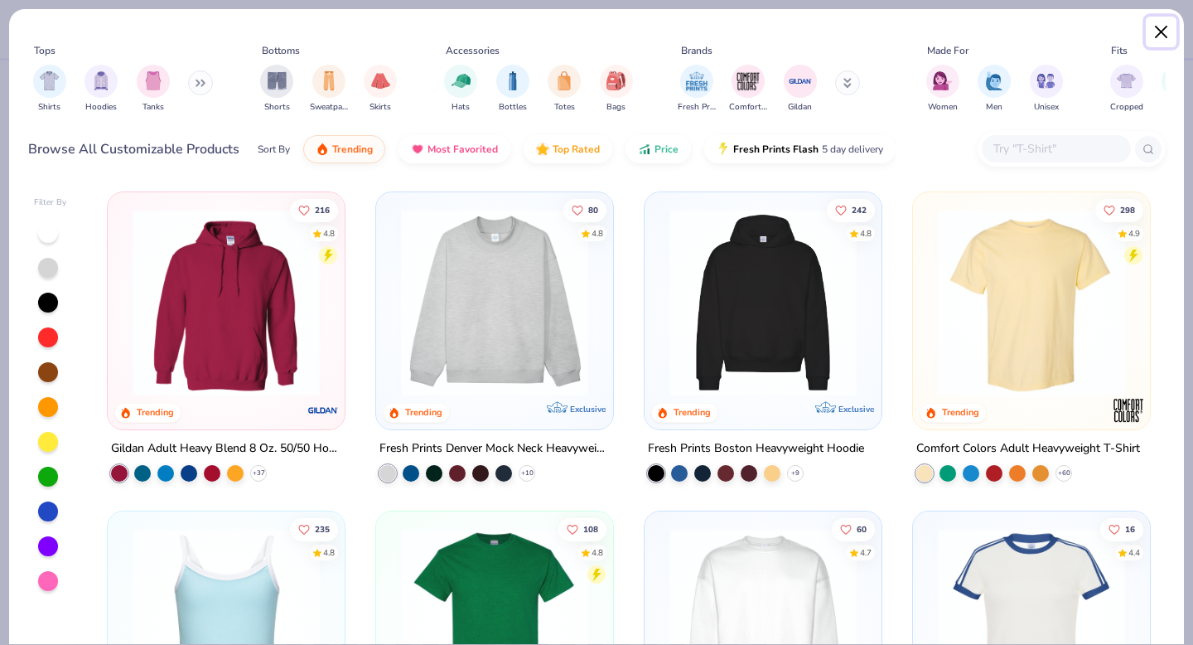
click at [1163, 35] on button "Close" at bounding box center [1161, 32] width 31 height 31
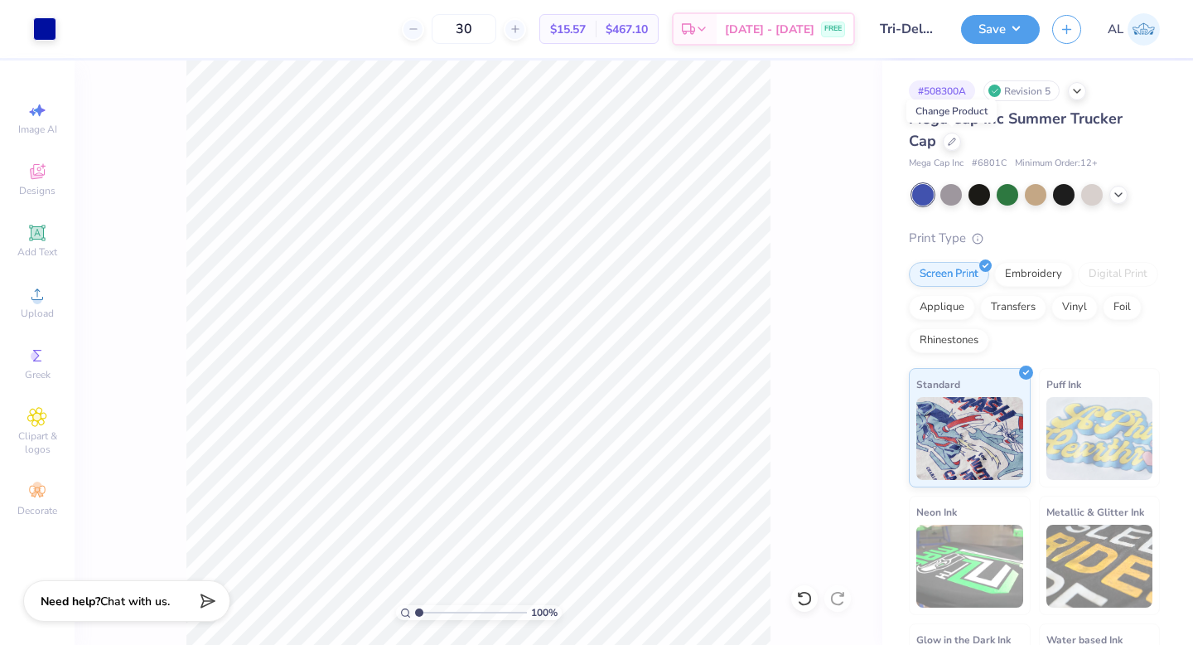
click at [795, 173] on div "100 %" at bounding box center [479, 352] width 808 height 584
click at [949, 141] on icon at bounding box center [952, 140] width 8 height 8
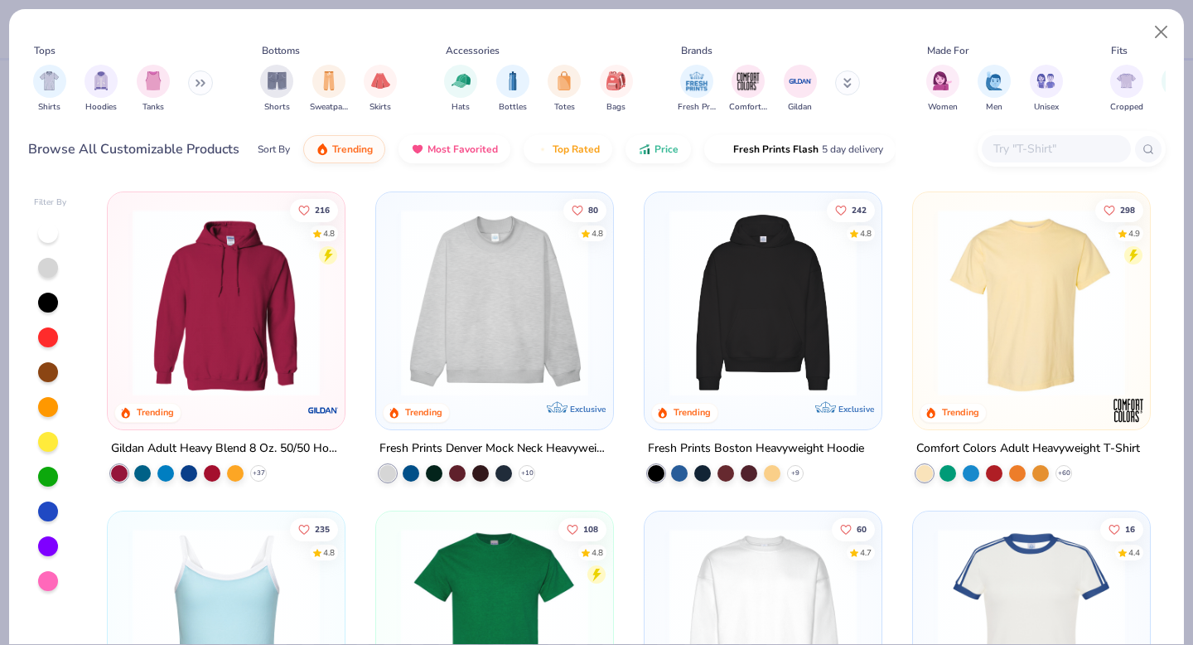
click at [1016, 152] on input "text" at bounding box center [1056, 148] width 128 height 19
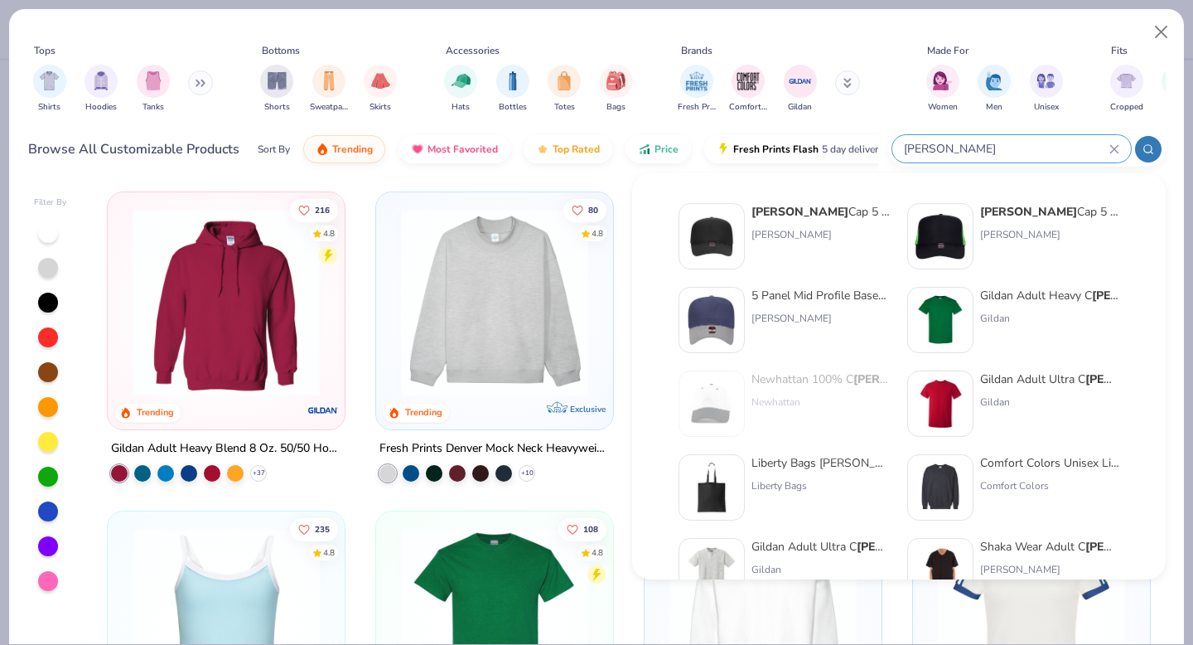
type input "otto"
click at [797, 220] on div "Otto Cap 5 Panel Mid Profile Mesh Back Trucker Hat Otto Cap" at bounding box center [820, 236] width 139 height 66
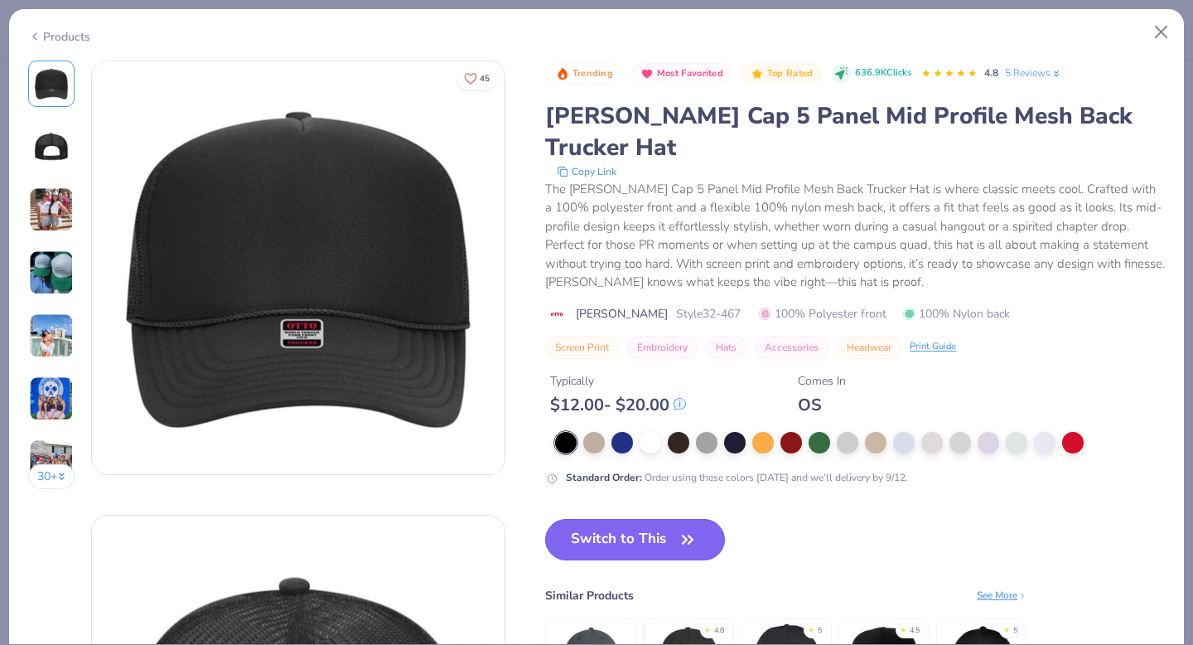
click at [616, 519] on button "Switch to This" at bounding box center [635, 539] width 180 height 41
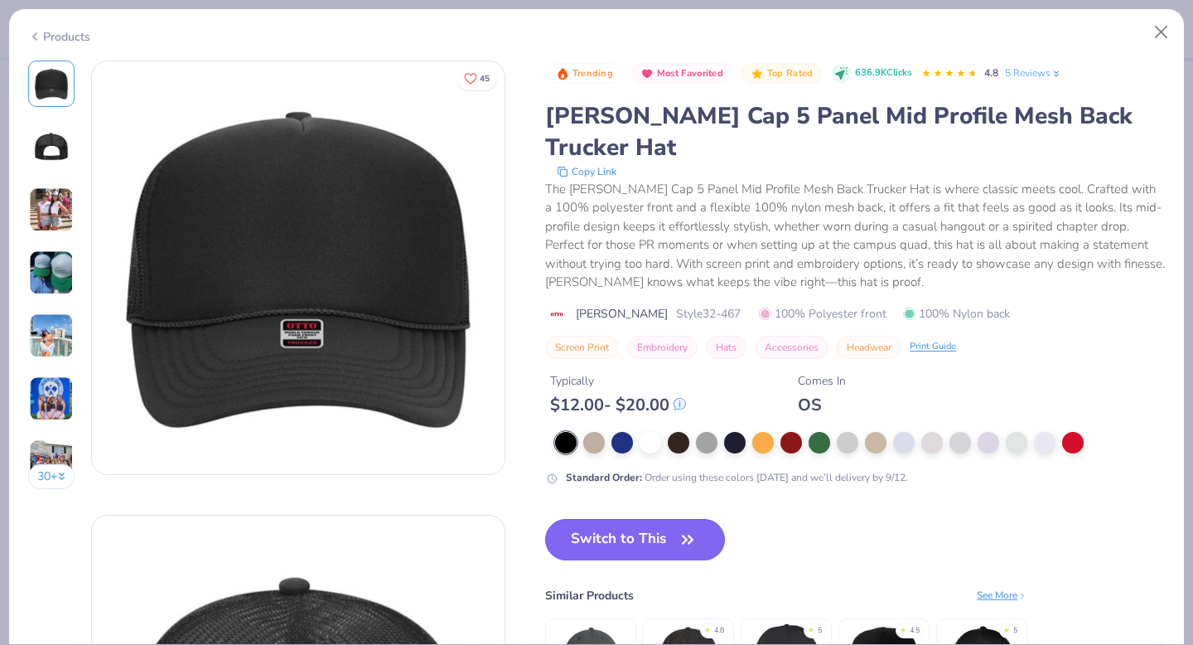
click at [688, 528] on icon "button" at bounding box center [687, 539] width 23 height 23
click at [1163, 27] on button "Close" at bounding box center [1161, 32] width 31 height 31
click at [1169, 33] on button "Close" at bounding box center [1161, 32] width 31 height 31
